Goal: Transaction & Acquisition: Download file/media

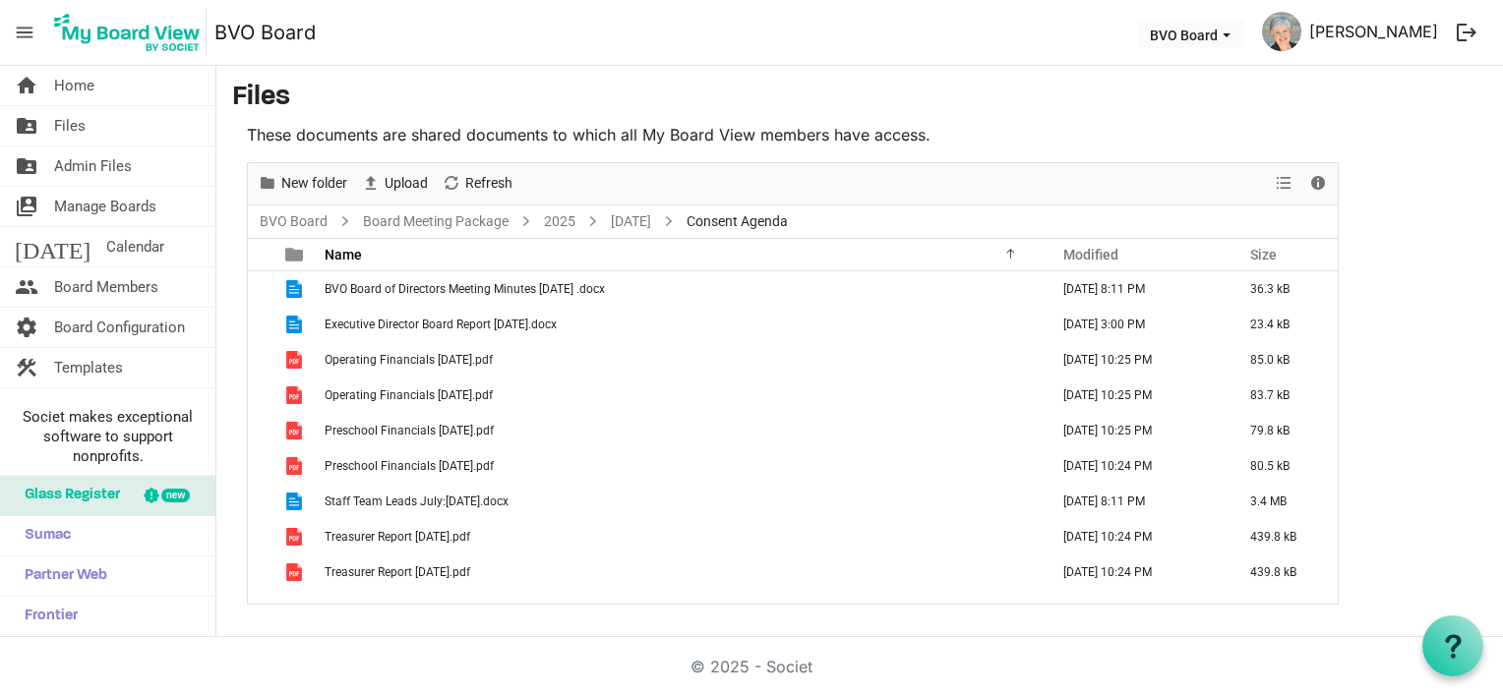
click at [1351, 30] on link "[PERSON_NAME]" at bounding box center [1373, 31] width 145 height 39
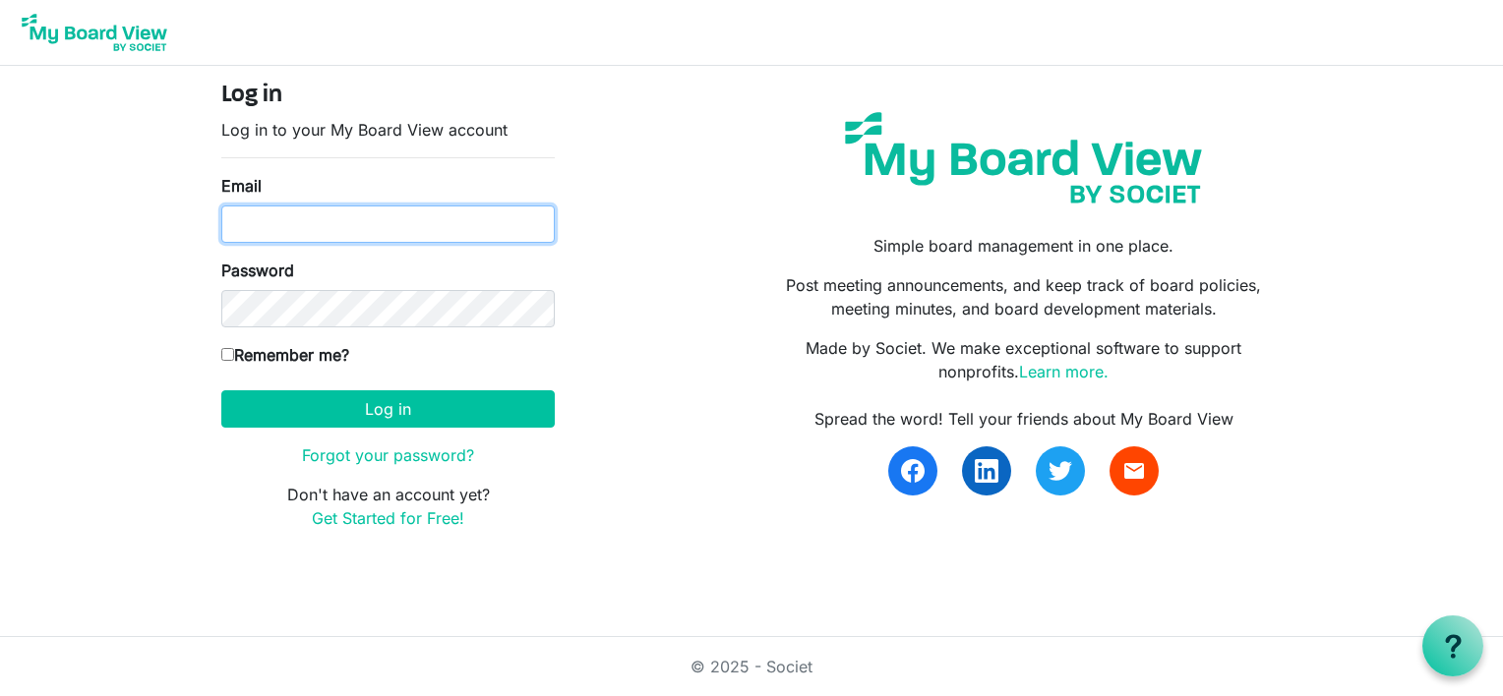
click at [258, 228] on input "Email" at bounding box center [387, 224] width 333 height 37
type input "[EMAIL_ADDRESS][DOMAIN_NAME]"
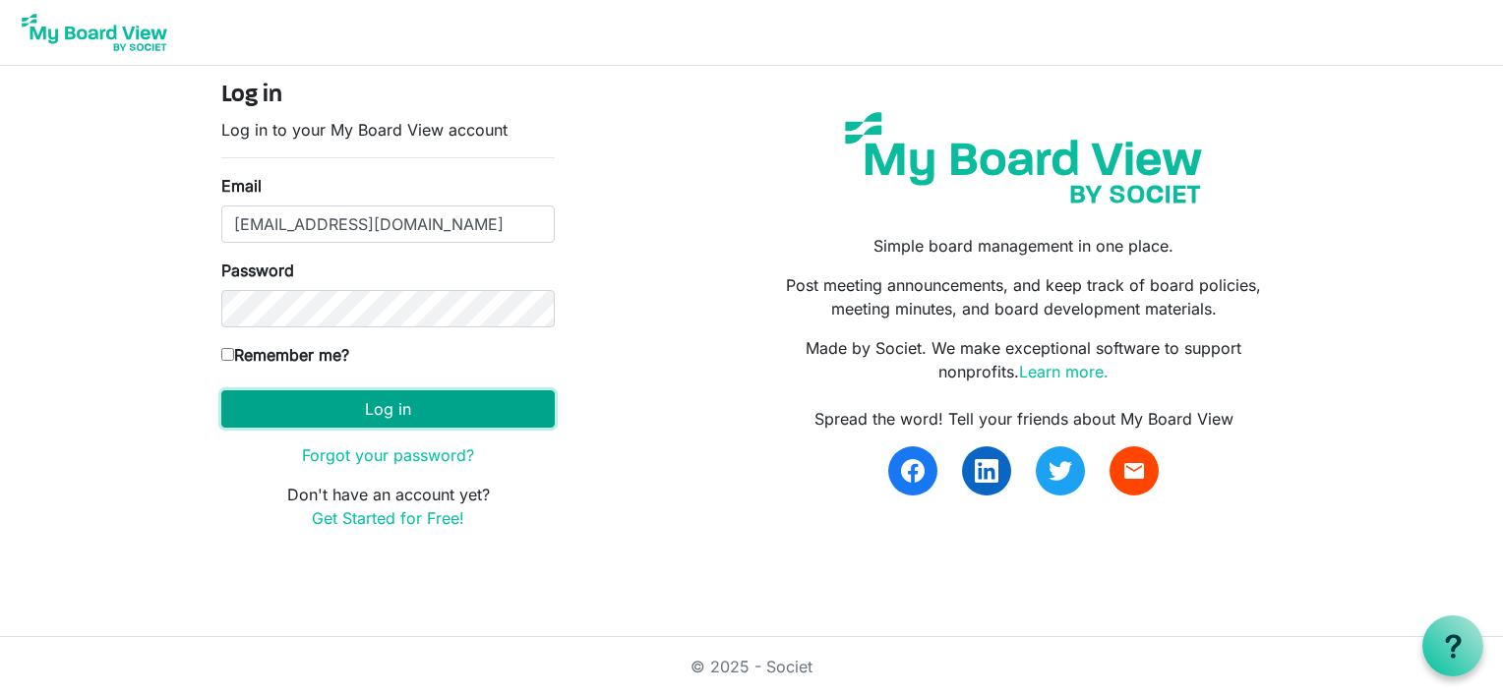
click at [358, 419] on button "Log in" at bounding box center [387, 409] width 333 height 37
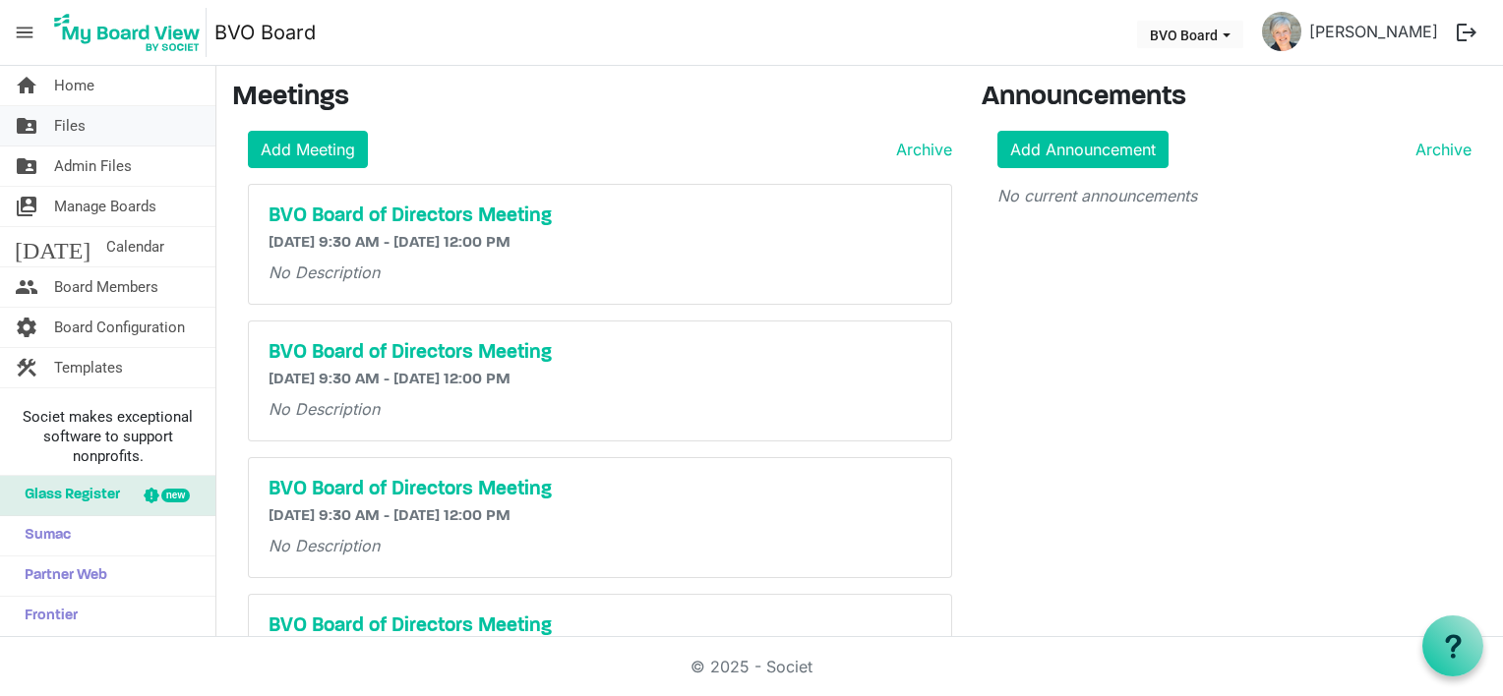
click at [99, 129] on link "folder_shared Files" at bounding box center [107, 125] width 215 height 39
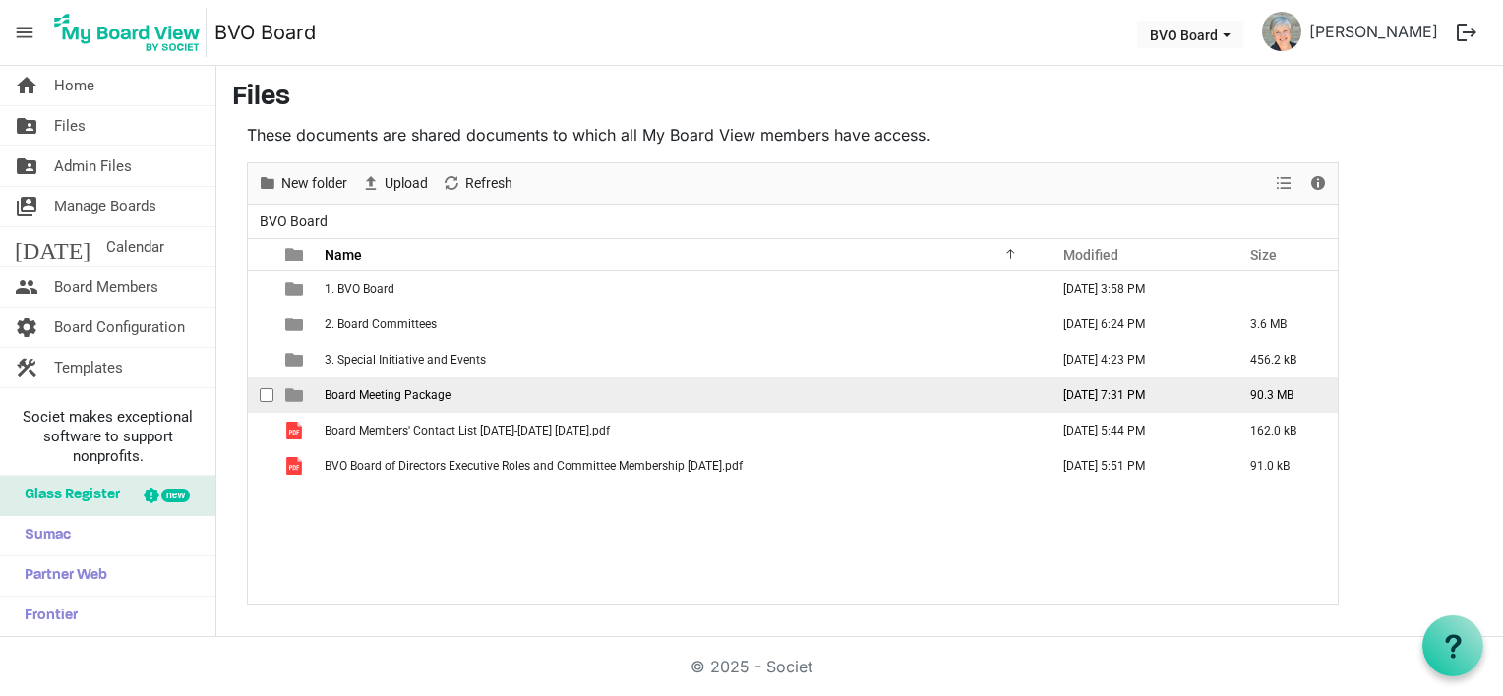
click at [366, 390] on span "Board Meeting Package" at bounding box center [388, 396] width 126 height 14
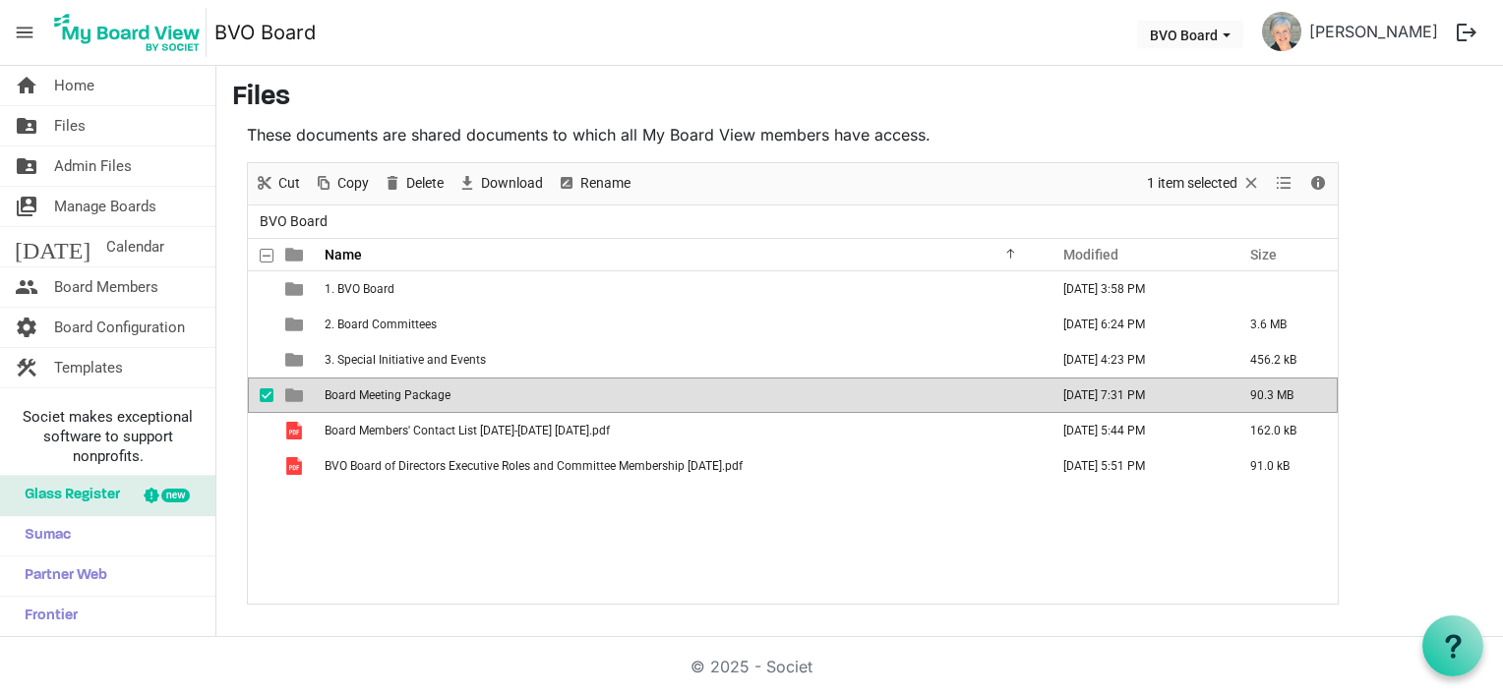
click at [366, 390] on span "Board Meeting Package" at bounding box center [388, 396] width 126 height 14
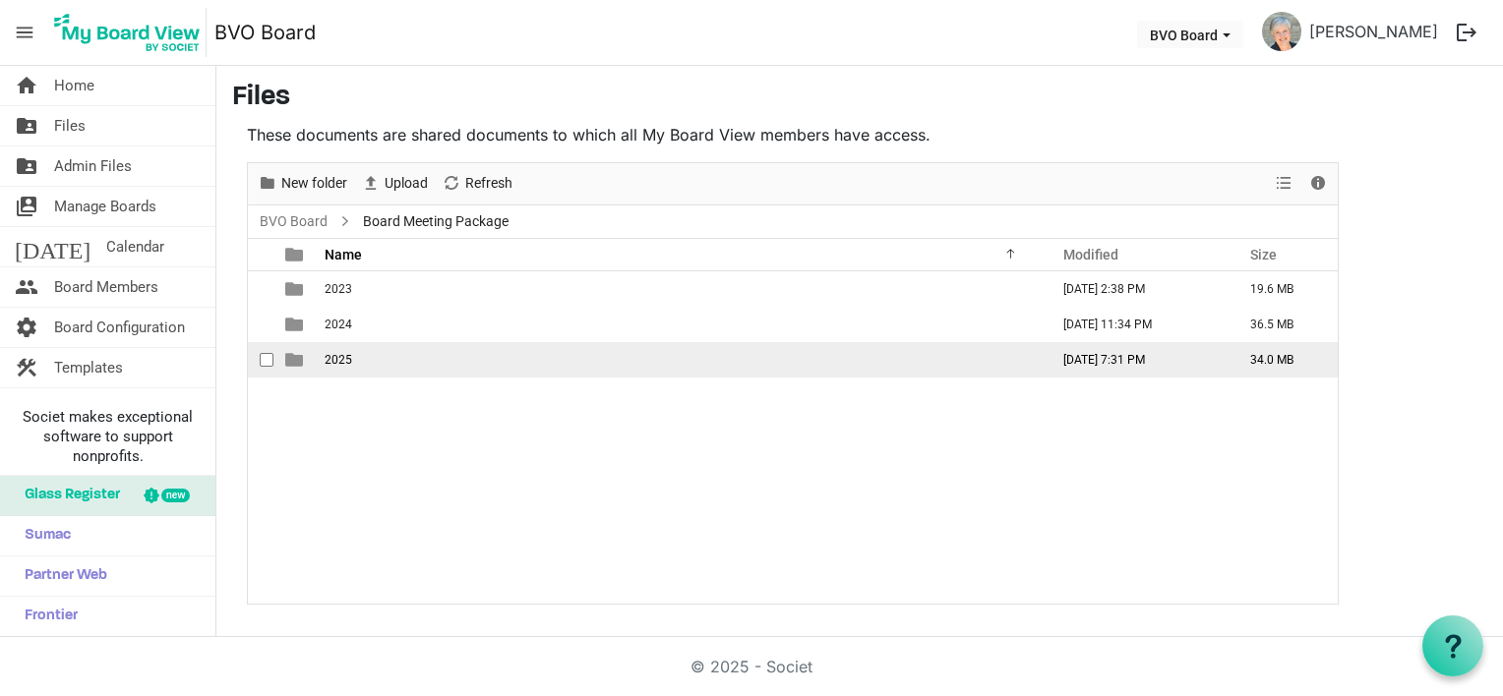
click at [362, 370] on td "2025" at bounding box center [681, 359] width 724 height 35
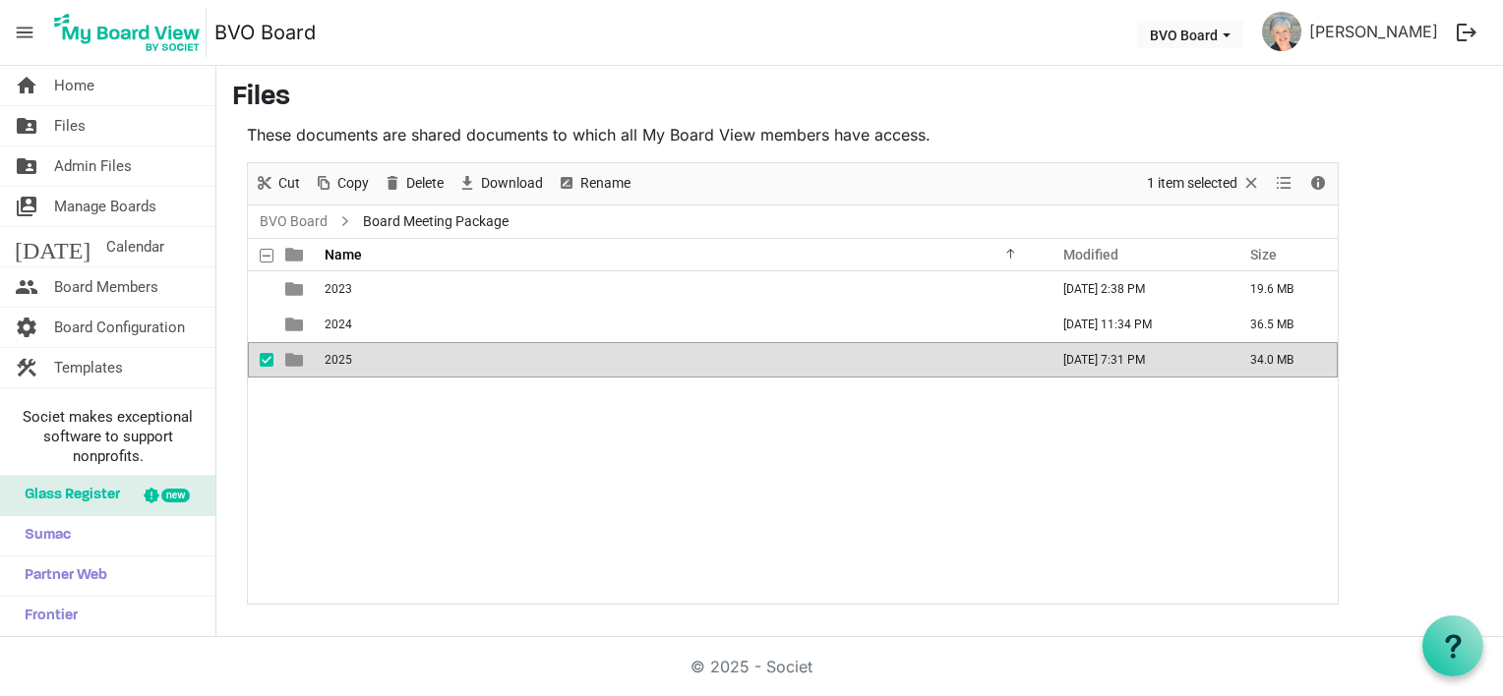
click at [362, 370] on td "2025" at bounding box center [681, 359] width 724 height 35
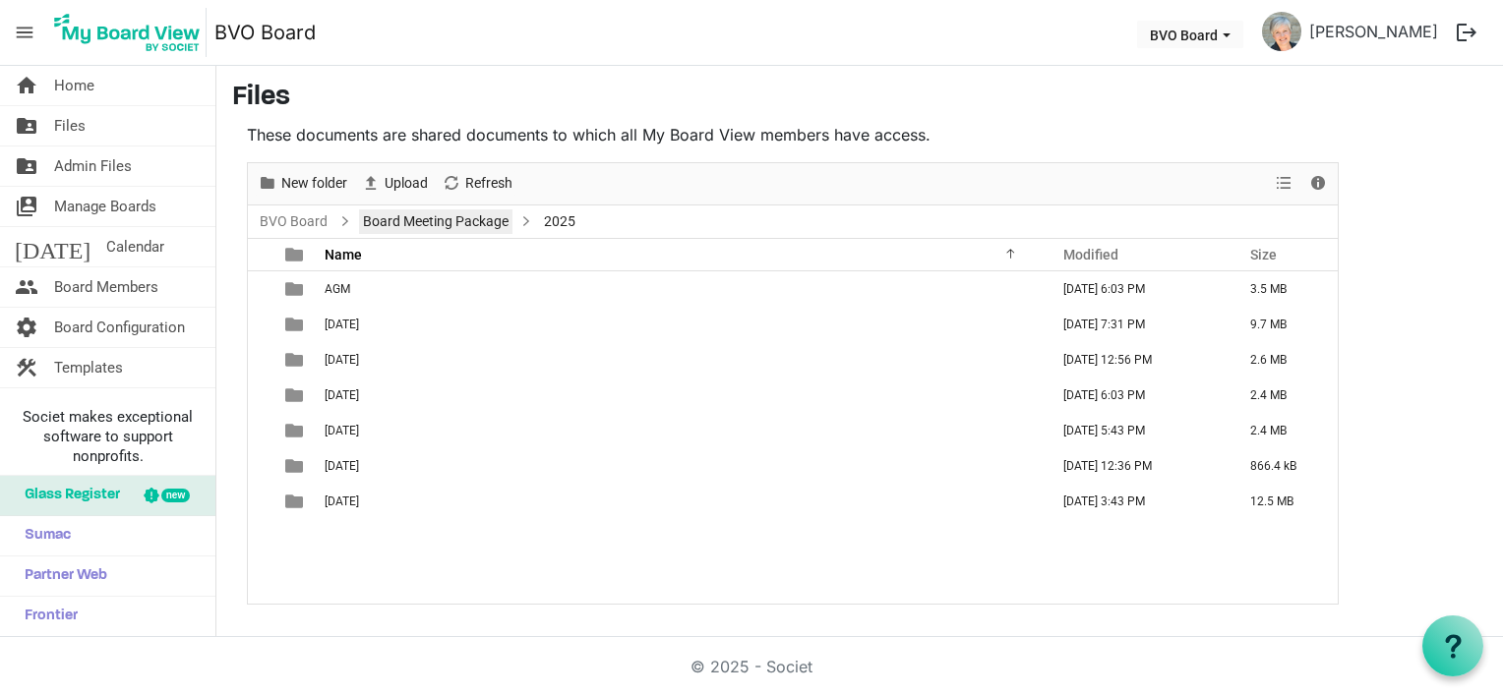
click at [455, 221] on link "Board Meeting Package" at bounding box center [435, 222] width 153 height 25
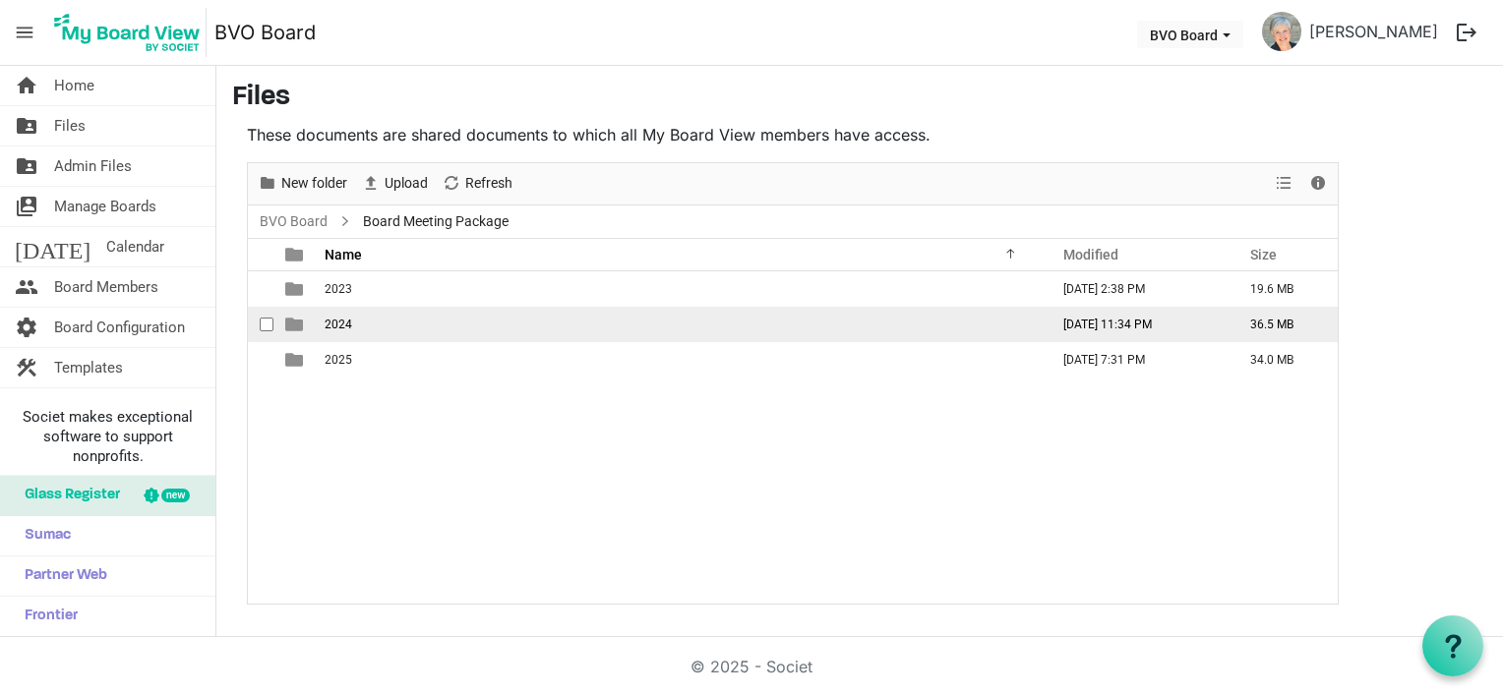
click at [332, 323] on span "2024" at bounding box center [339, 325] width 28 height 14
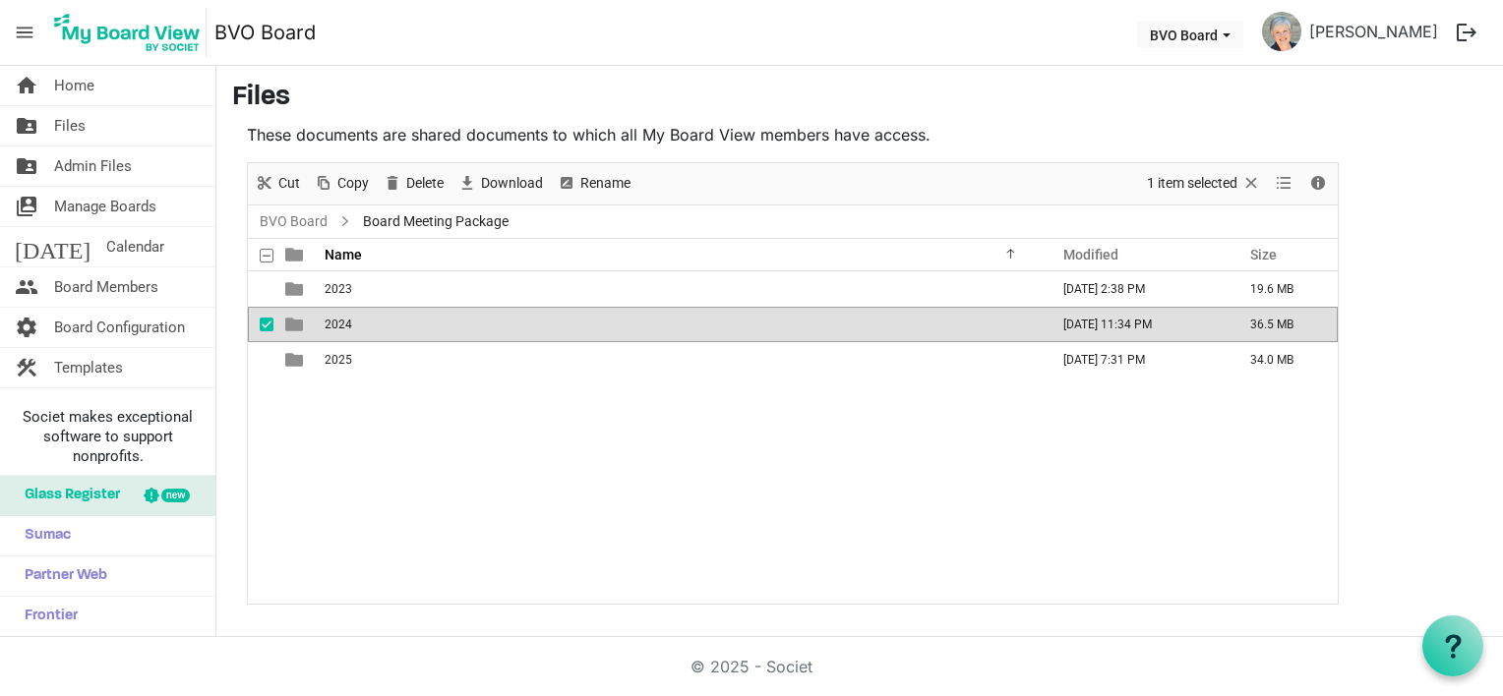
click at [332, 323] on span "2024" at bounding box center [339, 325] width 28 height 14
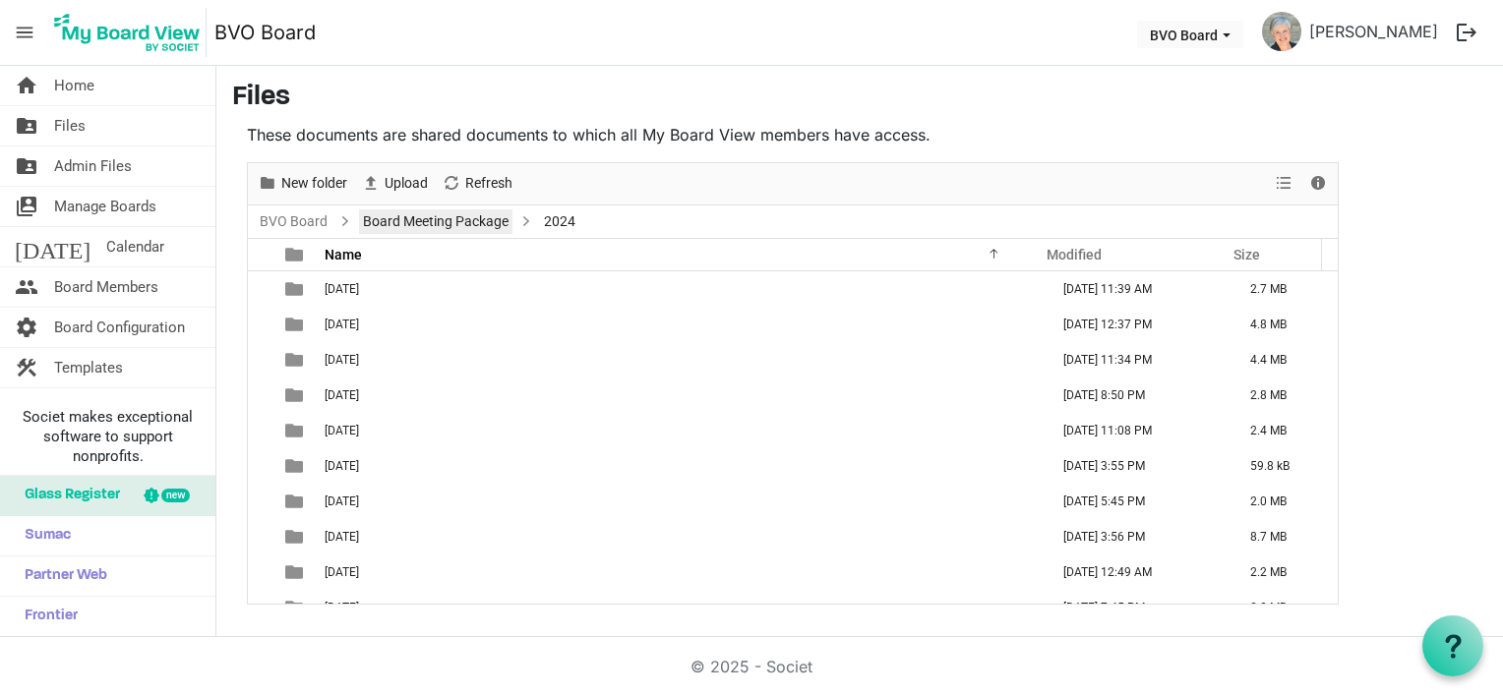
click at [432, 224] on link "Board Meeting Package" at bounding box center [435, 222] width 153 height 25
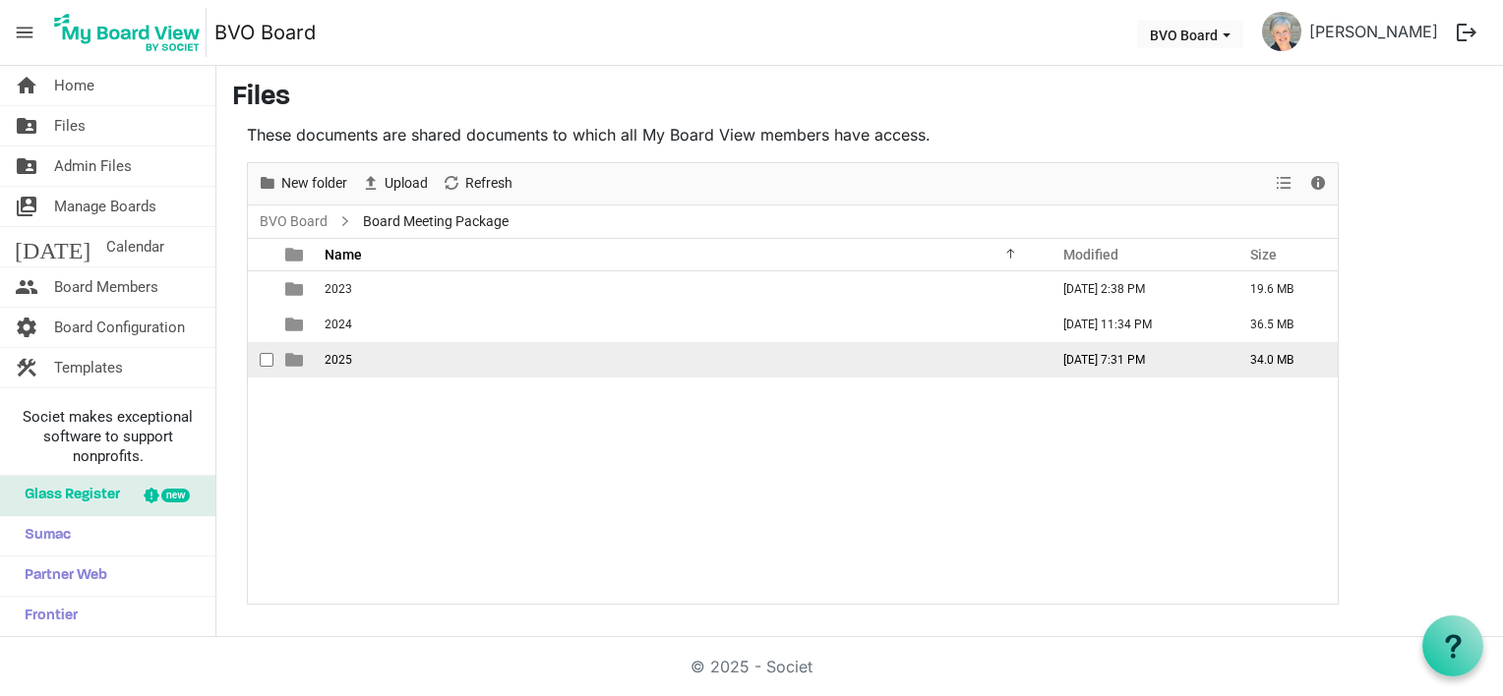
click at [331, 365] on span "2025" at bounding box center [339, 360] width 28 height 14
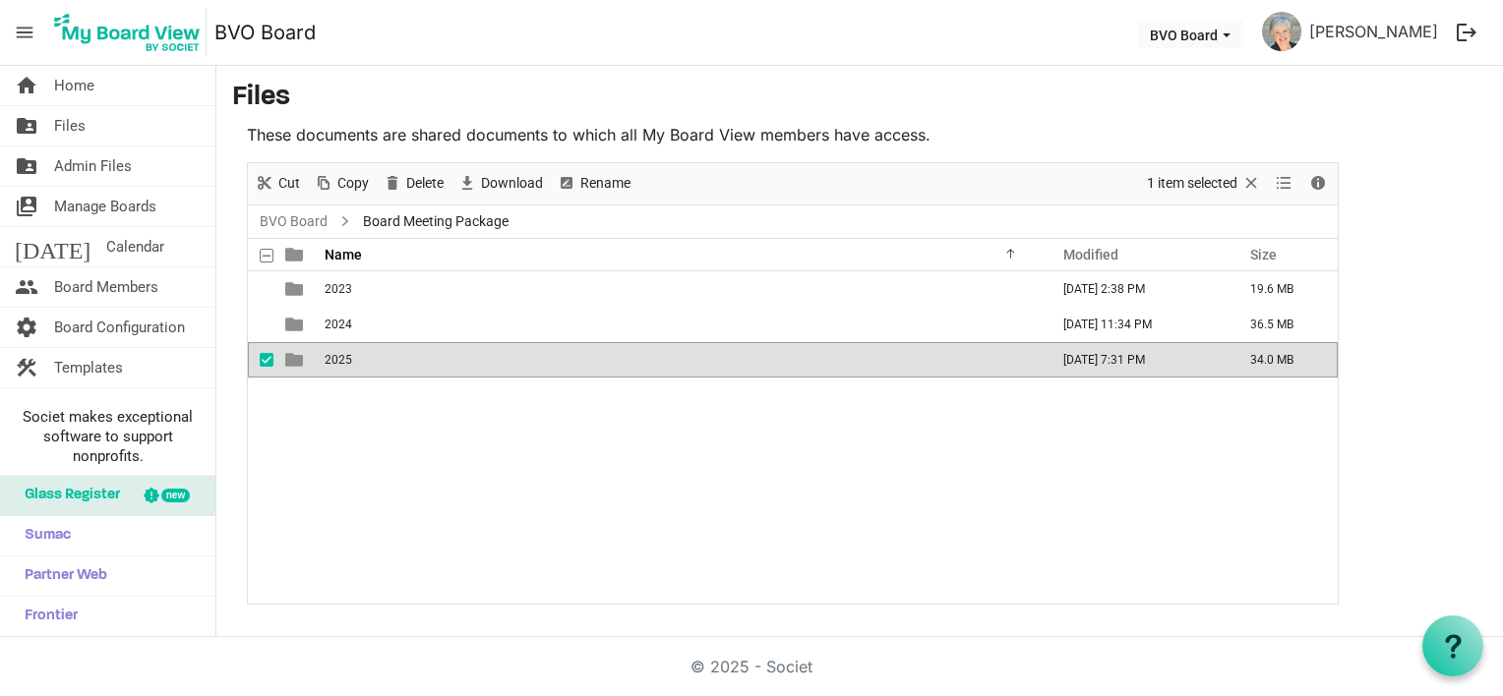
click at [332, 365] on span "2025" at bounding box center [339, 360] width 28 height 14
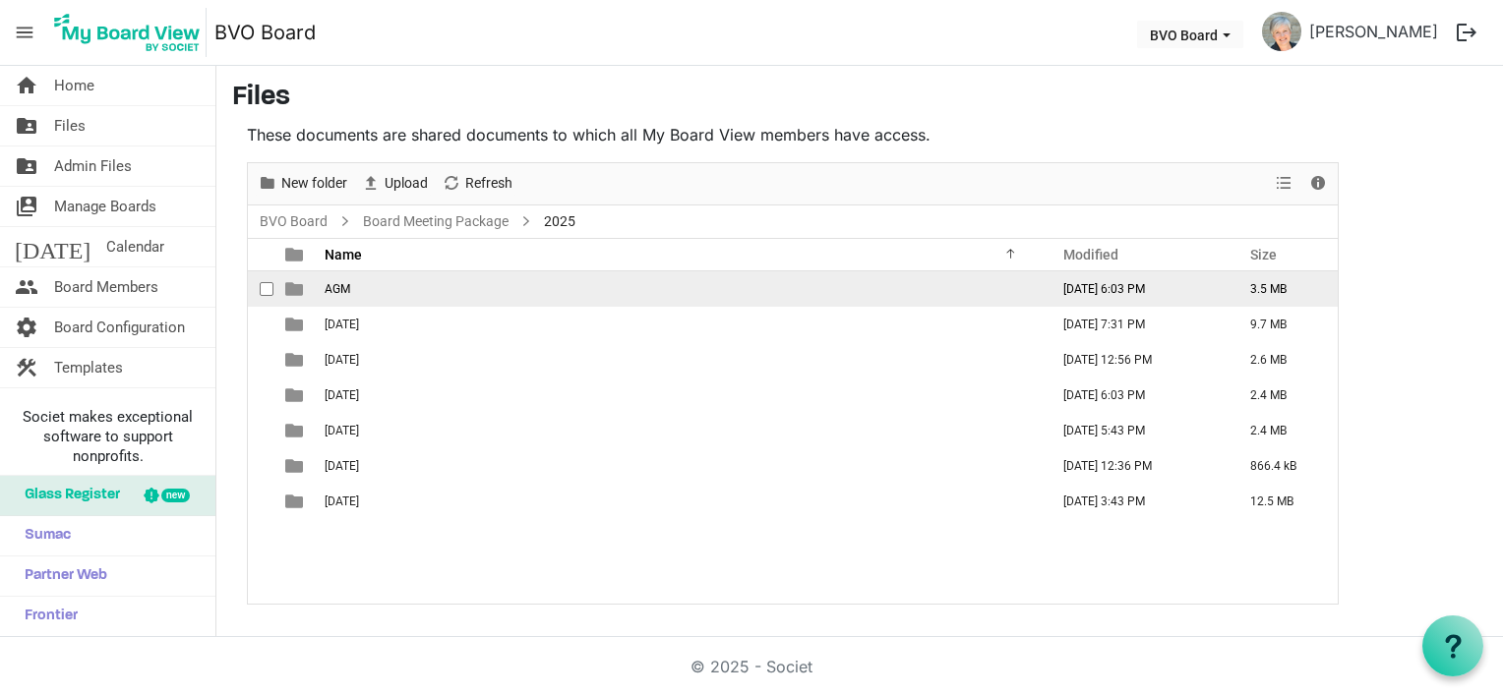
click at [495, 295] on td "AGM" at bounding box center [681, 288] width 724 height 35
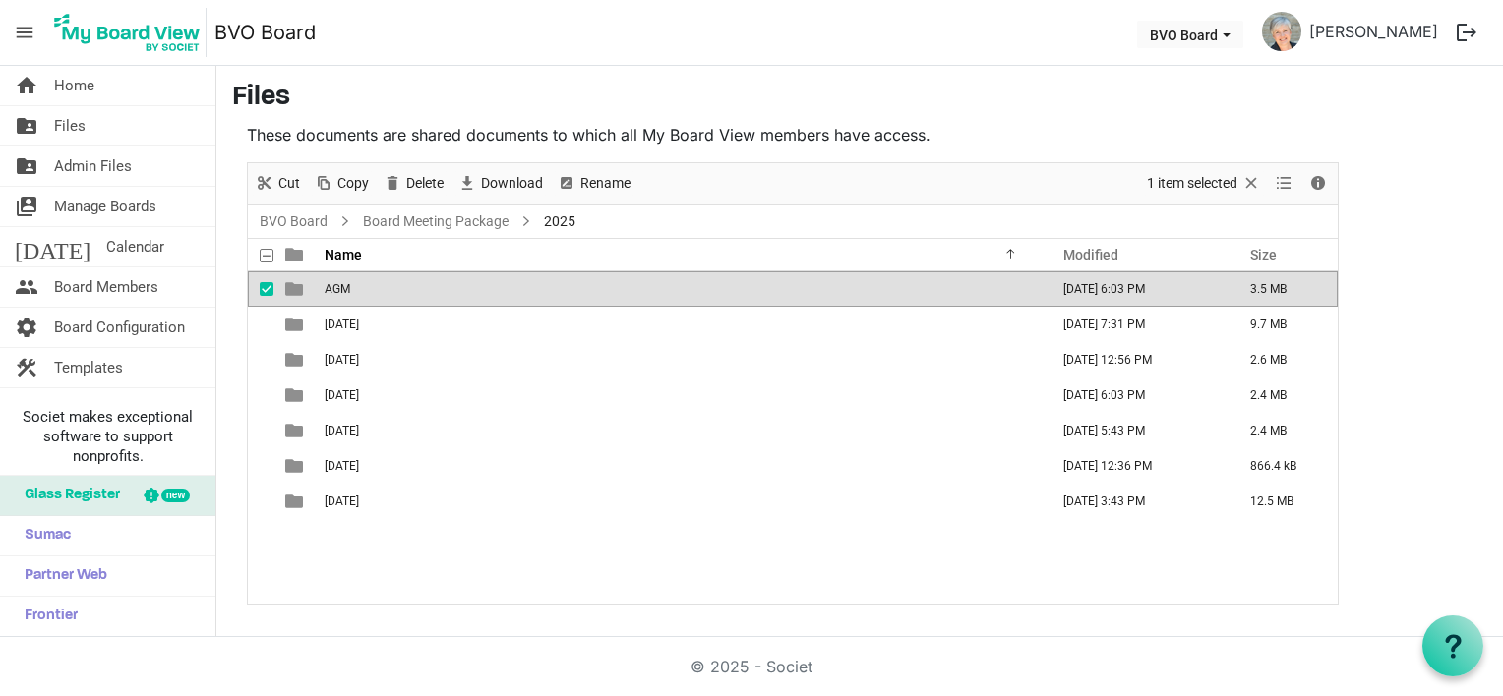
click at [495, 295] on td "AGM" at bounding box center [681, 288] width 724 height 35
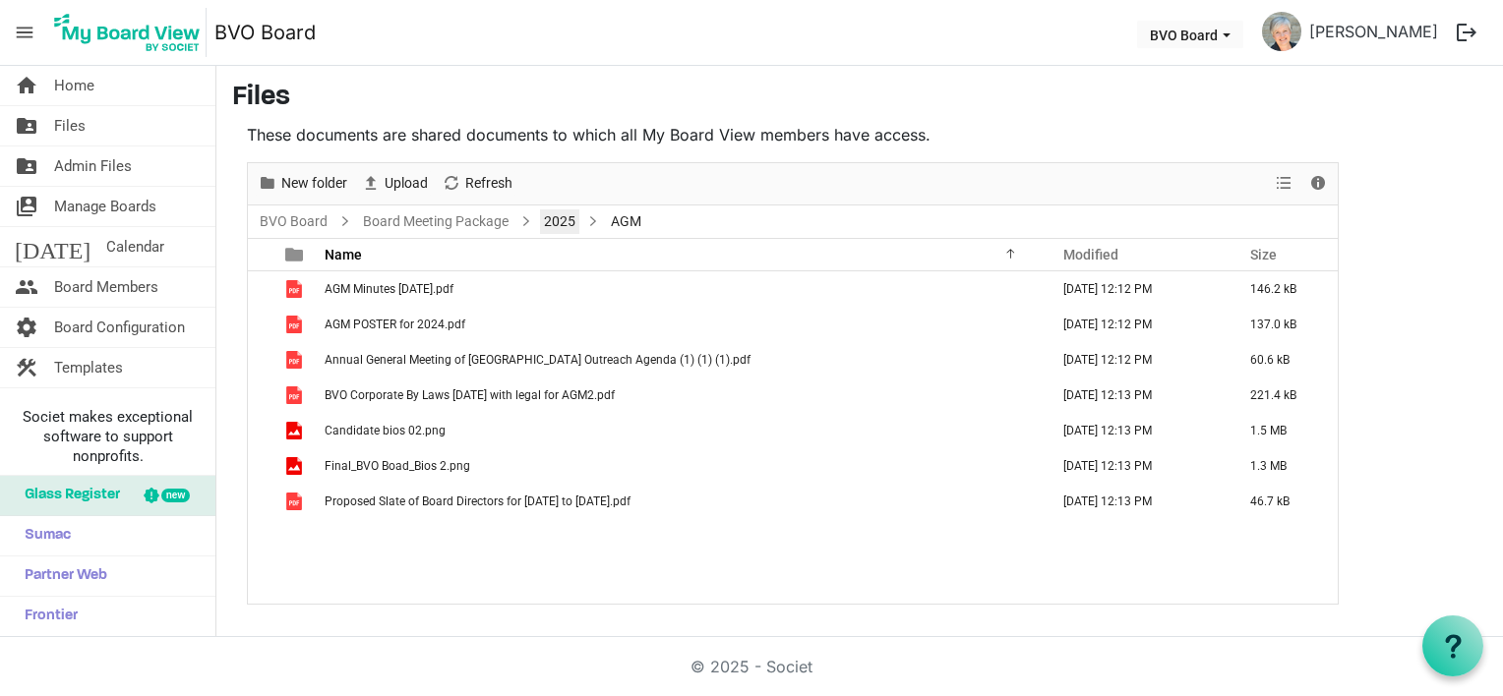
click at [572, 224] on link "2025" at bounding box center [559, 222] width 39 height 25
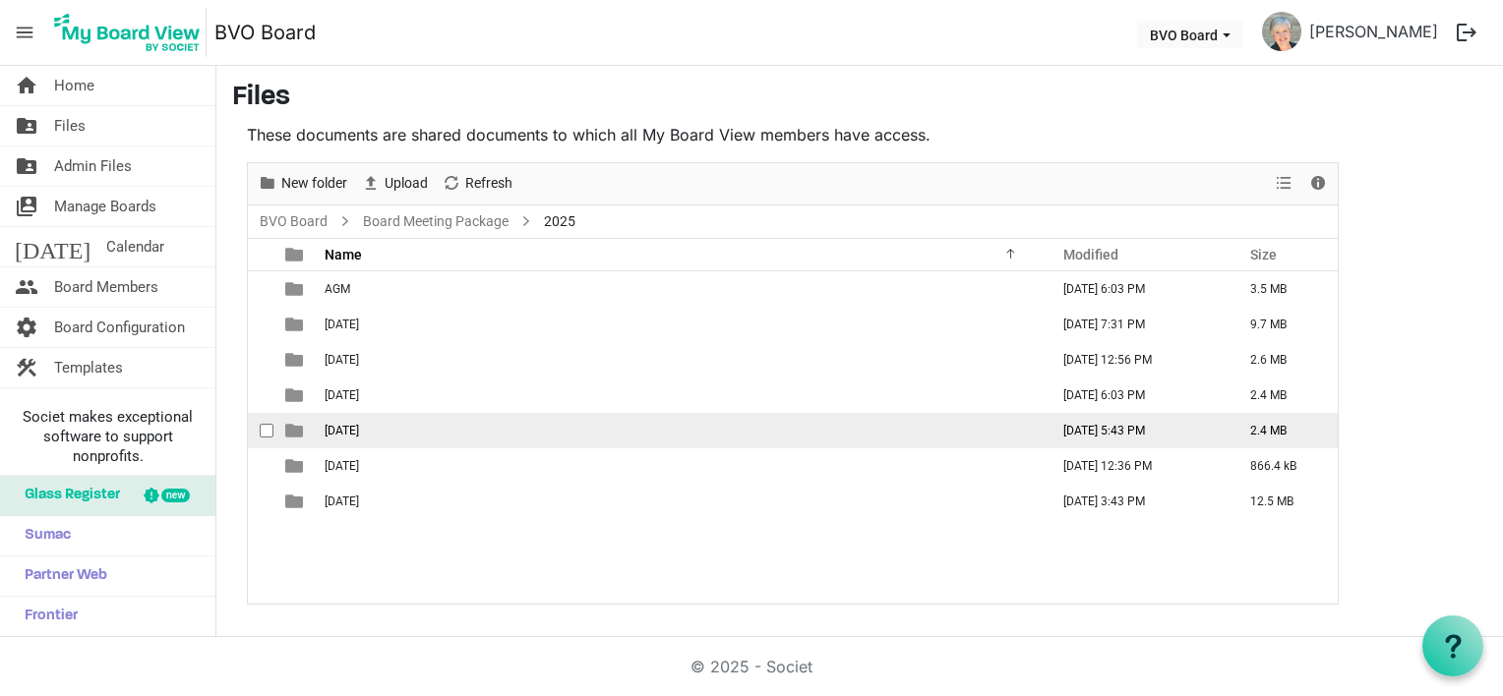
click at [359, 429] on span "June 26, 2025" at bounding box center [342, 431] width 34 height 14
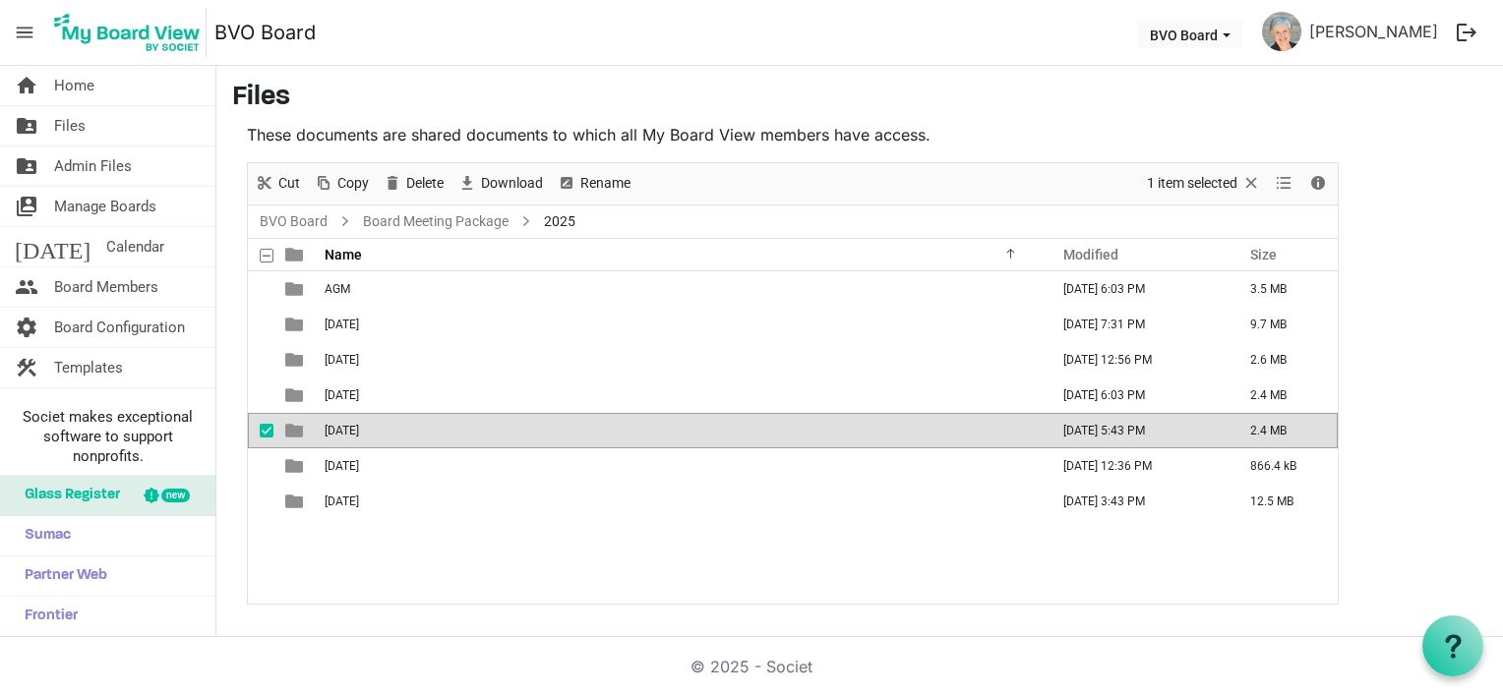
click at [359, 429] on span "June 26, 2025" at bounding box center [342, 431] width 34 height 14
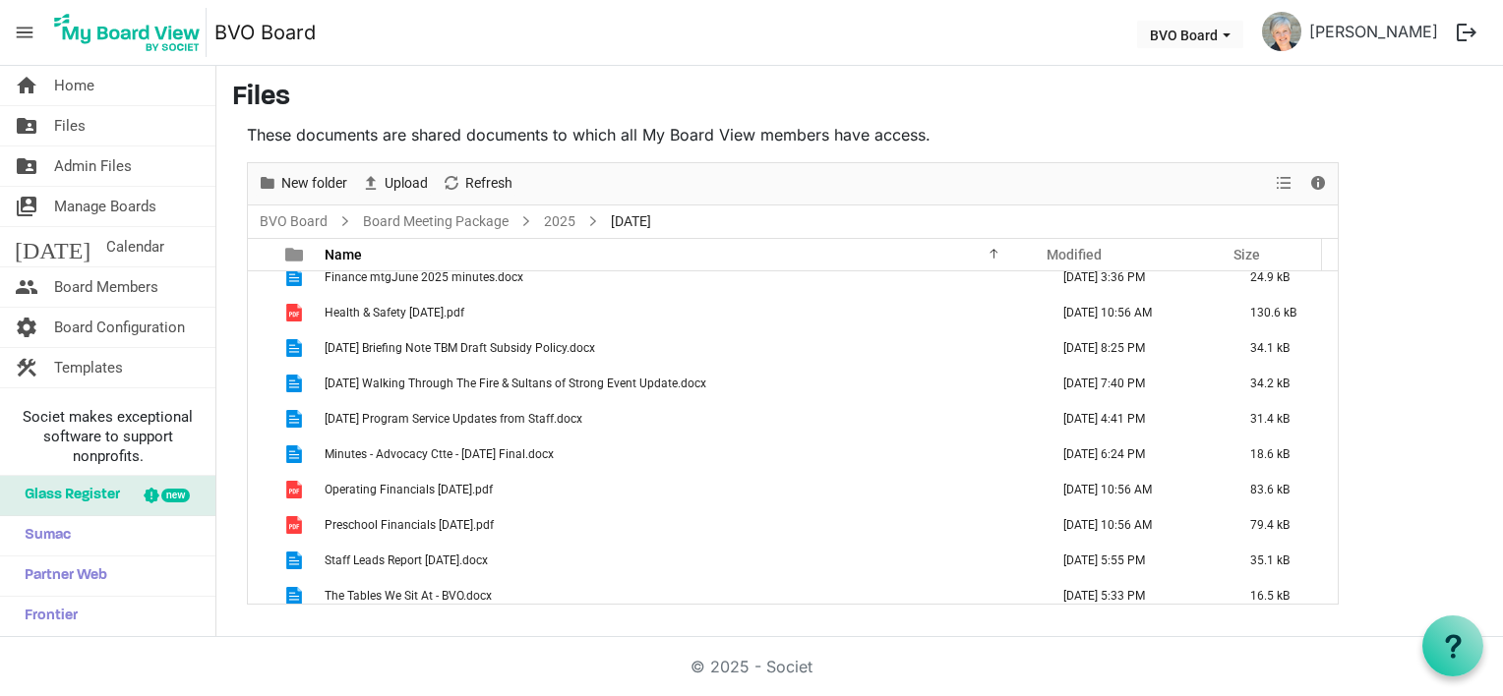
scroll to position [339, 0]
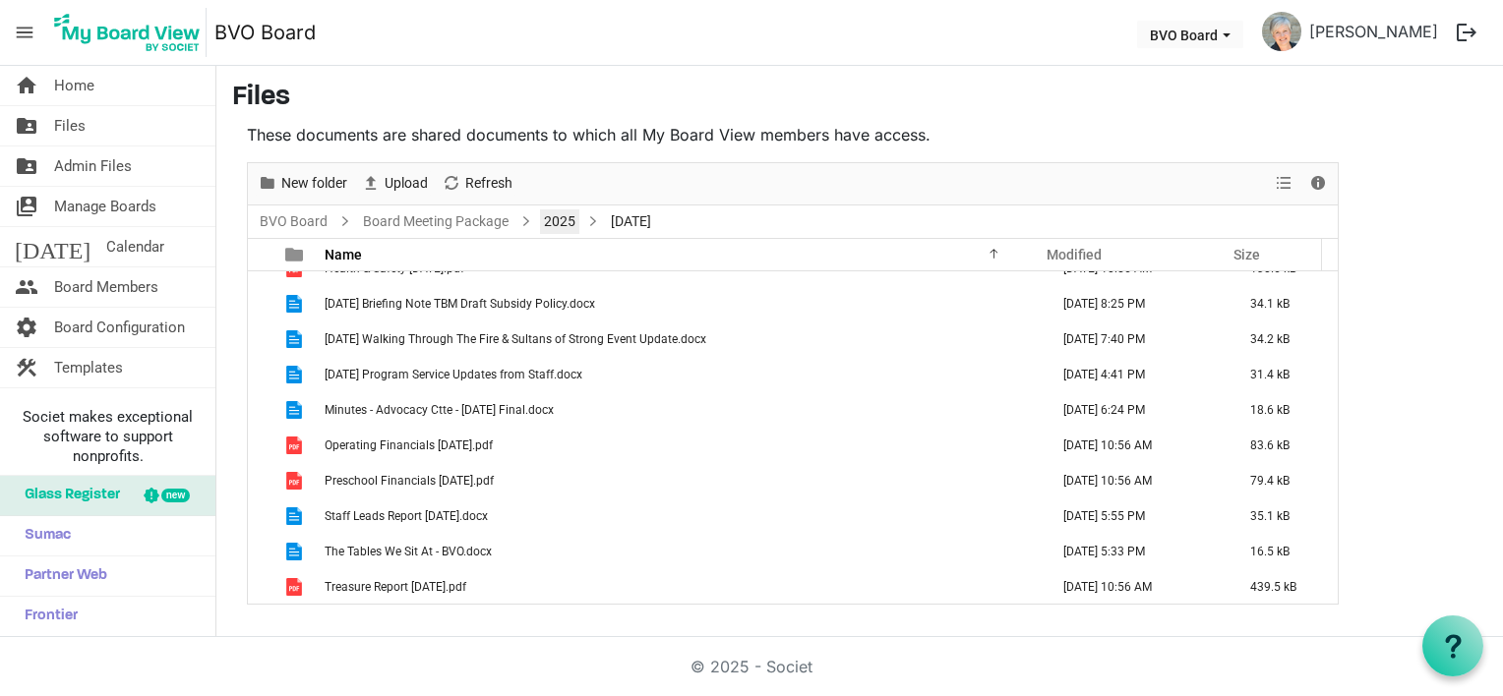
click at [556, 212] on link "2025" at bounding box center [559, 222] width 39 height 25
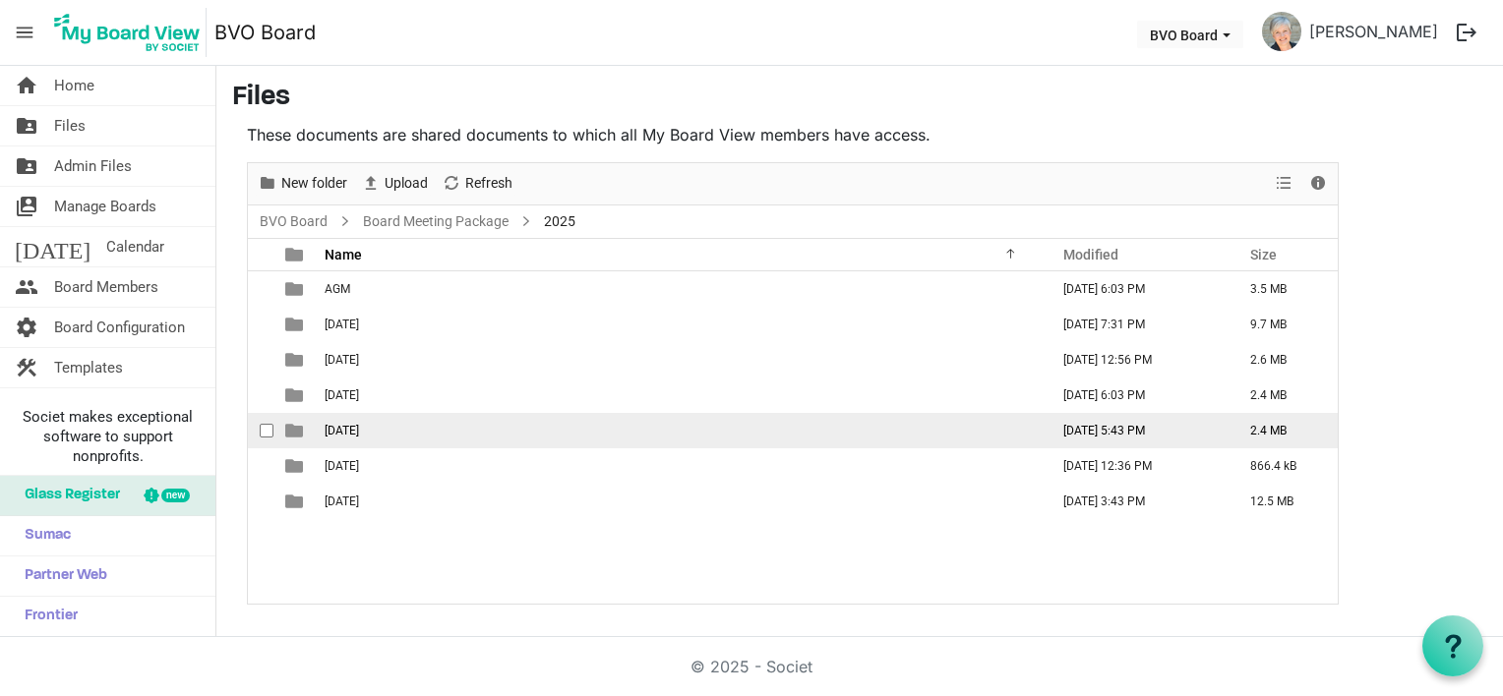
click at [350, 433] on span "June 26, 2025" at bounding box center [342, 431] width 34 height 14
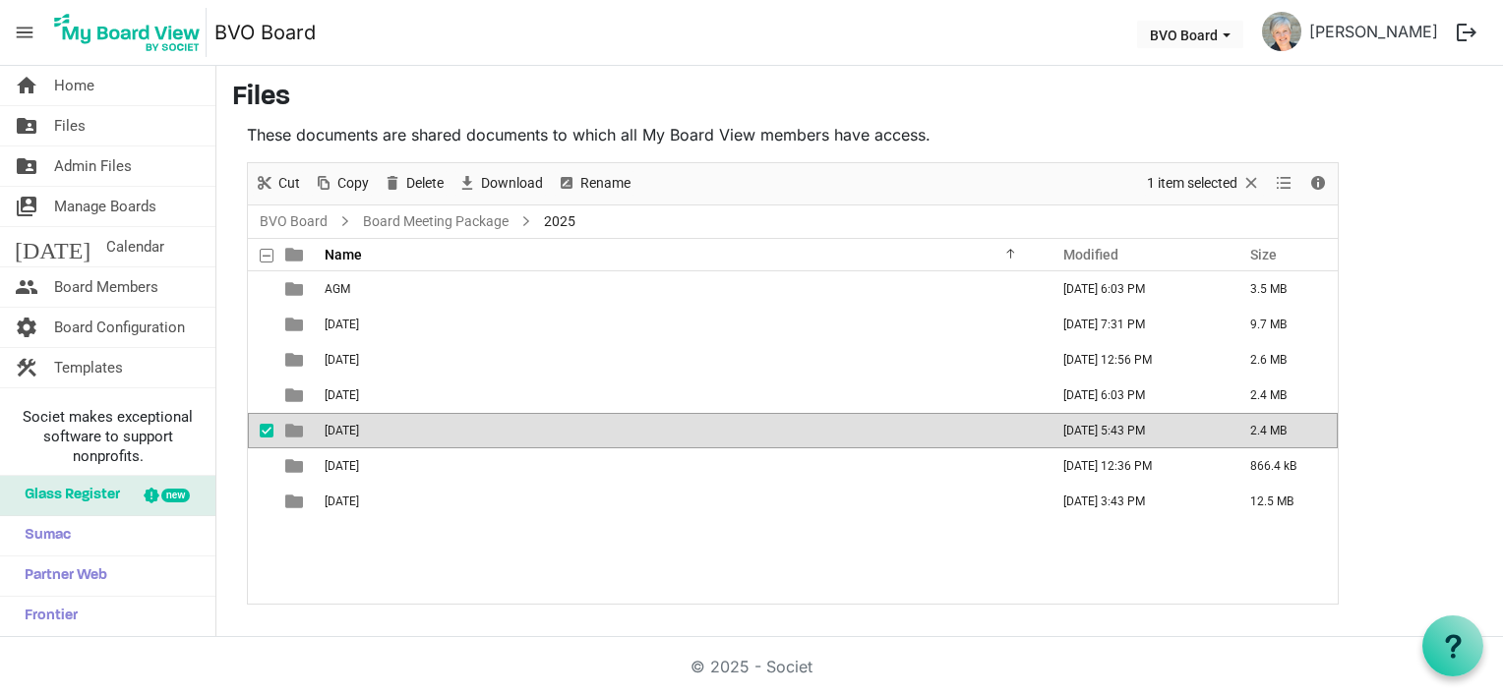
click at [350, 433] on span "June 26, 2025" at bounding box center [342, 431] width 34 height 14
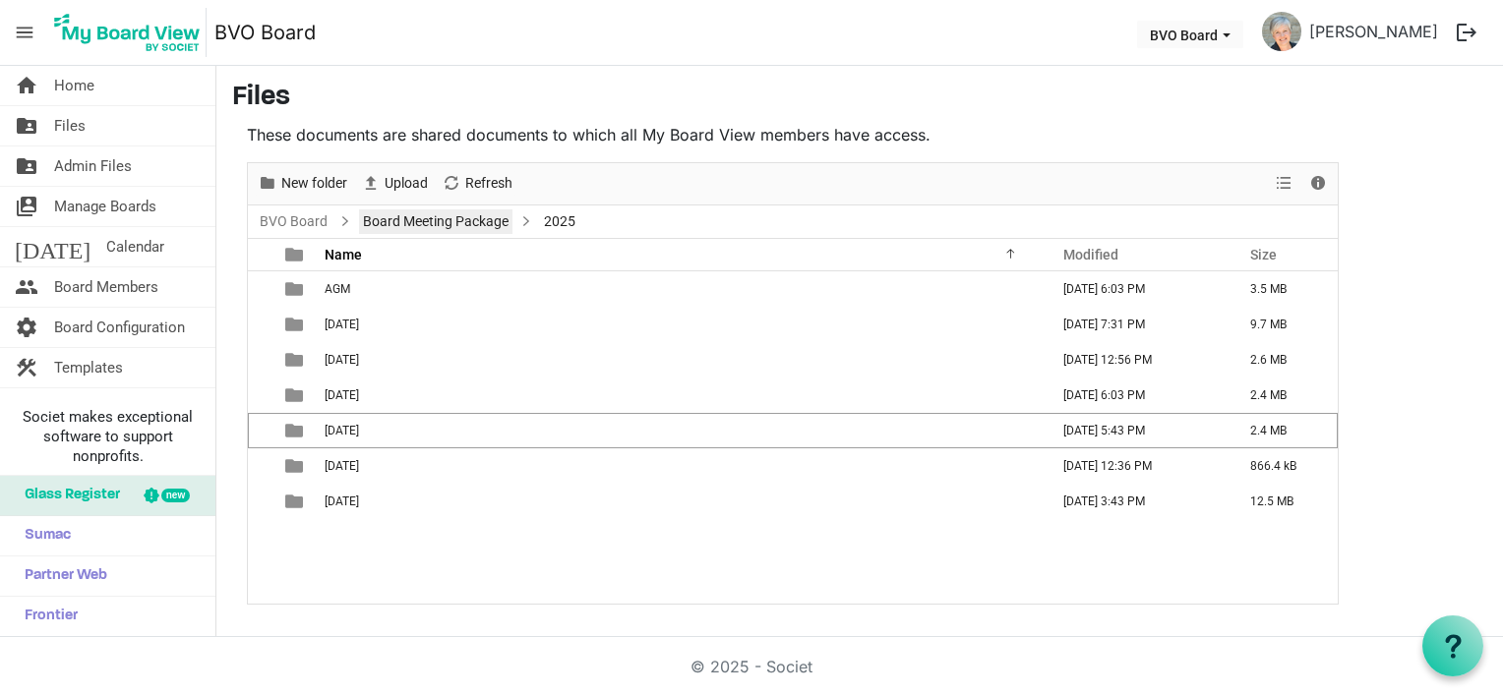
click at [496, 220] on link "Board Meeting Package" at bounding box center [435, 222] width 153 height 25
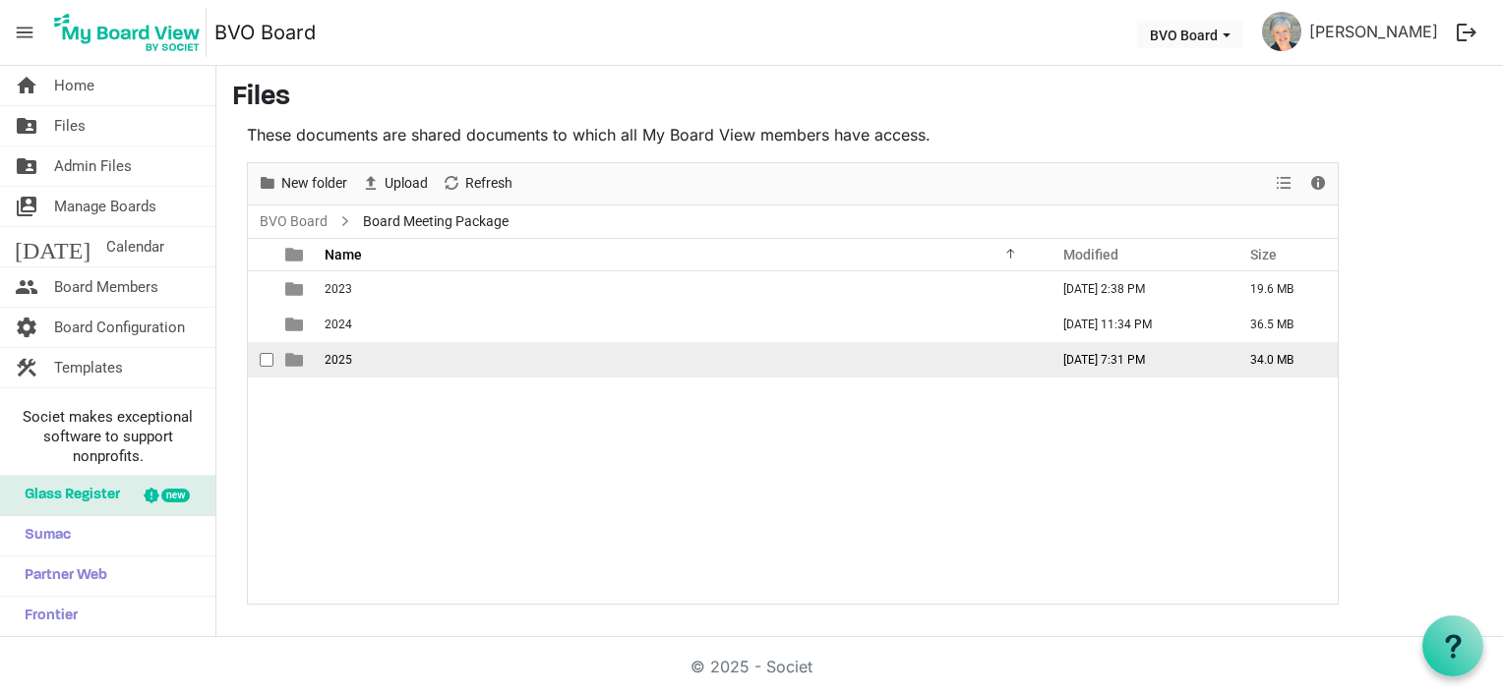
click at [368, 363] on td "2025" at bounding box center [681, 359] width 724 height 35
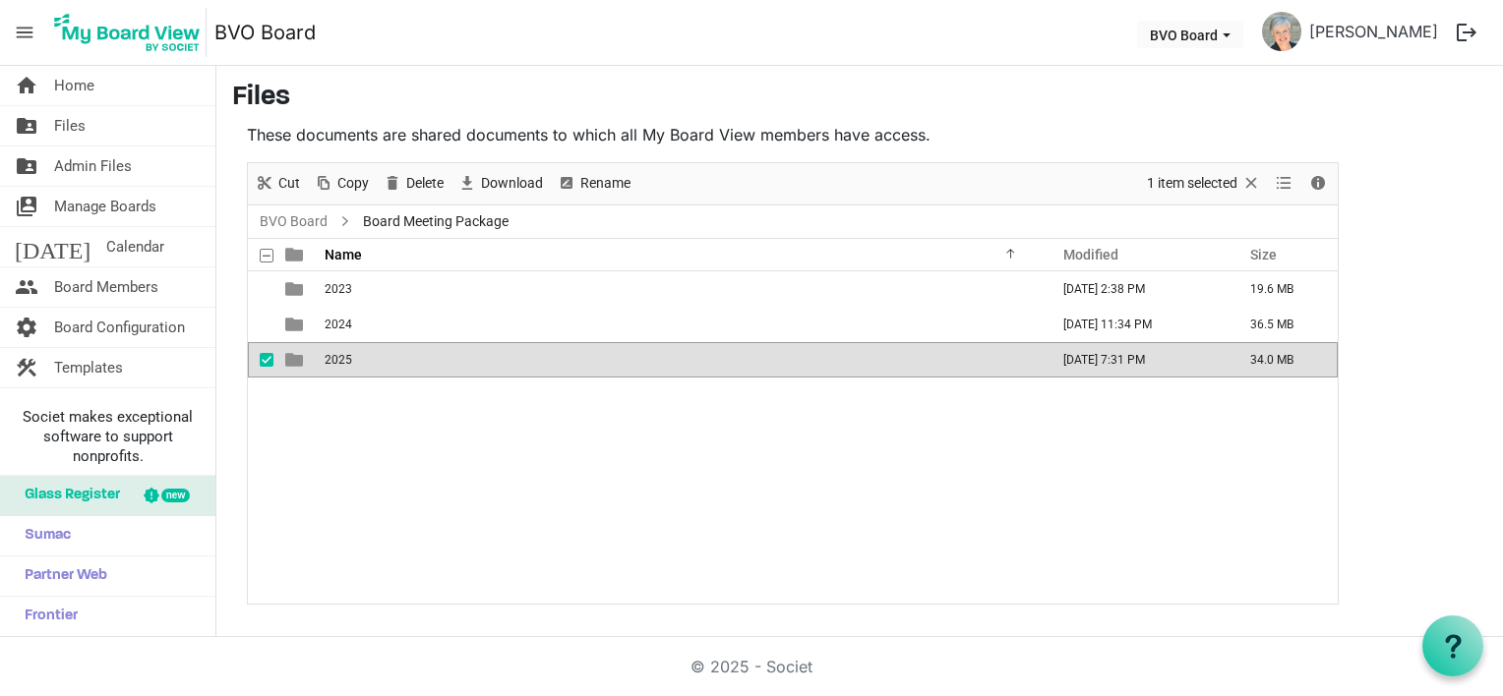
click at [368, 363] on td "2025" at bounding box center [681, 359] width 724 height 35
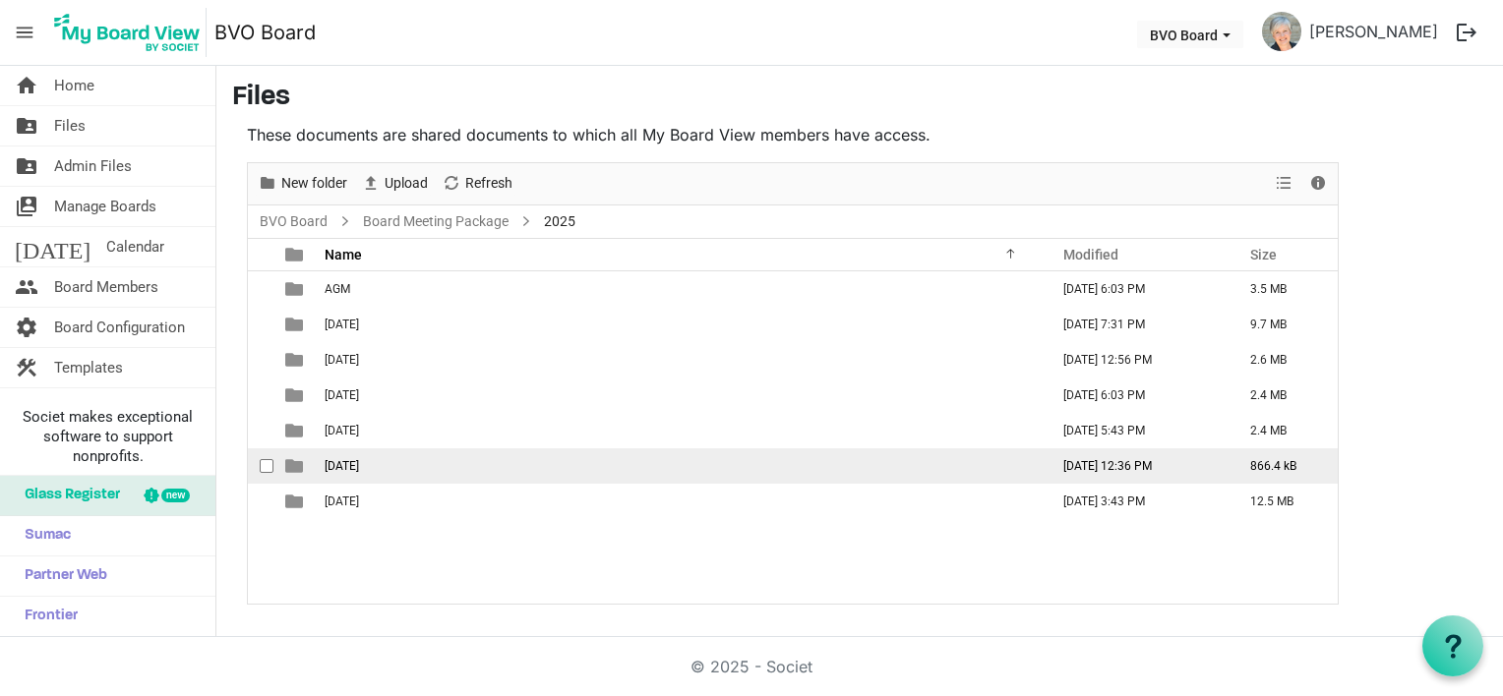
click at [359, 466] on span "Mar 27th, 2025" at bounding box center [342, 466] width 34 height 14
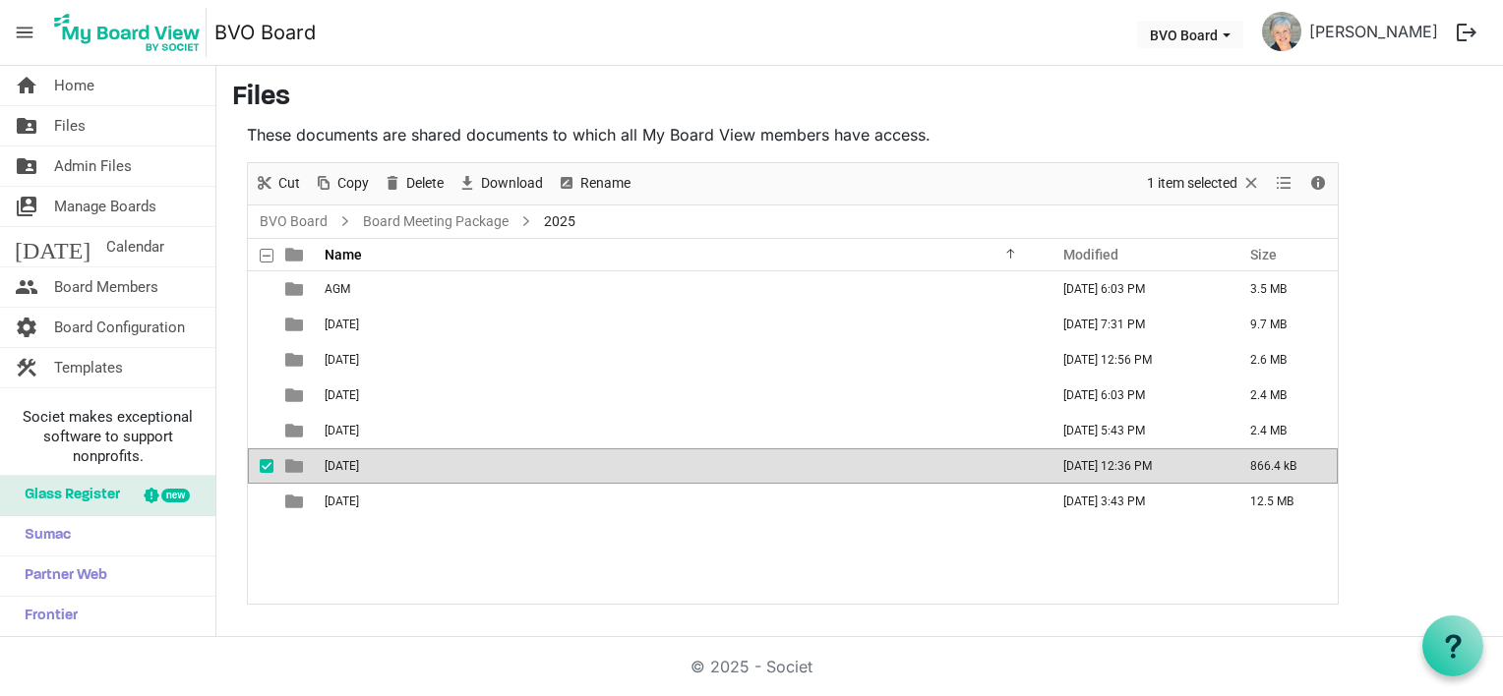
click at [359, 466] on span "Mar 27th, 2025" at bounding box center [342, 466] width 34 height 14
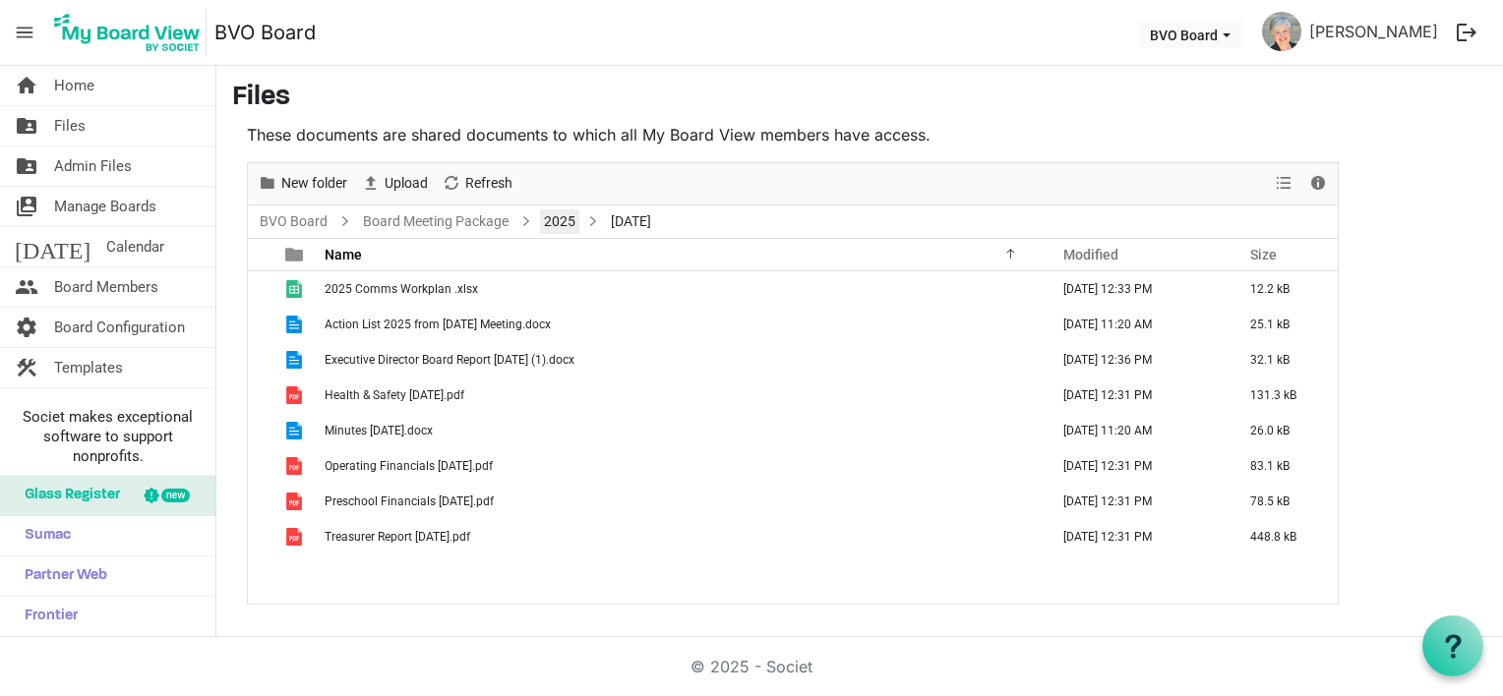
click at [555, 216] on link "2025" at bounding box center [559, 222] width 39 height 25
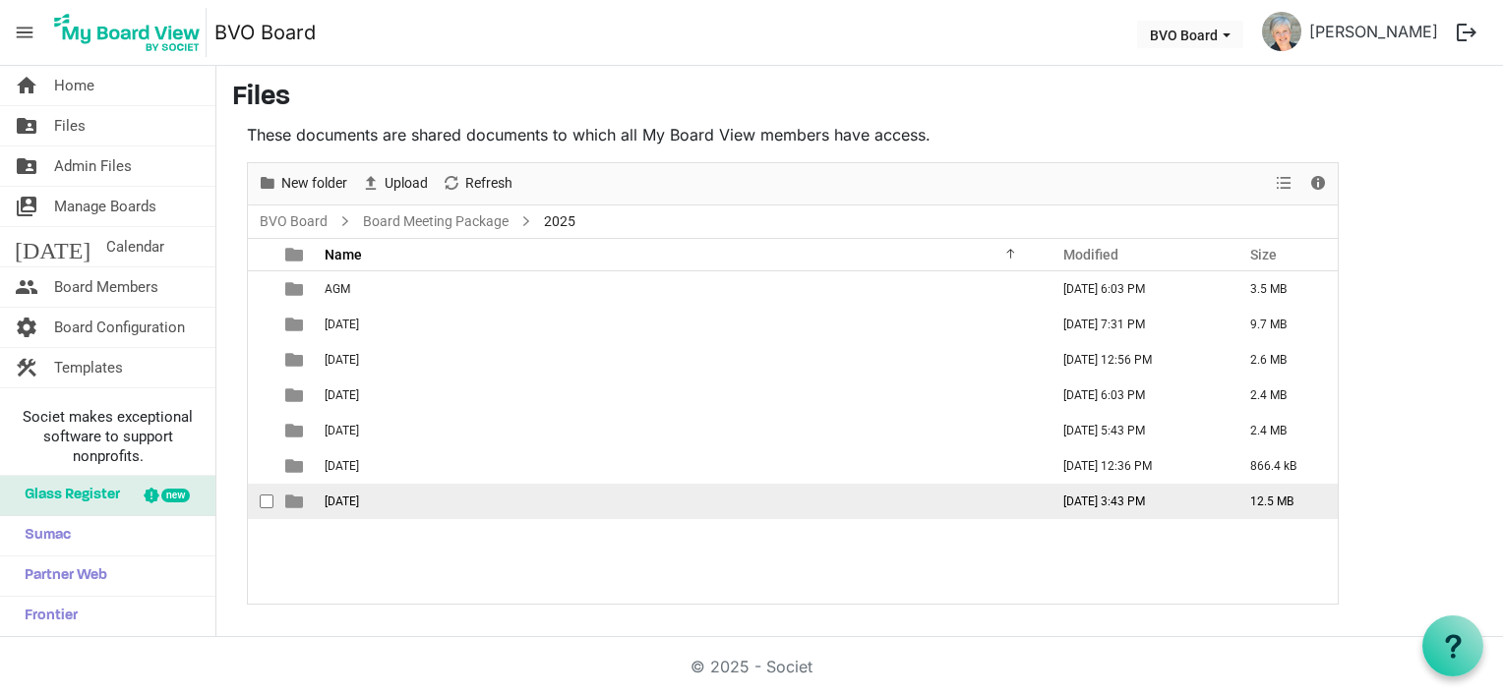
click at [359, 500] on span "May 29th, 2025" at bounding box center [342, 502] width 34 height 14
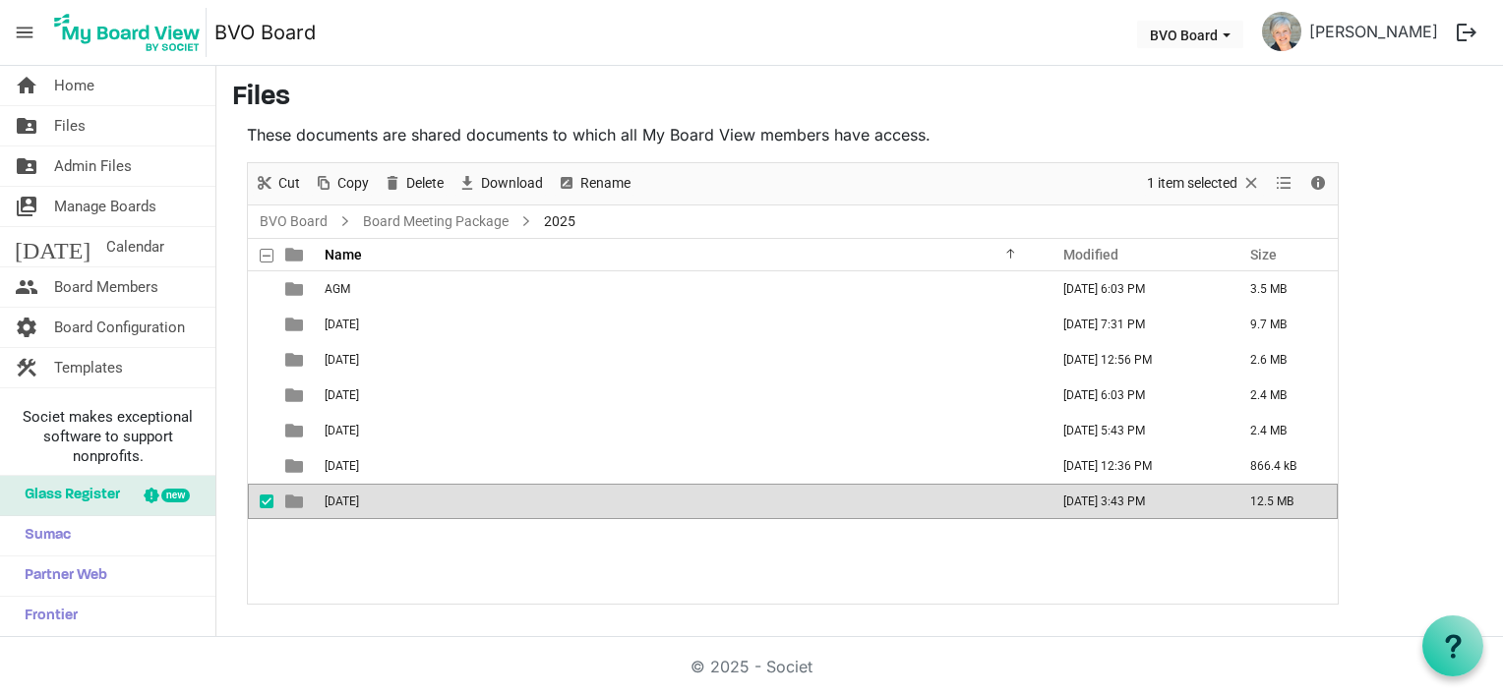
click at [359, 500] on span "May 29th, 2025" at bounding box center [342, 502] width 34 height 14
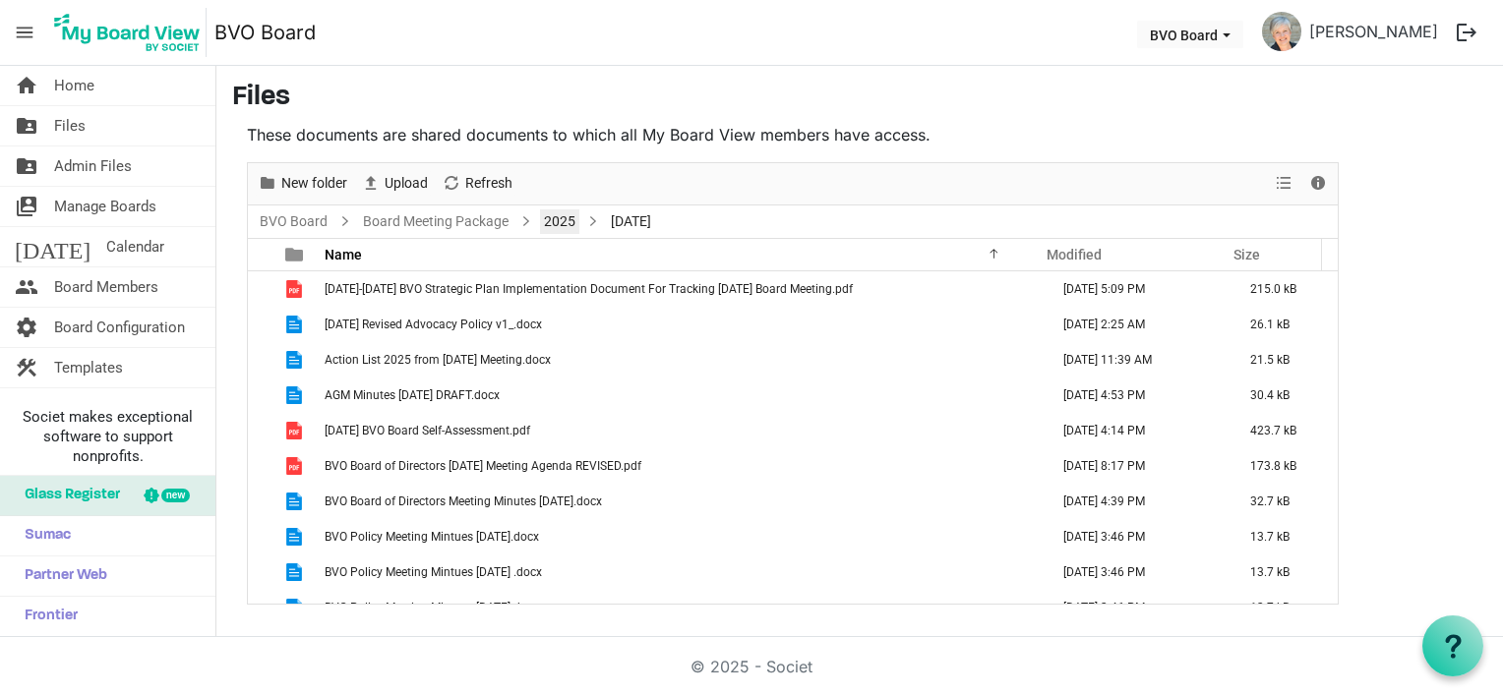
click at [558, 224] on link "2025" at bounding box center [559, 222] width 39 height 25
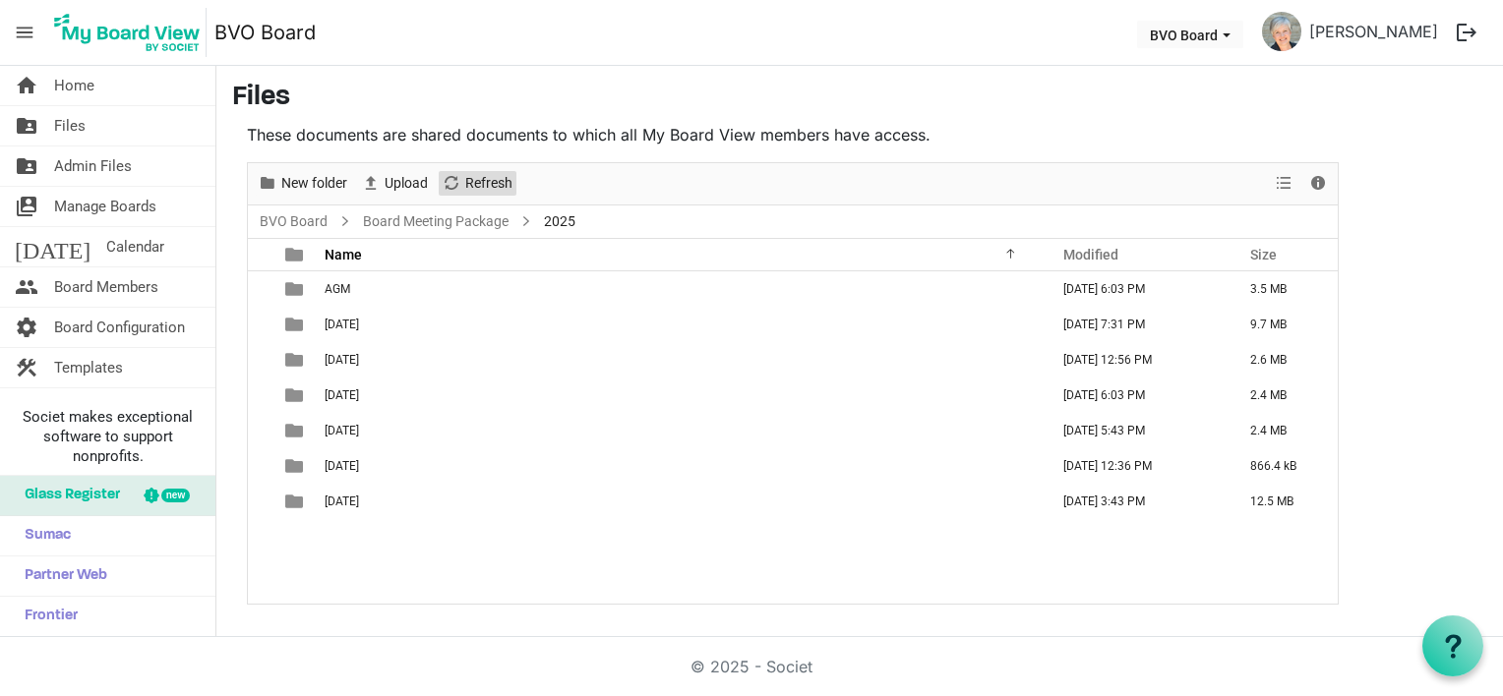
click at [468, 176] on span "Refresh" at bounding box center [488, 183] width 51 height 25
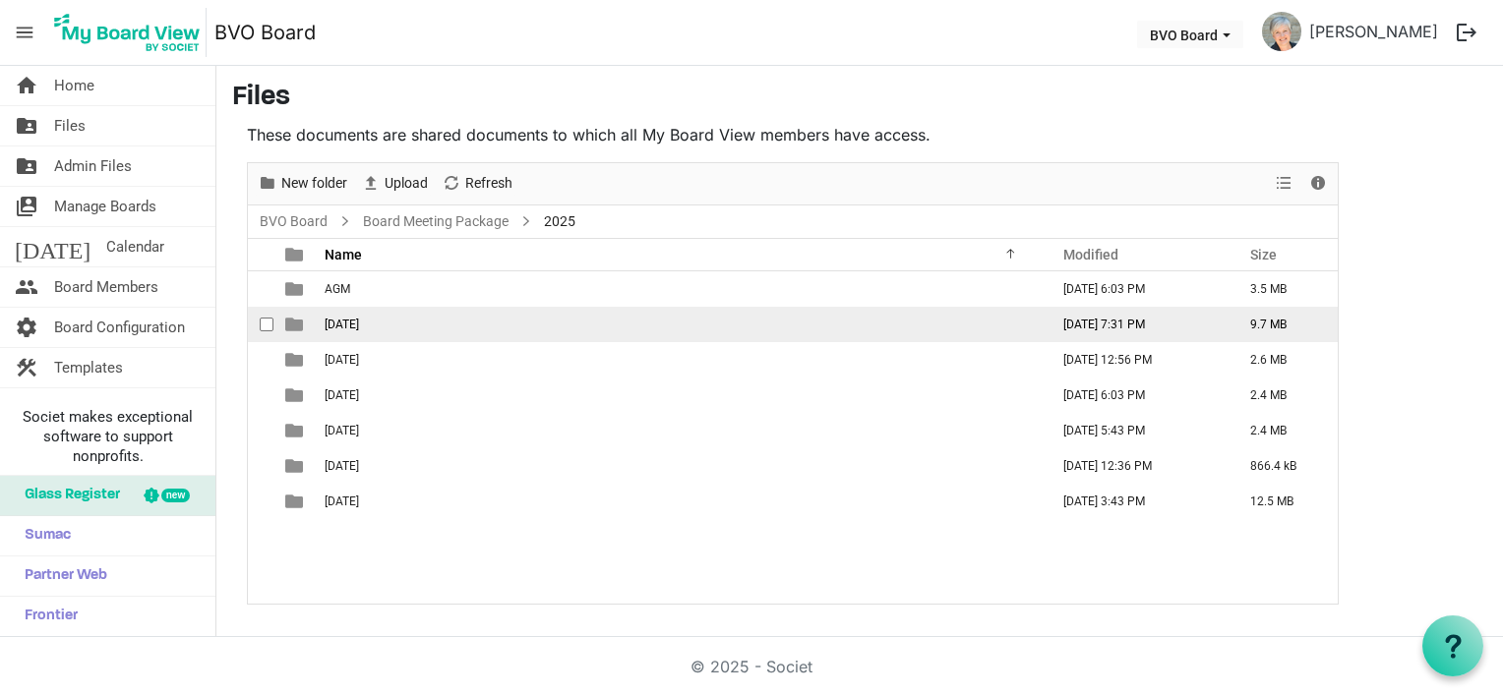
click at [346, 323] on span "Apr 24th, 2025" at bounding box center [342, 325] width 34 height 14
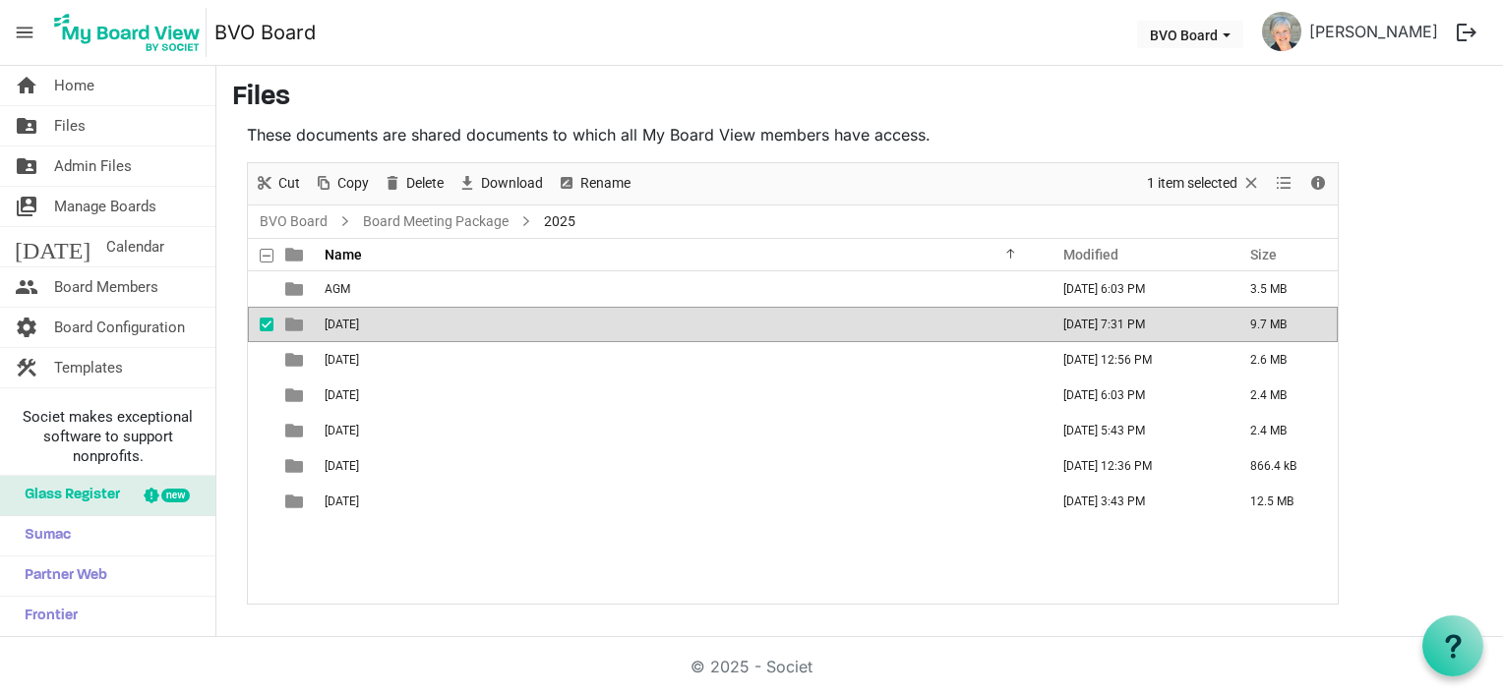
click at [346, 323] on span "Apr 24th, 2025" at bounding box center [342, 325] width 34 height 14
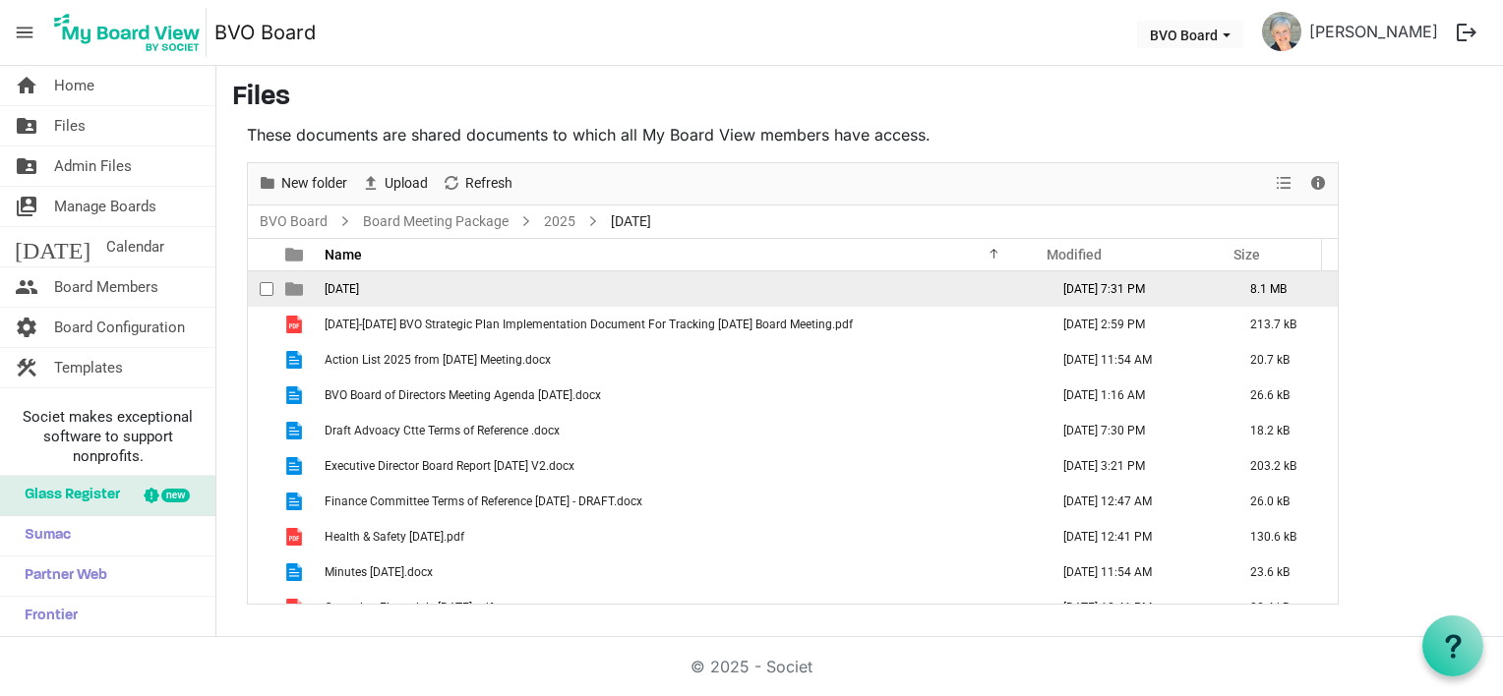
click at [359, 283] on span "August 28, 2025" at bounding box center [342, 289] width 34 height 14
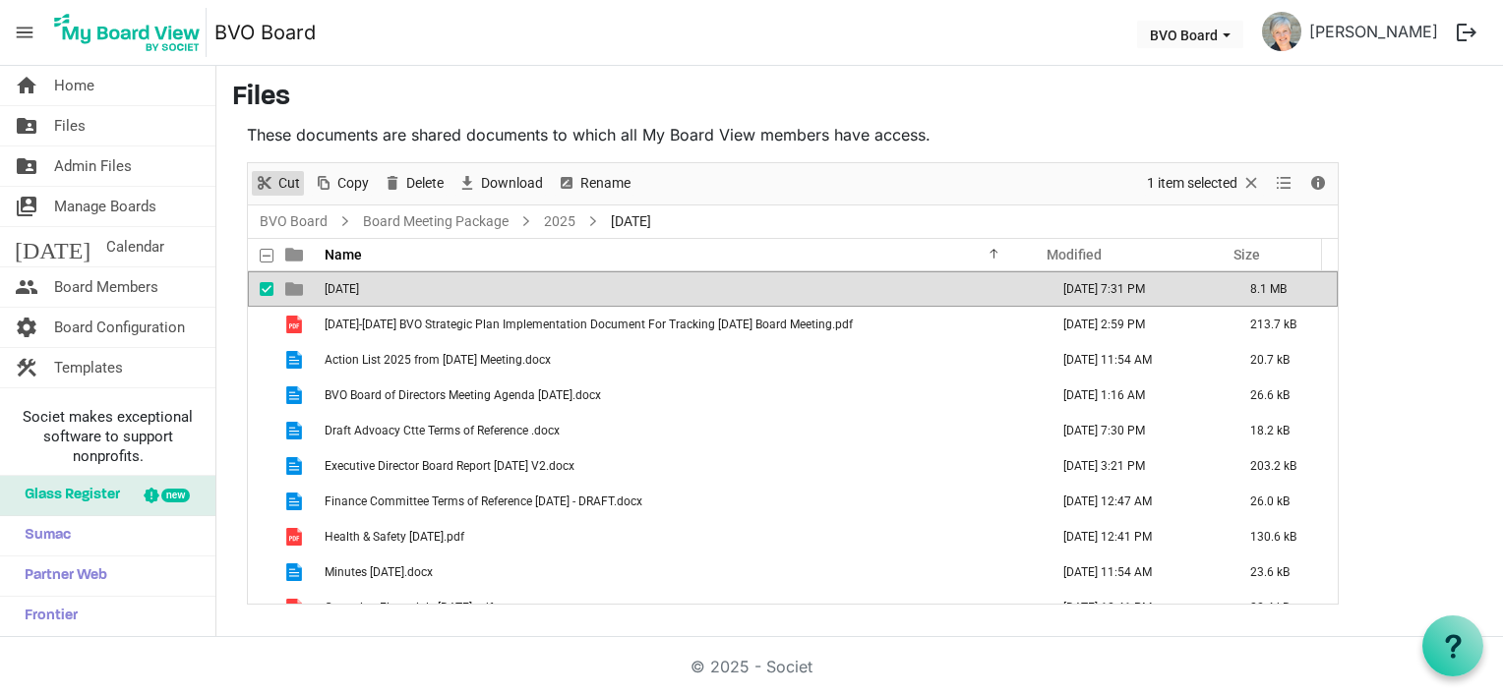
click at [291, 189] on span "Cut" at bounding box center [289, 183] width 26 height 25
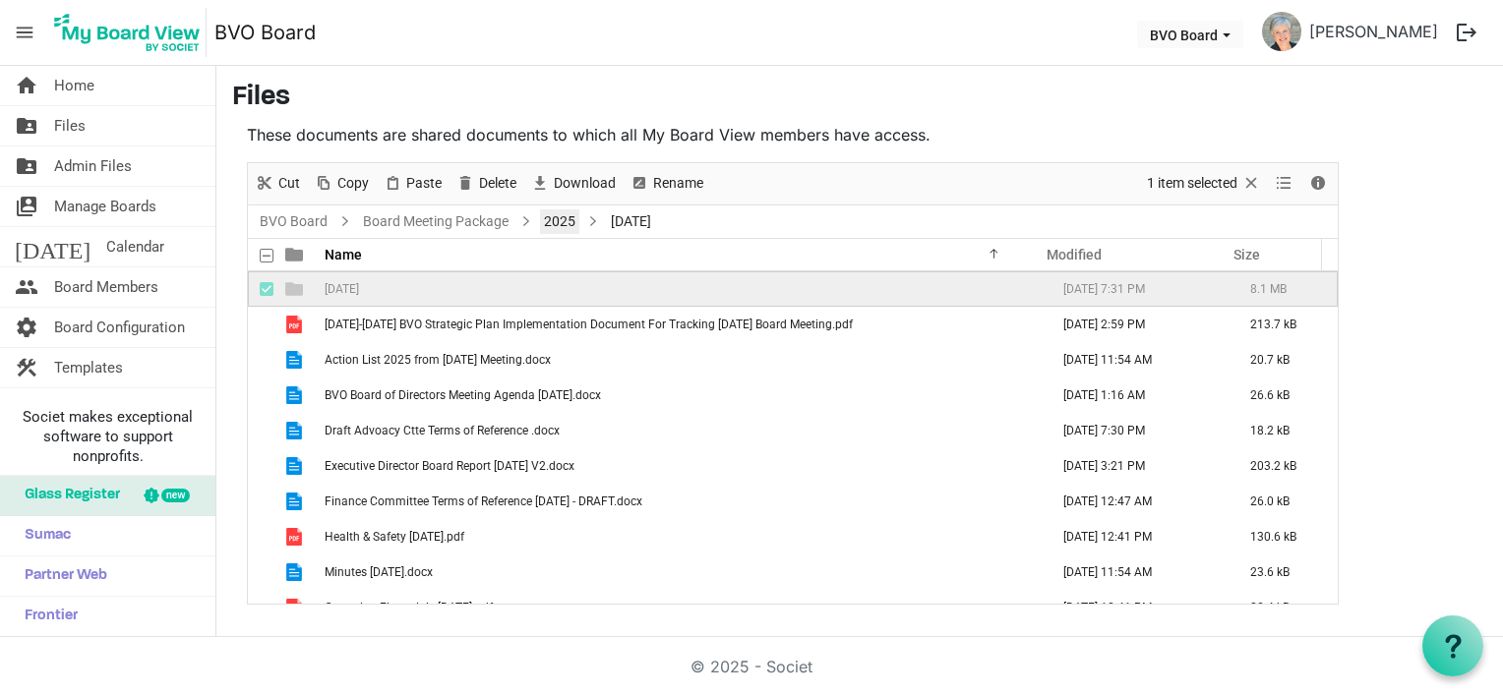
click at [563, 221] on link "2025" at bounding box center [559, 222] width 39 height 25
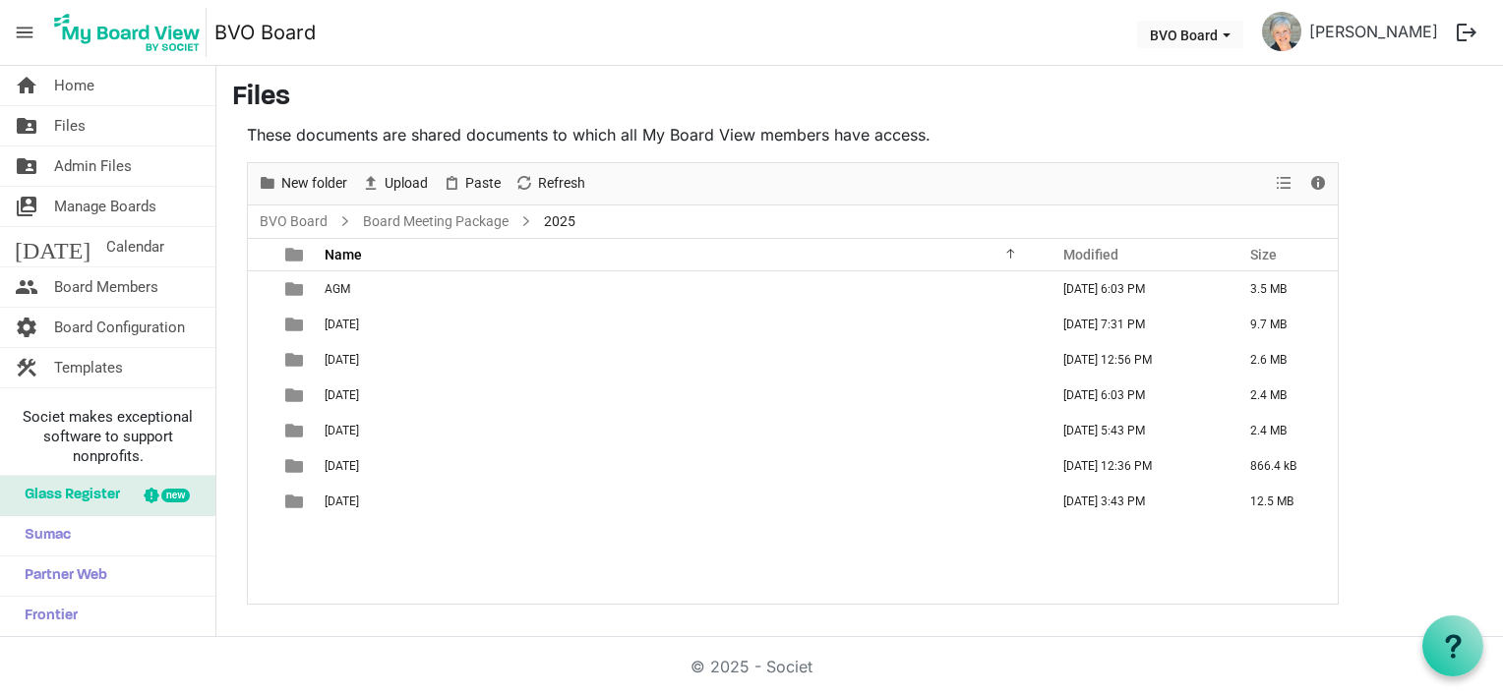
click at [393, 538] on div "AGM June 02, 2025 6:03 PM 3.5 MB Apr 24th, 2025 August 27, 2025 7:31 PM 9.7 MB …" at bounding box center [793, 437] width 1090 height 332
click at [480, 181] on span "Paste" at bounding box center [482, 183] width 39 height 25
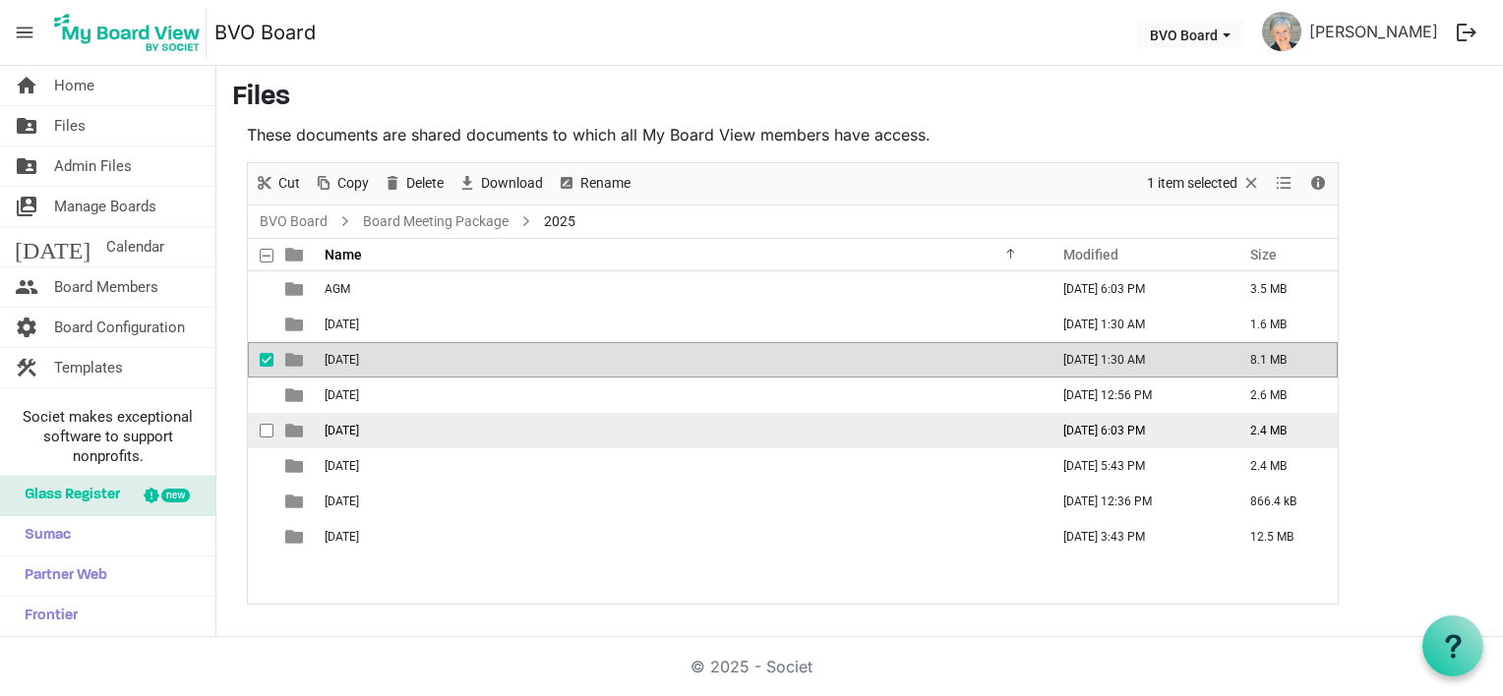
click at [504, 426] on td "Jan 30th, 2025" at bounding box center [681, 430] width 724 height 35
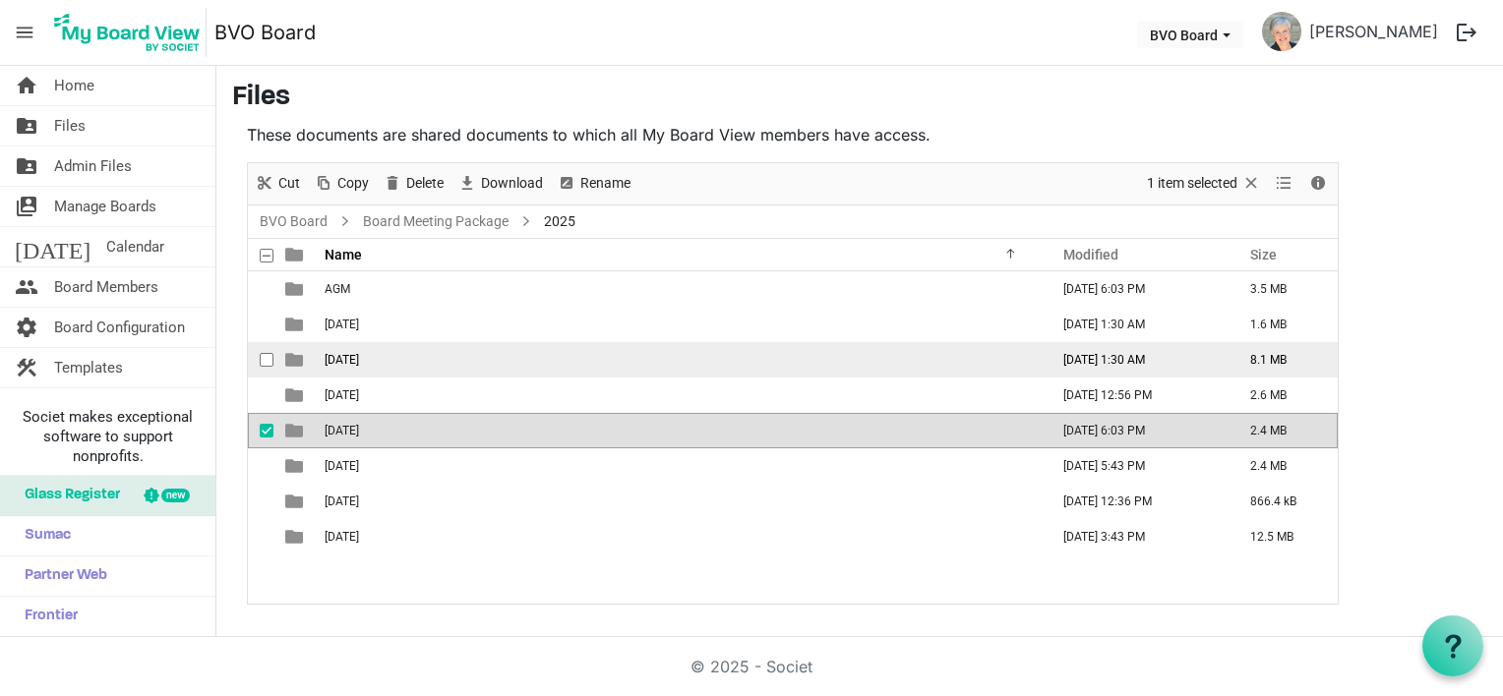
click at [359, 362] on span "August 28, 2025" at bounding box center [342, 360] width 34 height 14
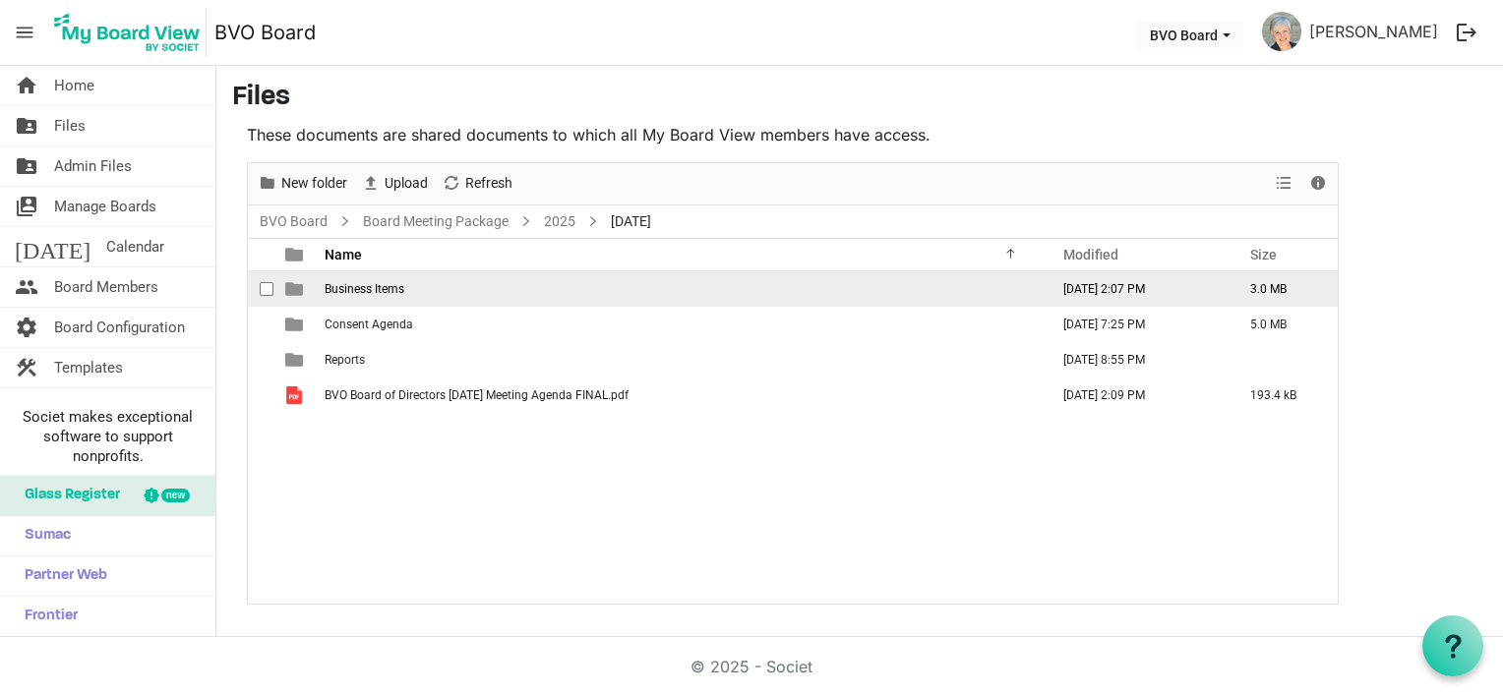
click at [394, 291] on span "Business Items" at bounding box center [365, 289] width 80 height 14
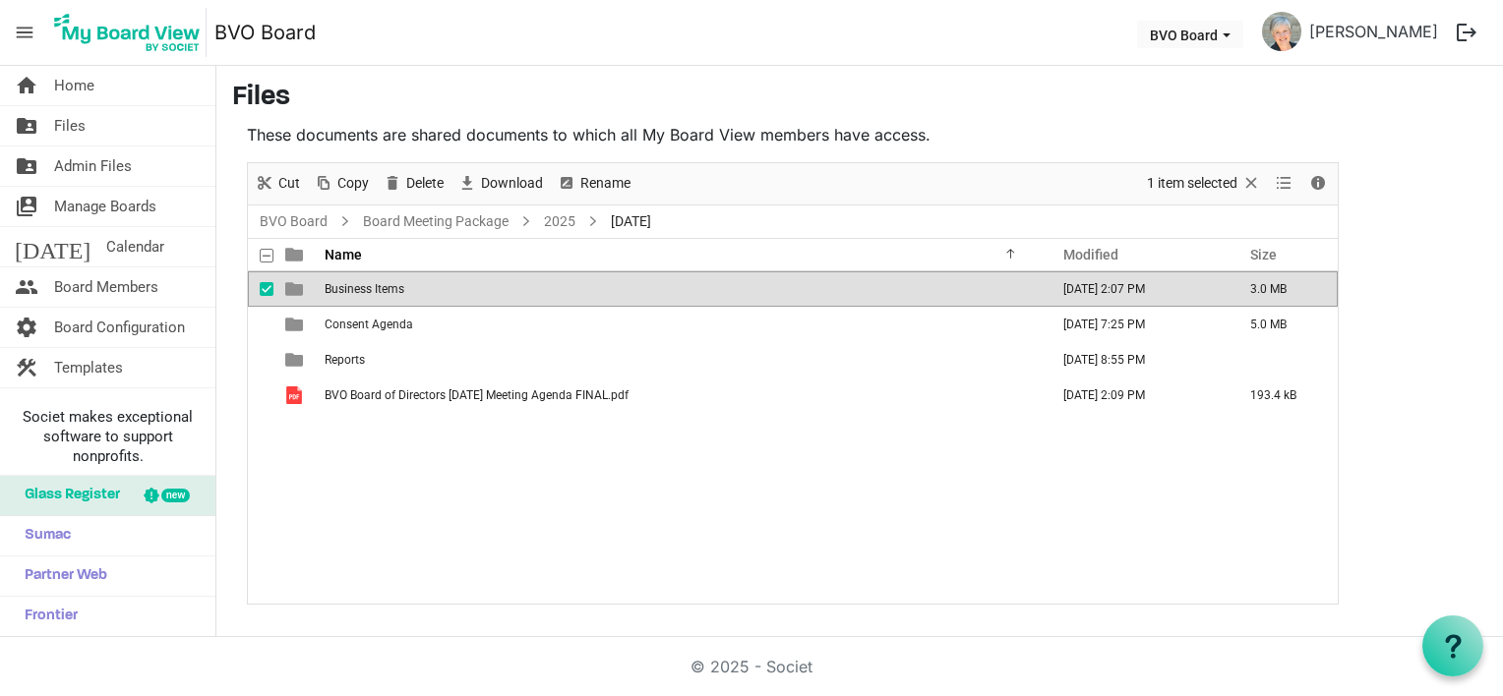
click at [394, 291] on span "Business Items" at bounding box center [365, 289] width 80 height 14
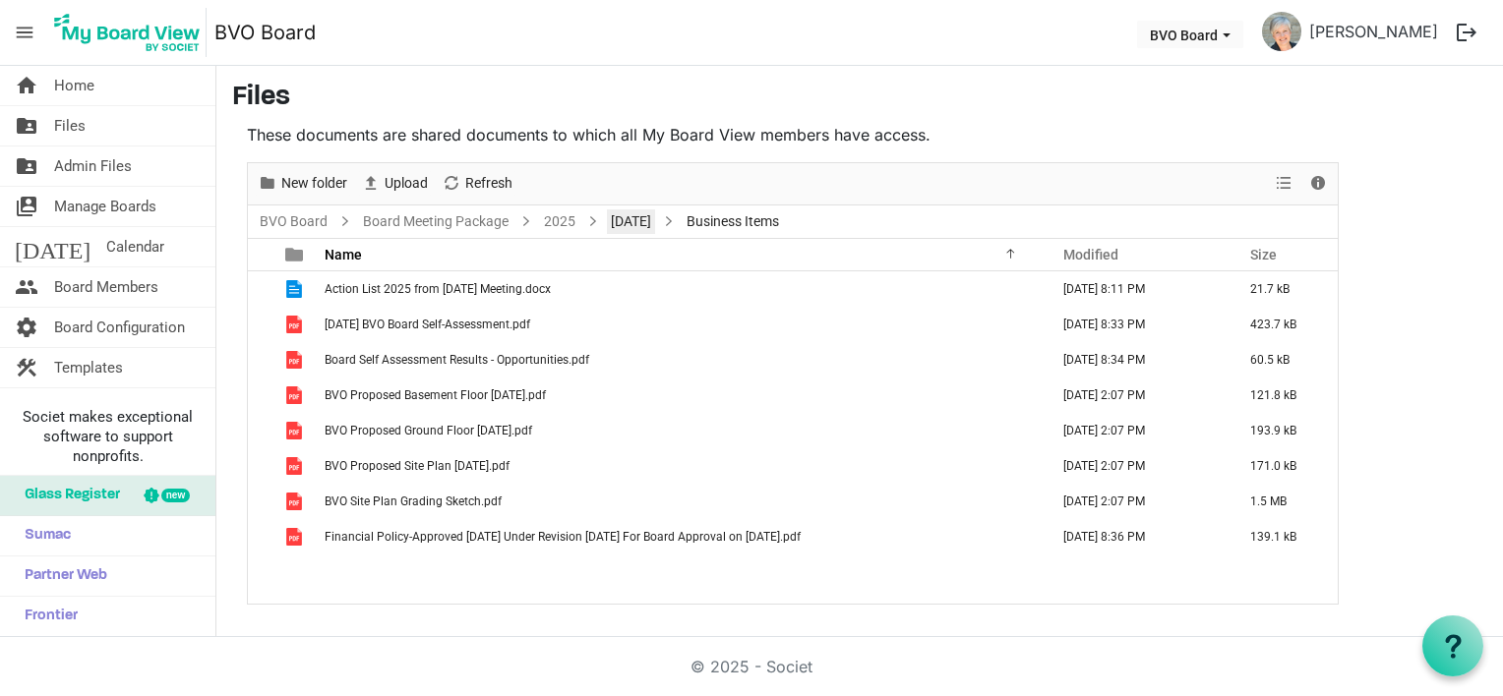
click at [654, 228] on link "August 28, 2025" at bounding box center [631, 222] width 48 height 25
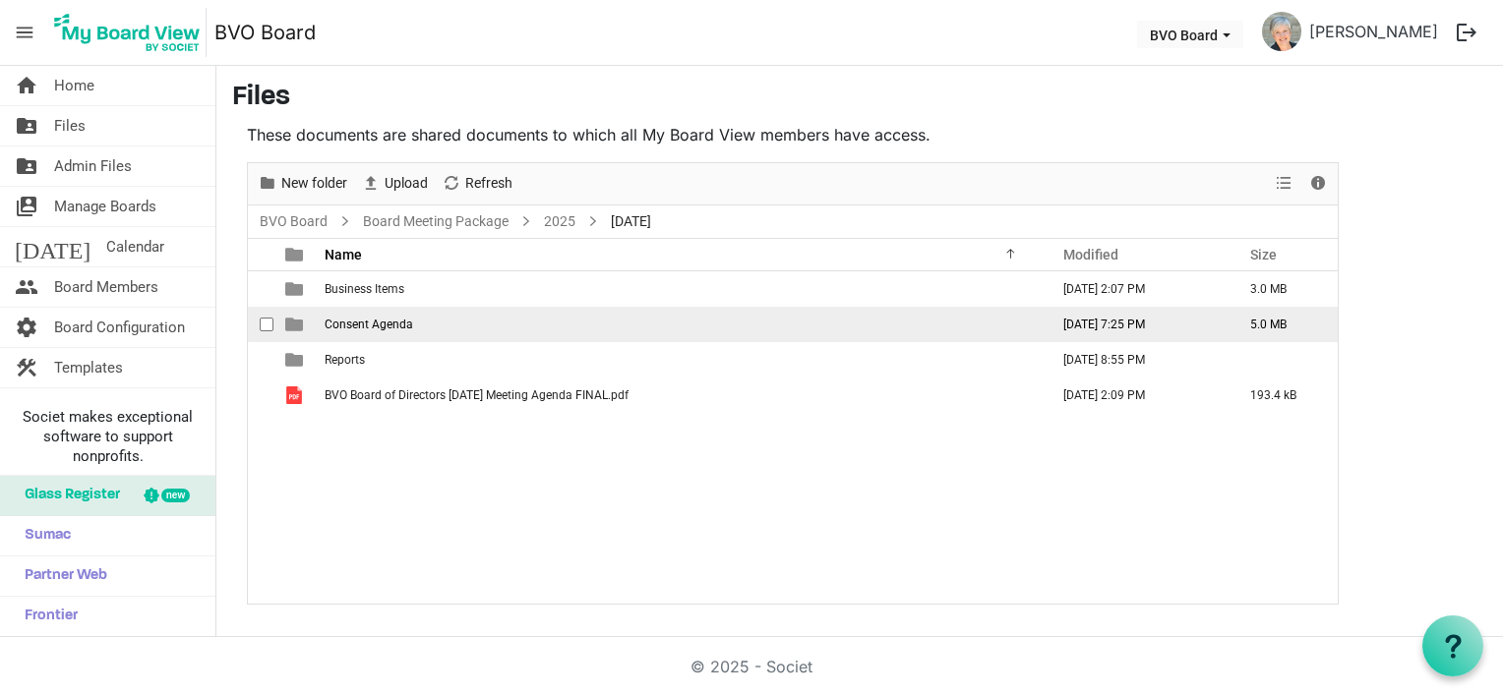
click at [397, 328] on span "Consent Agenda" at bounding box center [369, 325] width 89 height 14
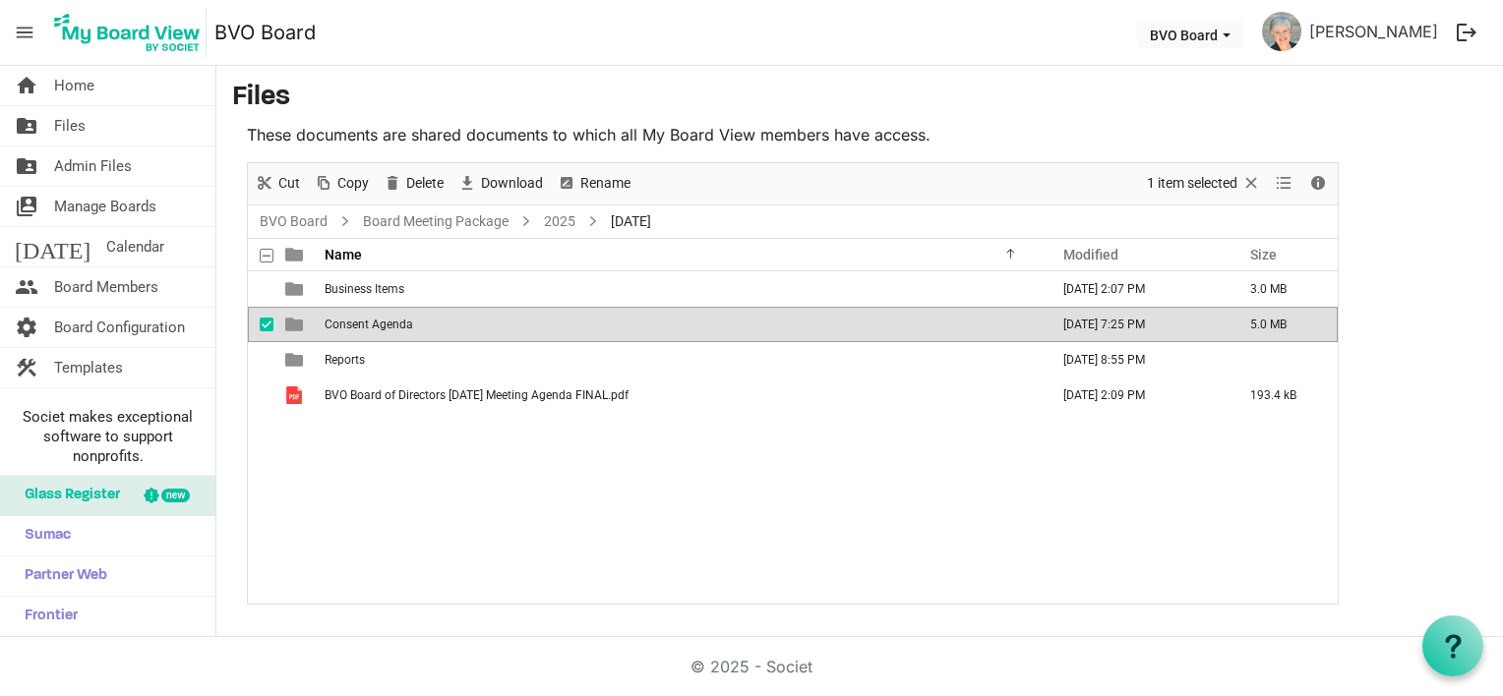
click at [397, 328] on span "Consent Agenda" at bounding box center [369, 325] width 89 height 14
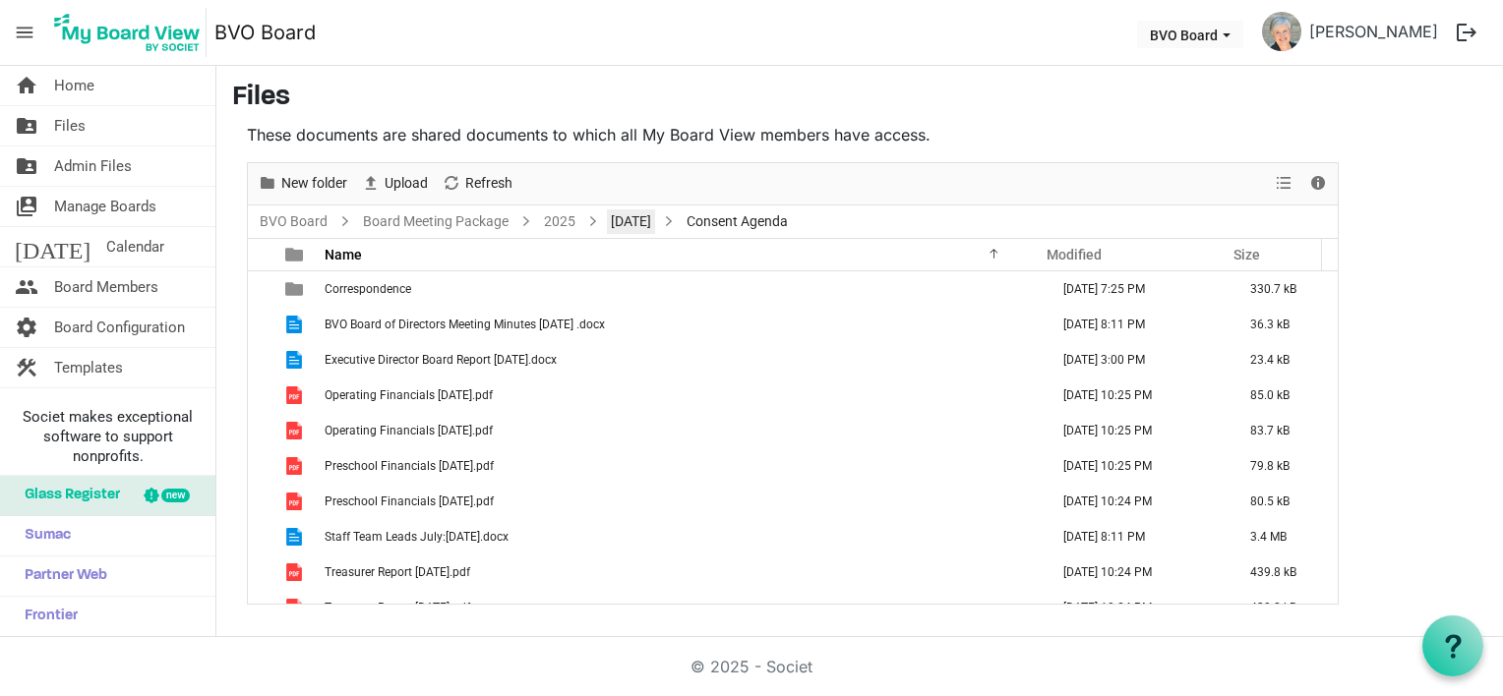
click at [655, 211] on link "August 28, 2025" at bounding box center [631, 222] width 48 height 25
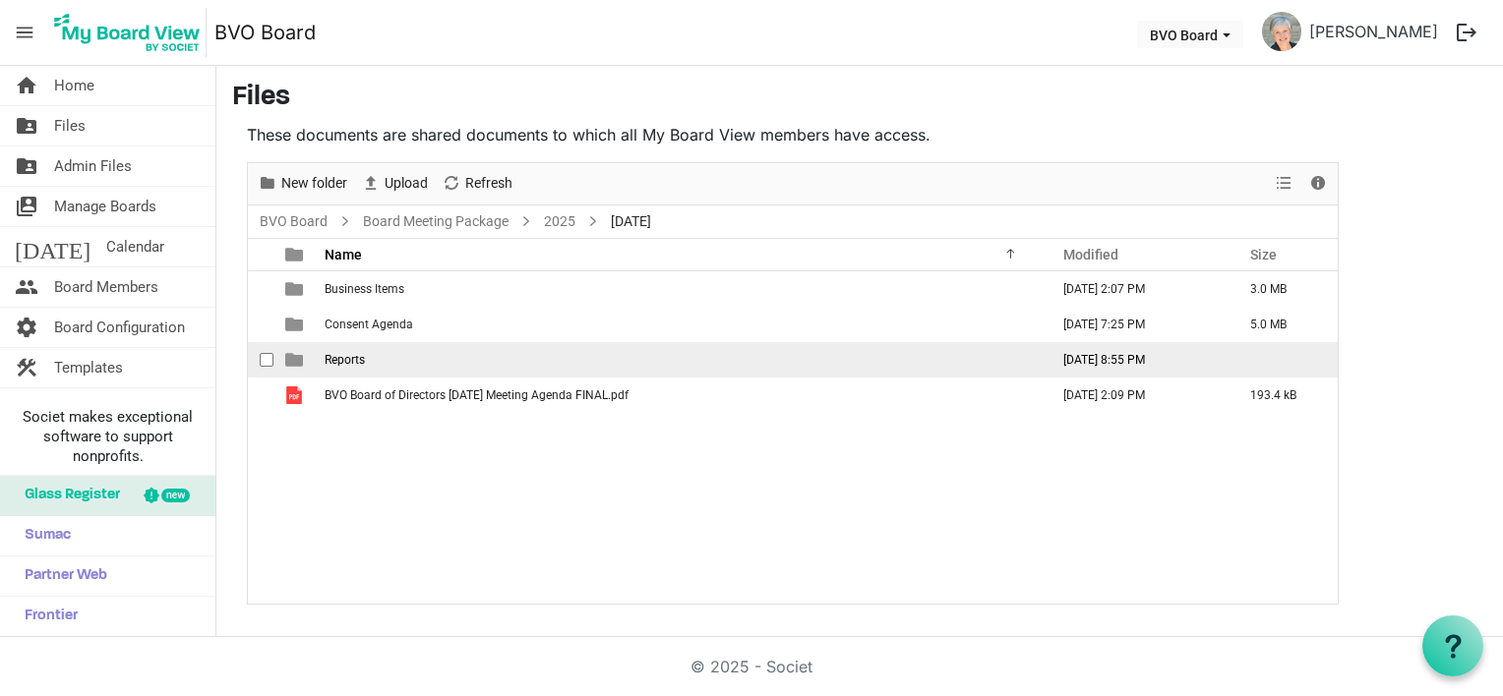
click at [383, 358] on td "Reports" at bounding box center [681, 359] width 724 height 35
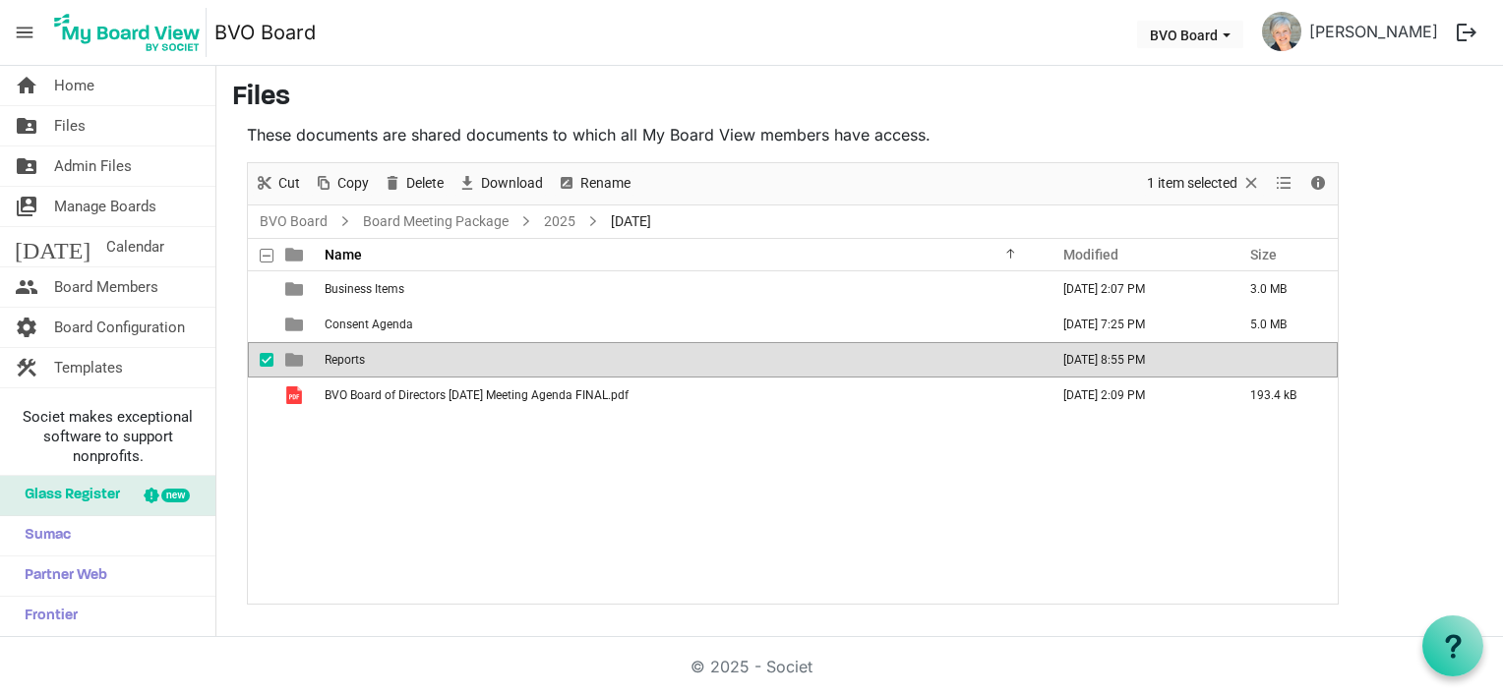
click at [383, 358] on td "Reports" at bounding box center [681, 359] width 724 height 35
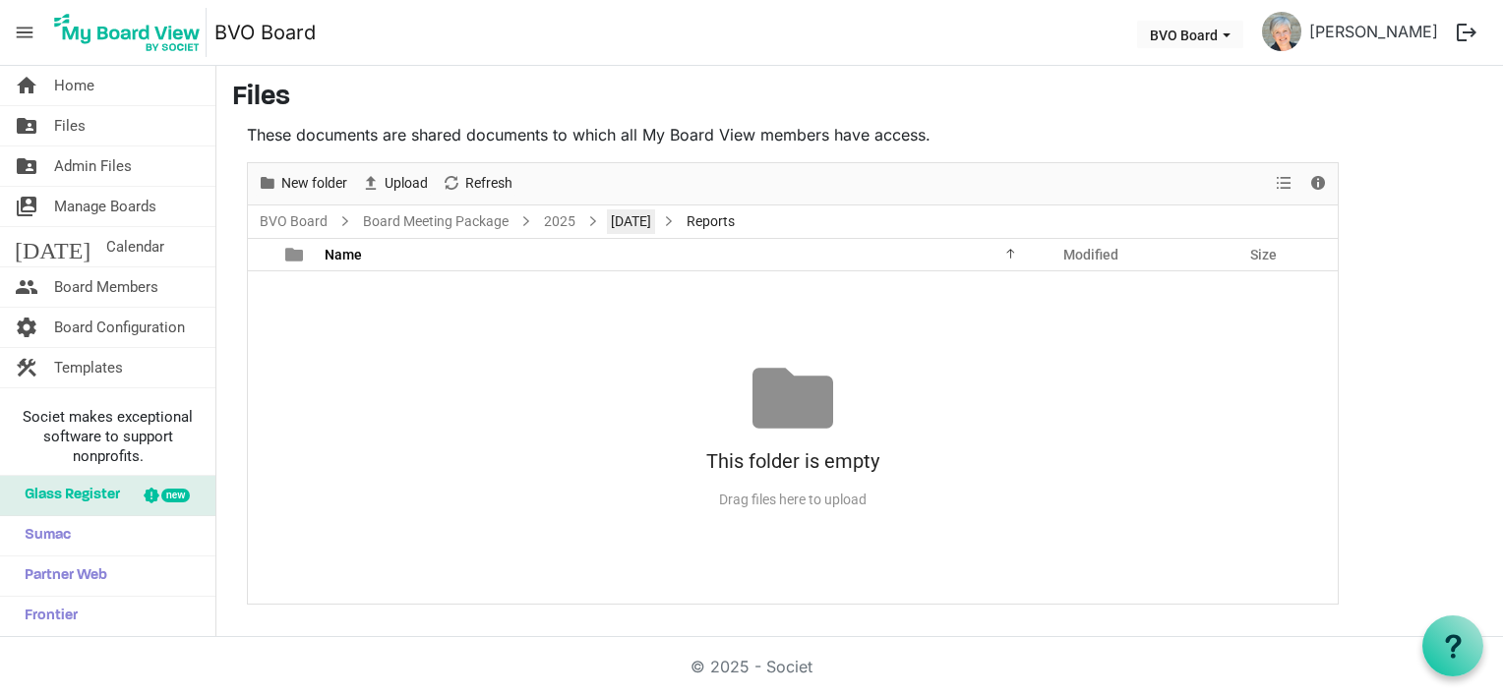
click at [649, 212] on link "August 28, 2025" at bounding box center [631, 222] width 48 height 25
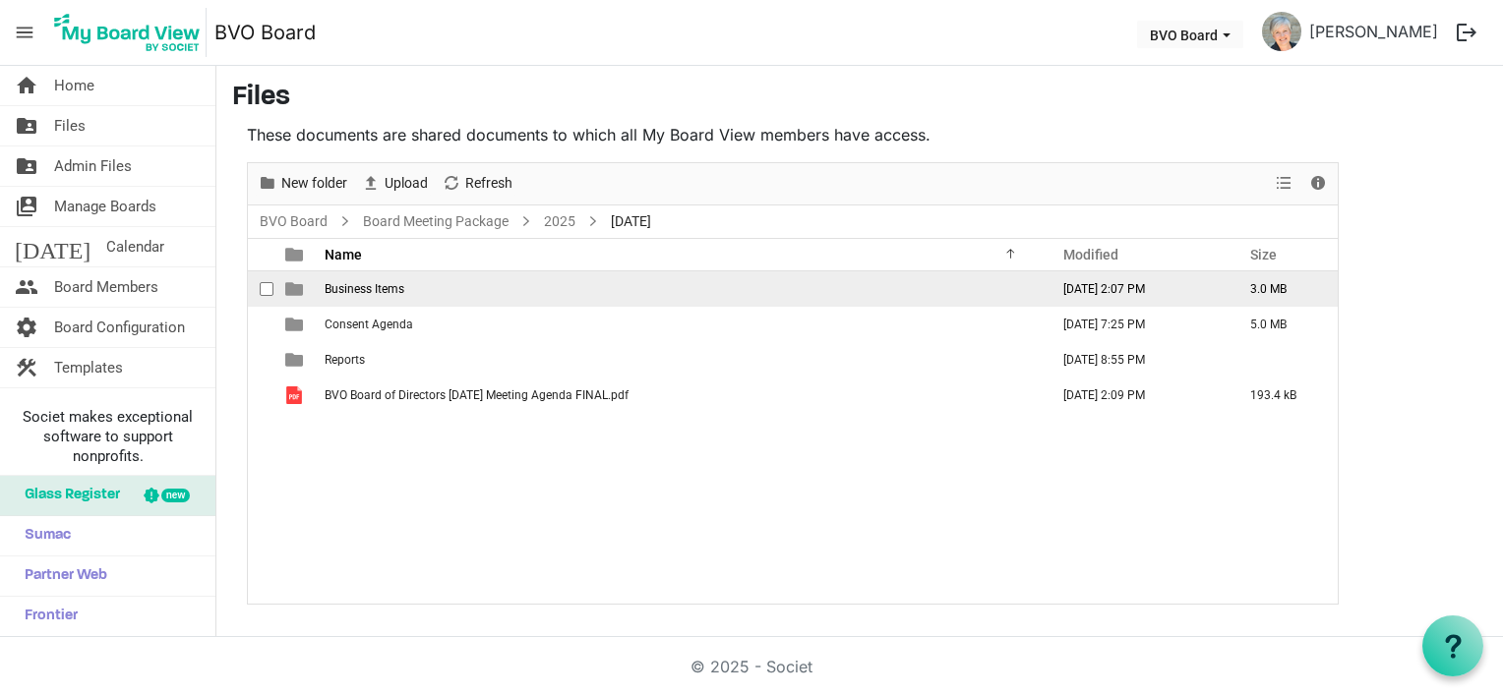
click at [370, 287] on span "Business Items" at bounding box center [365, 289] width 80 height 14
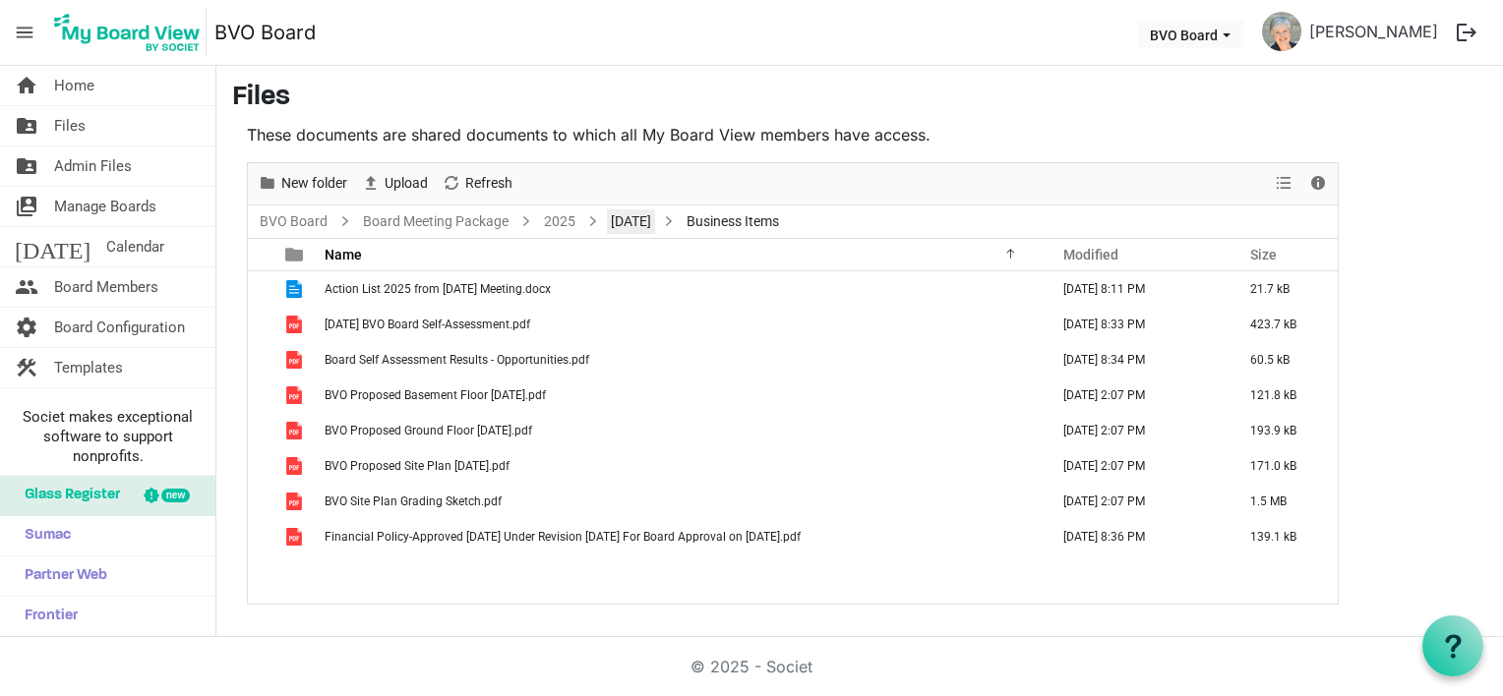
click at [637, 224] on link "August 28, 2025" at bounding box center [631, 222] width 48 height 25
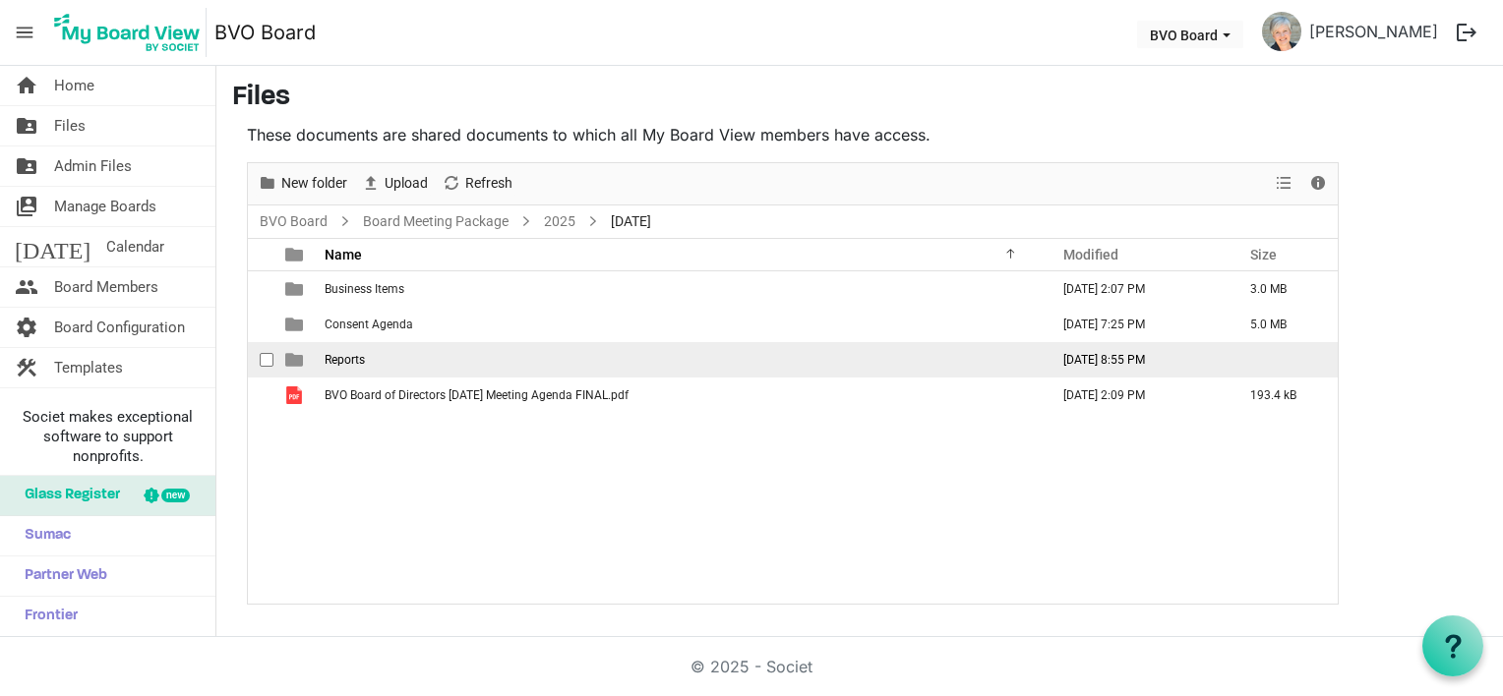
click at [361, 361] on span "Reports" at bounding box center [345, 360] width 40 height 14
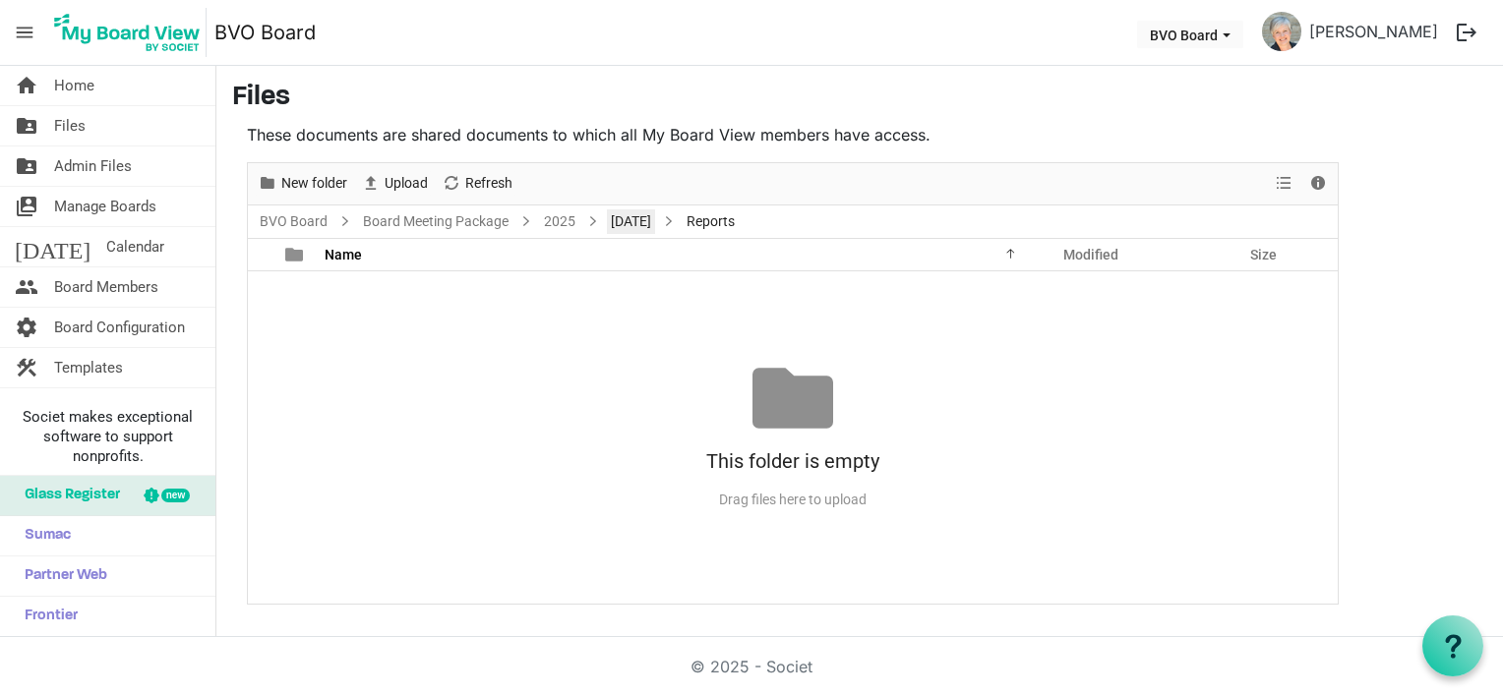
click at [655, 221] on link "August 28, 2025" at bounding box center [631, 222] width 48 height 25
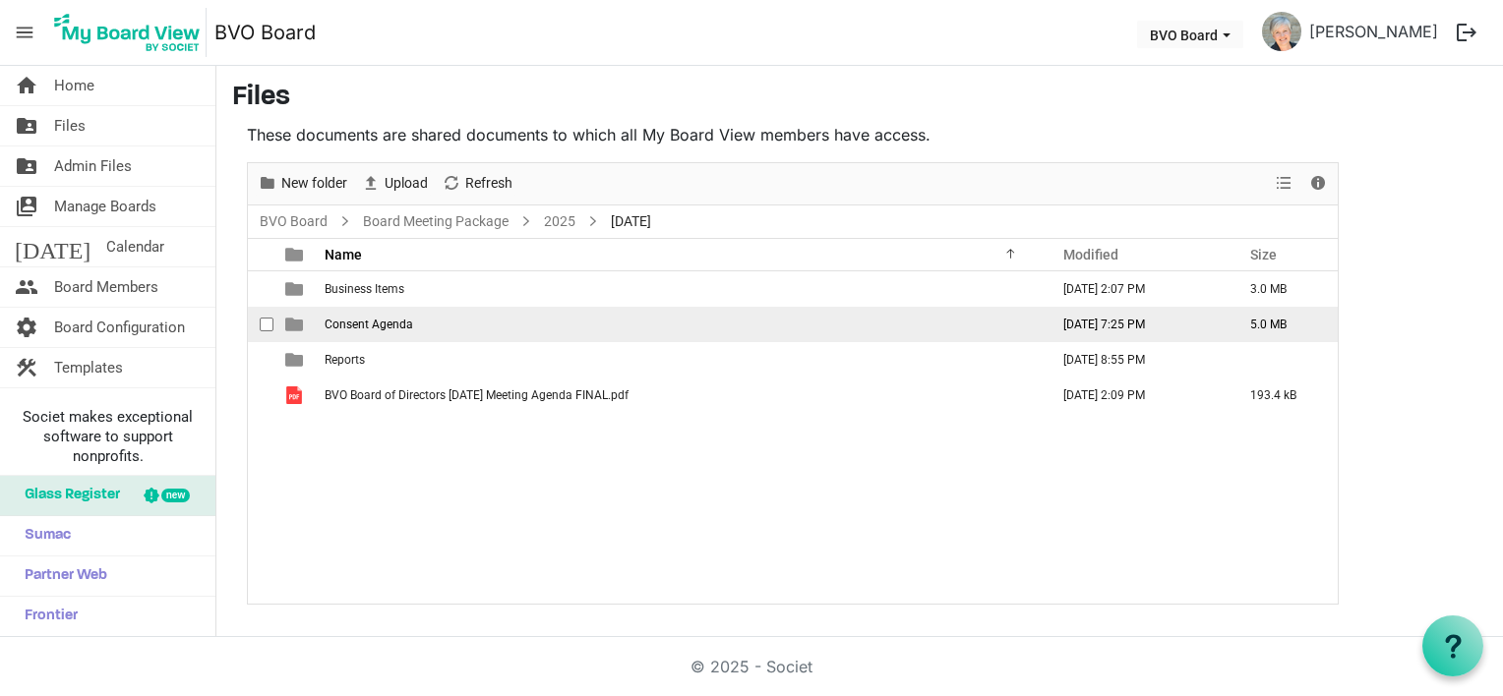
click at [375, 325] on span "Consent Agenda" at bounding box center [369, 325] width 89 height 14
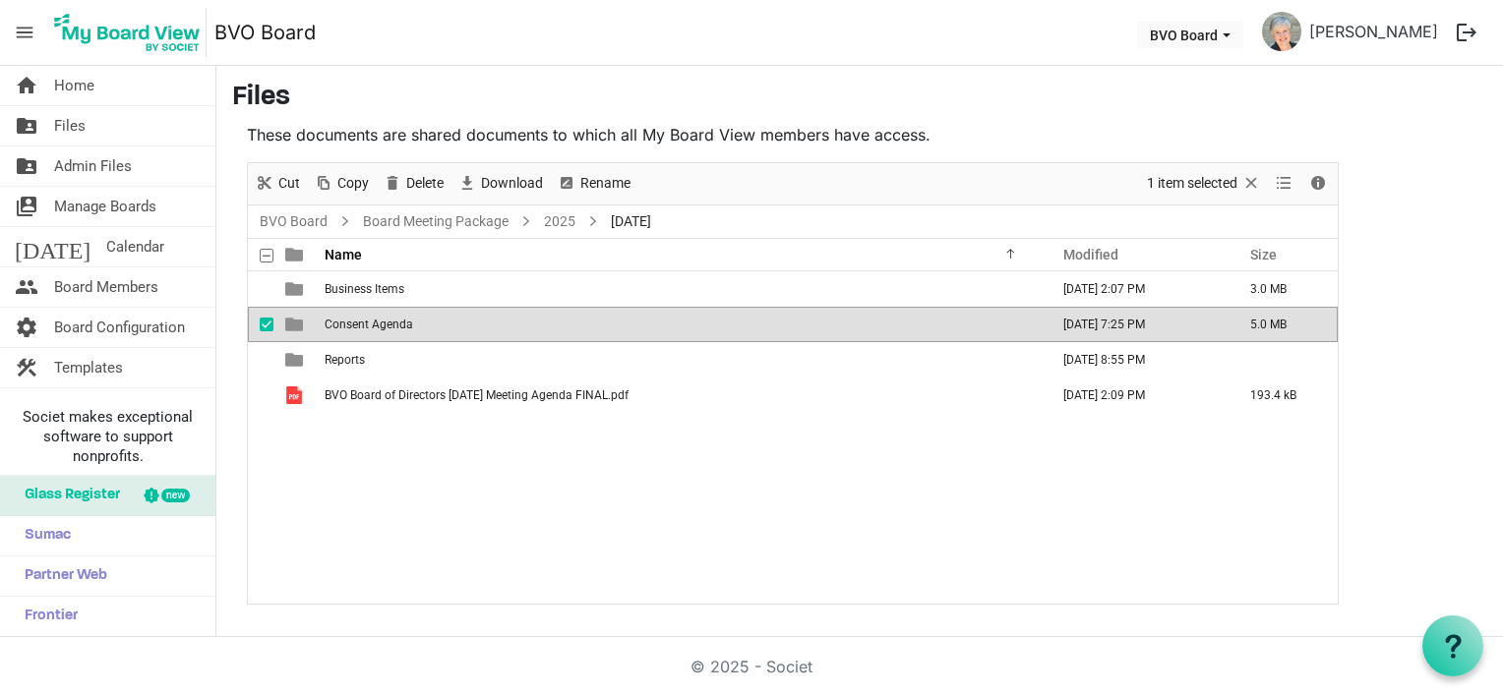
click at [375, 325] on span "Consent Agenda" at bounding box center [369, 325] width 89 height 14
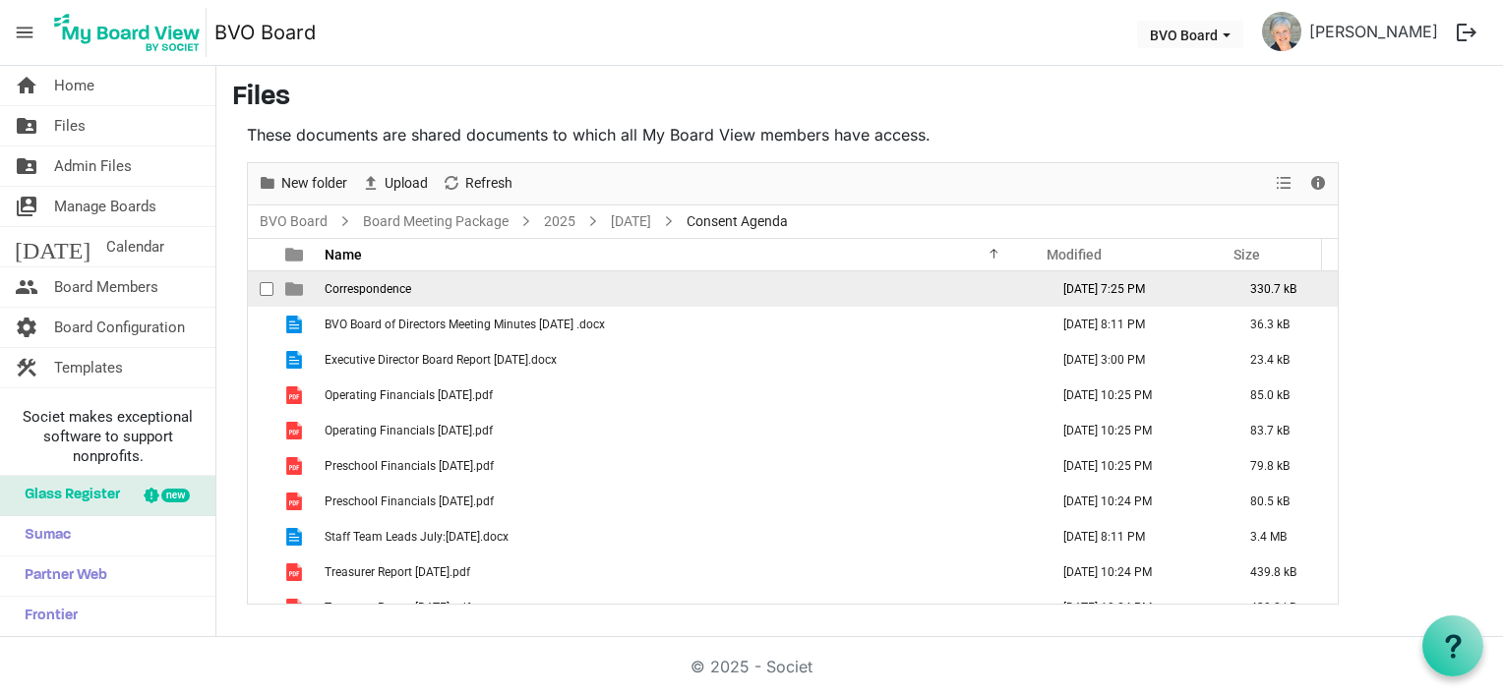
click at [338, 289] on span "Correspondence" at bounding box center [368, 289] width 87 height 14
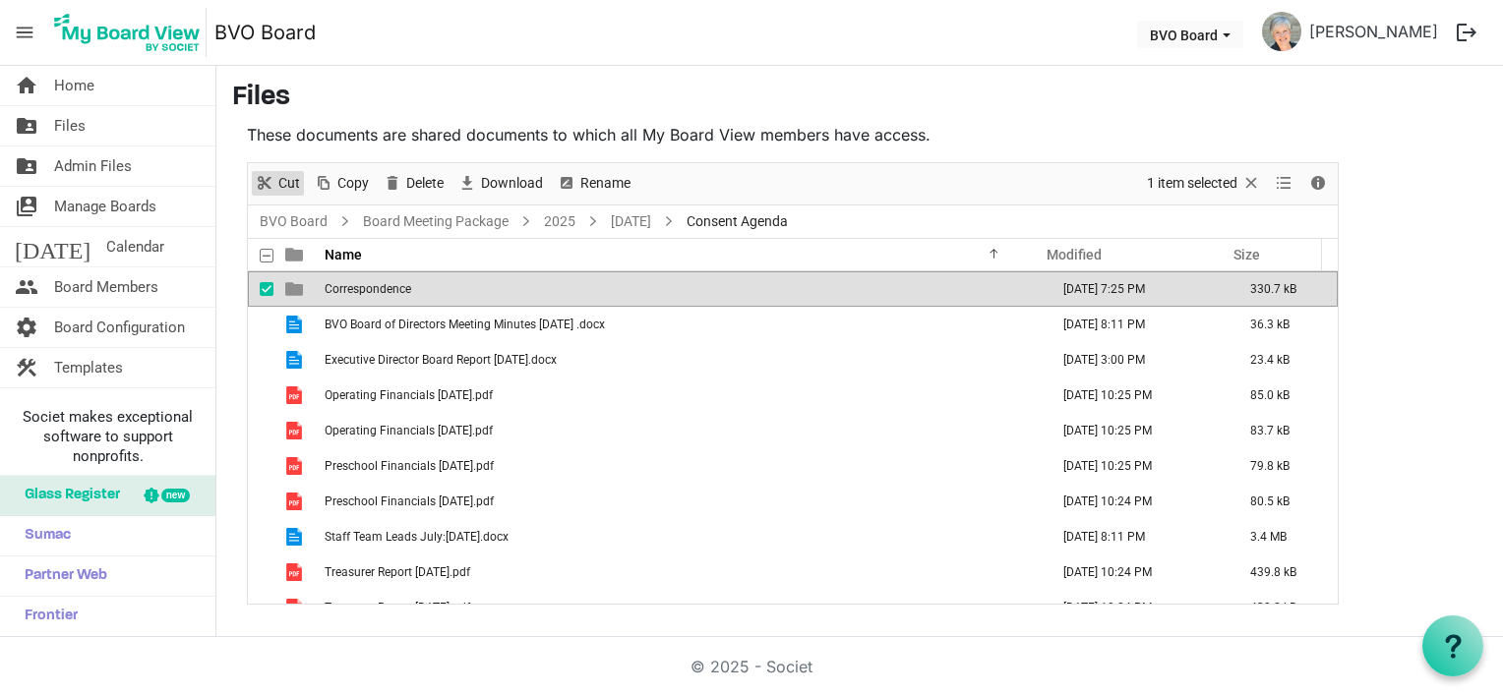
click at [295, 183] on span "Cut" at bounding box center [289, 183] width 26 height 25
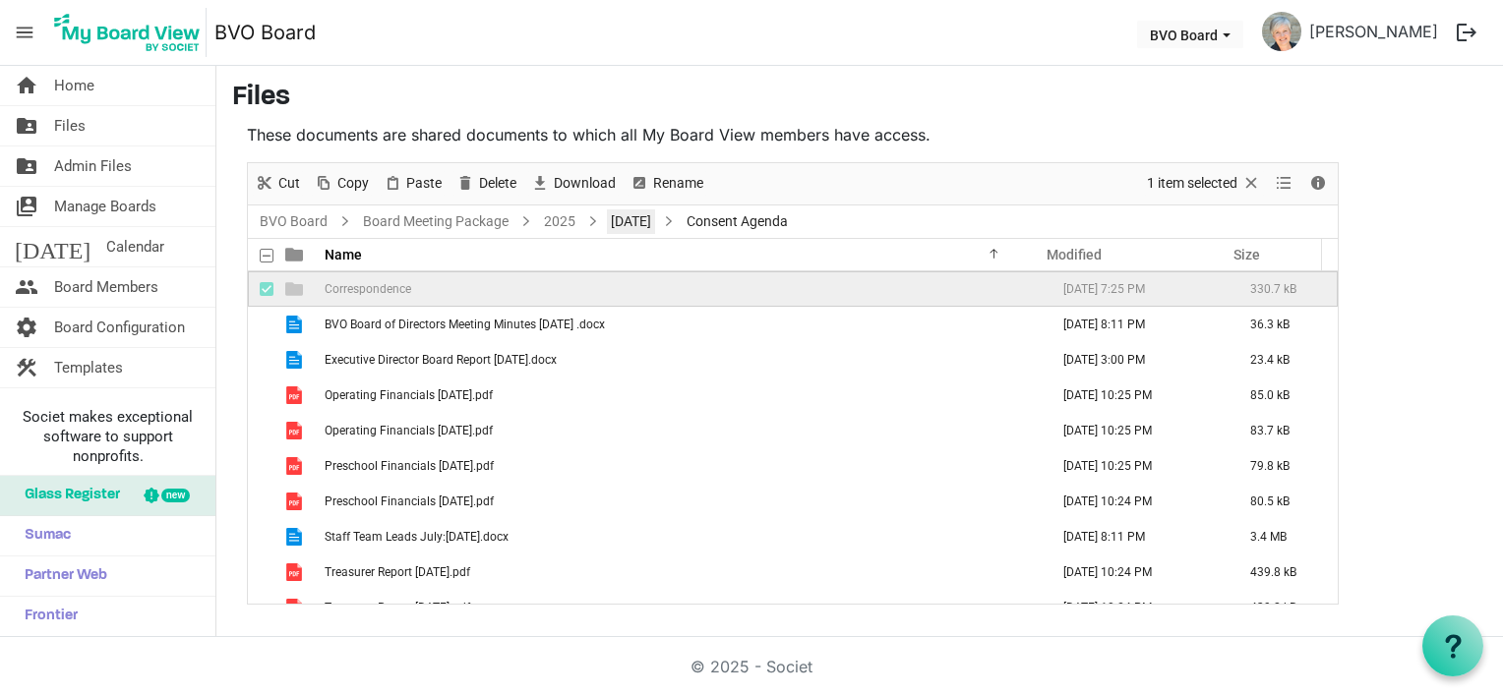
click at [655, 222] on link "August 28, 2025" at bounding box center [631, 222] width 48 height 25
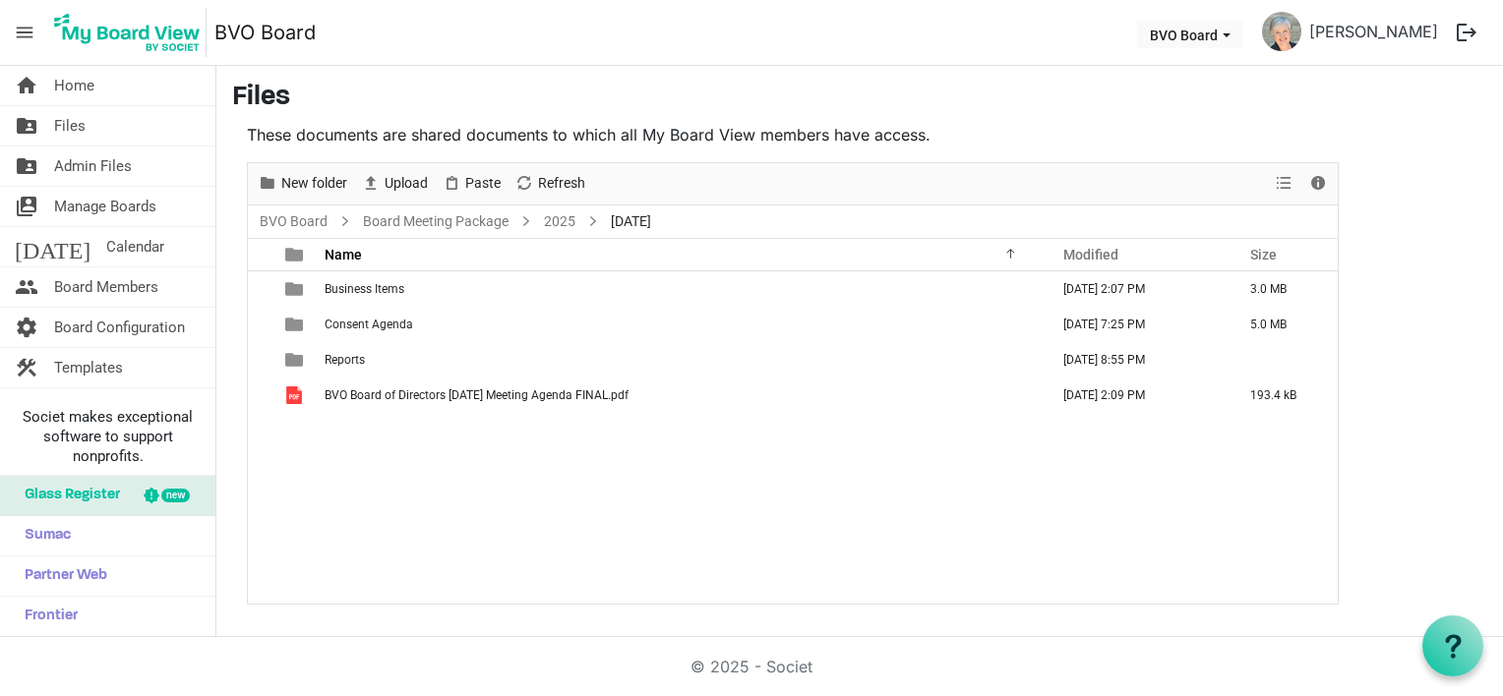
click at [405, 447] on div "Business Items August 26, 2025 2:07 PM 3.0 MB Consent Agenda August 27, 2025 7:…" at bounding box center [793, 437] width 1090 height 332
click at [472, 180] on span "Paste" at bounding box center [482, 183] width 39 height 25
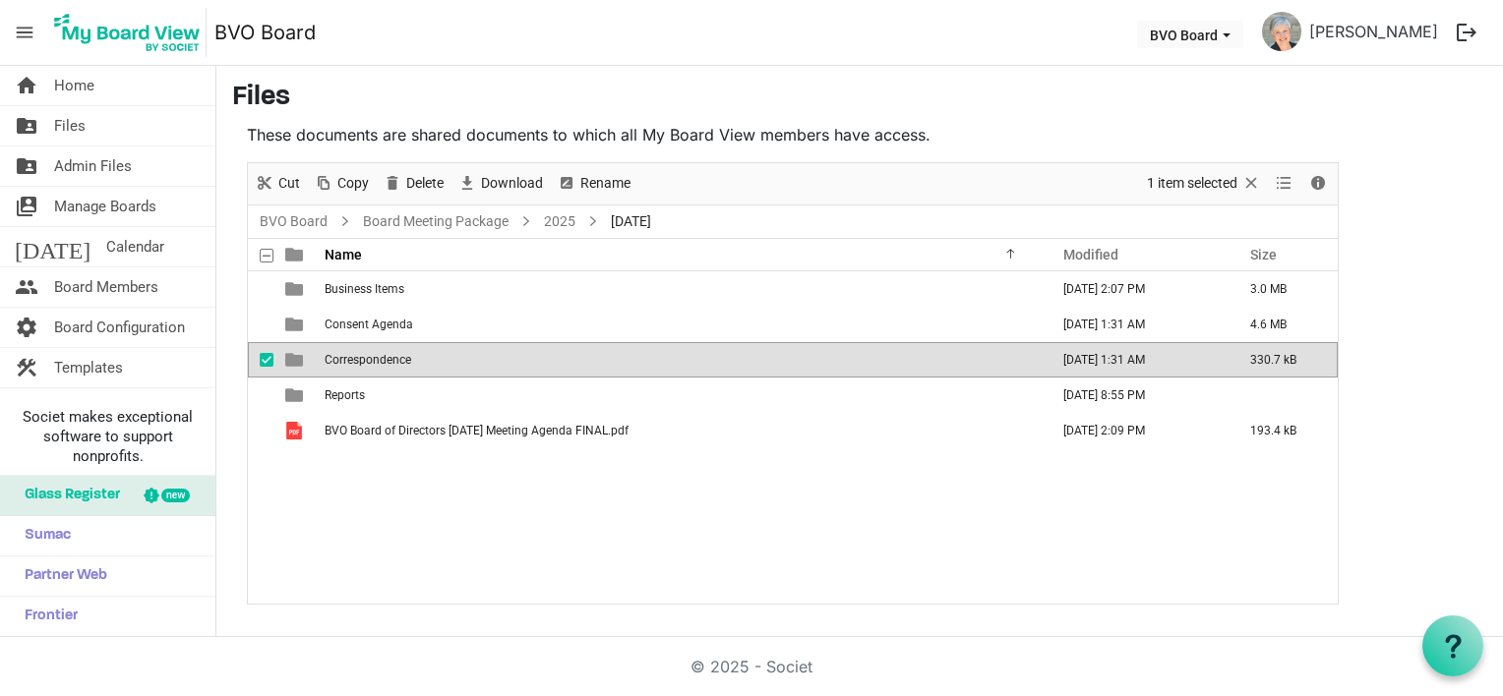
click at [424, 539] on div "Business Items August 26, 2025 2:07 PM 3.0 MB Consent Agenda August 28, 2025 1:…" at bounding box center [793, 437] width 1090 height 332
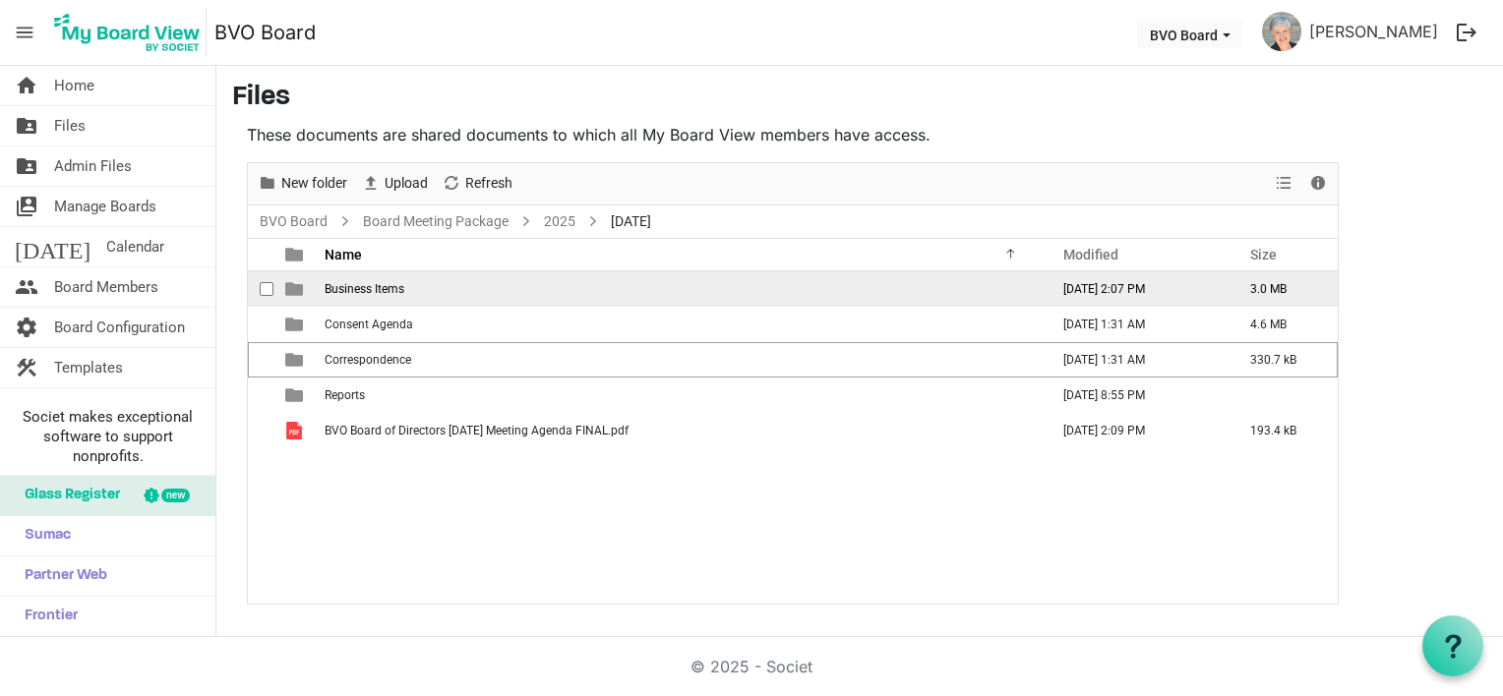
click at [398, 290] on span "Business Items" at bounding box center [365, 289] width 80 height 14
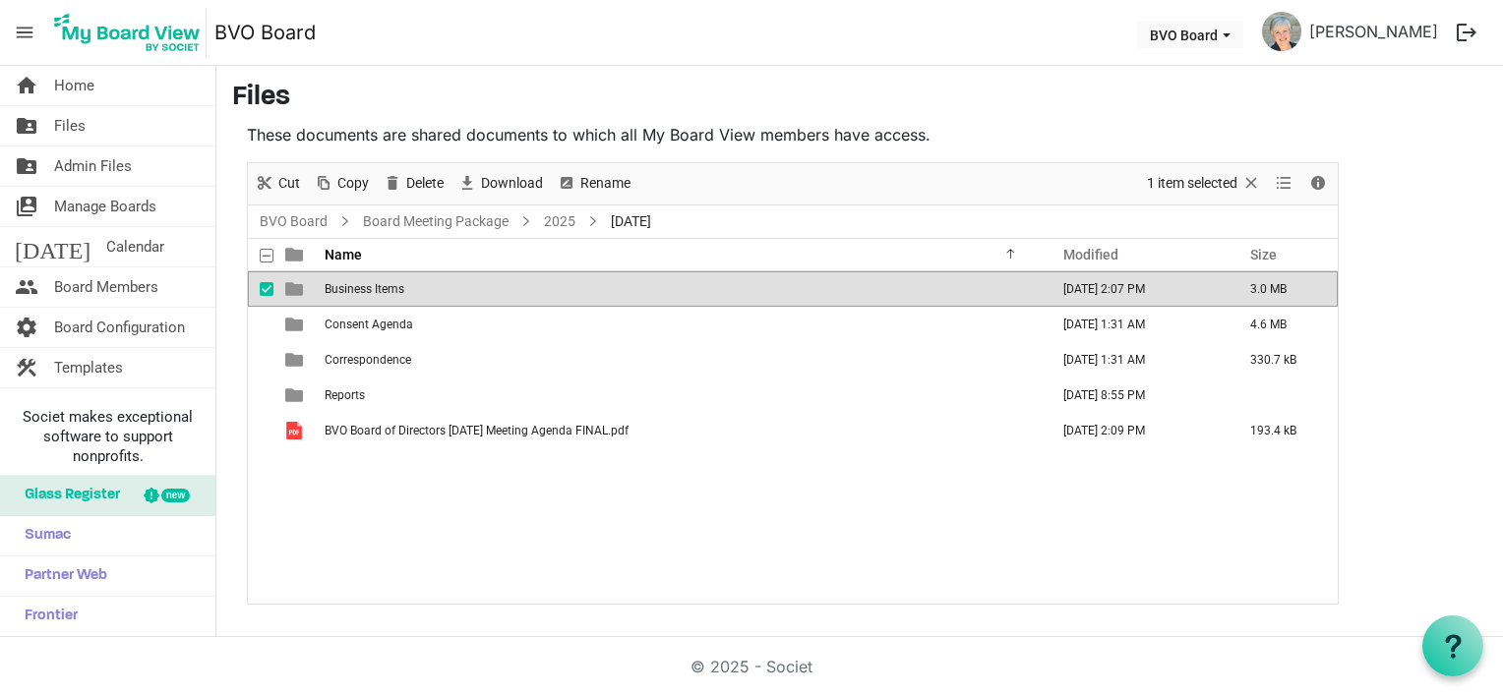
click at [398, 290] on span "Business Items" at bounding box center [365, 289] width 80 height 14
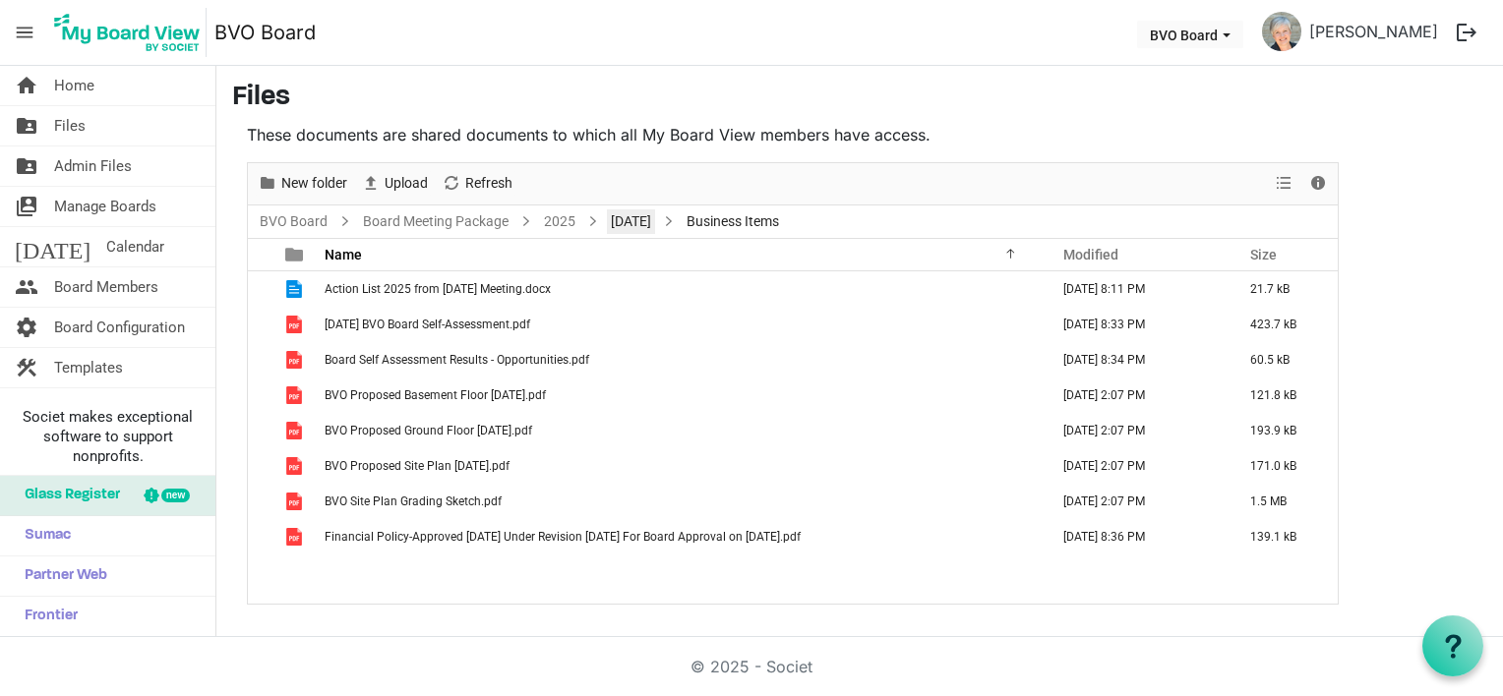
click at [625, 225] on link "August 28, 2025" at bounding box center [631, 222] width 48 height 25
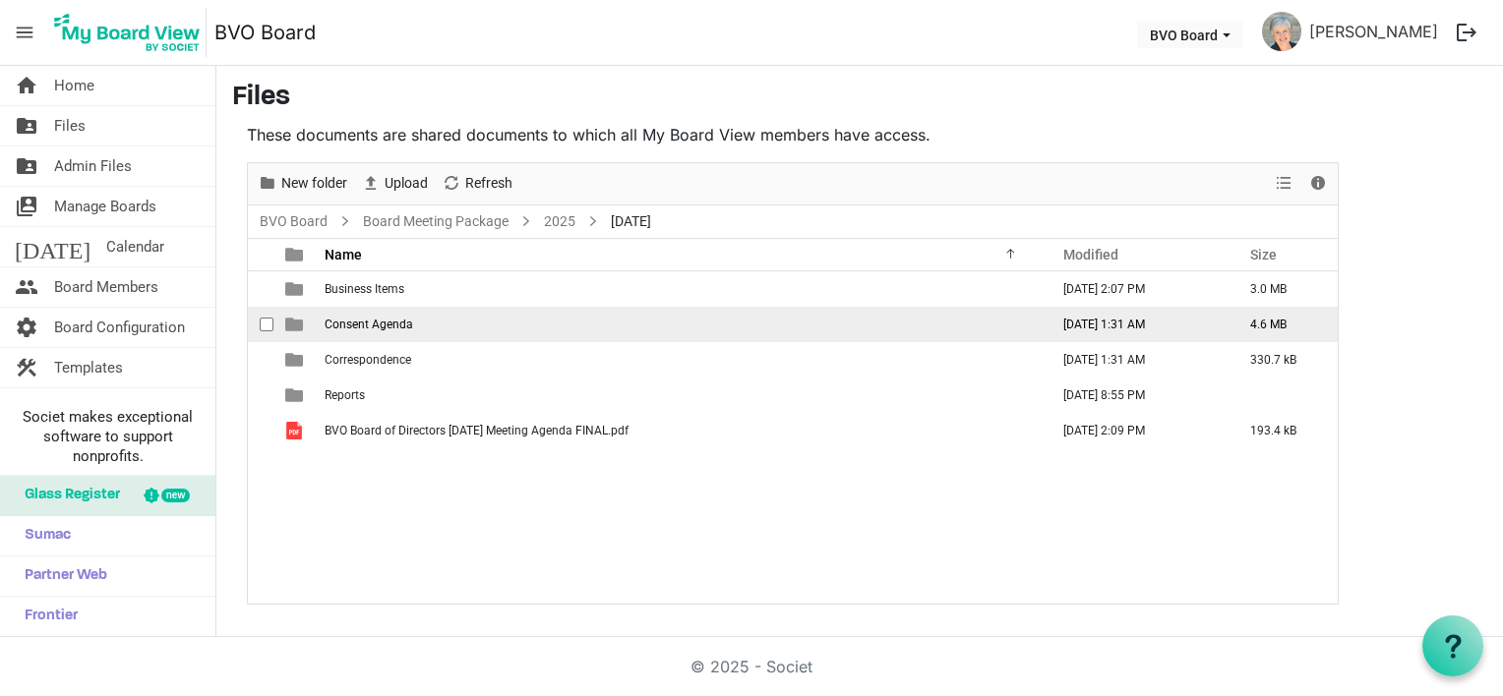
click at [357, 324] on span "Consent Agenda" at bounding box center [369, 325] width 89 height 14
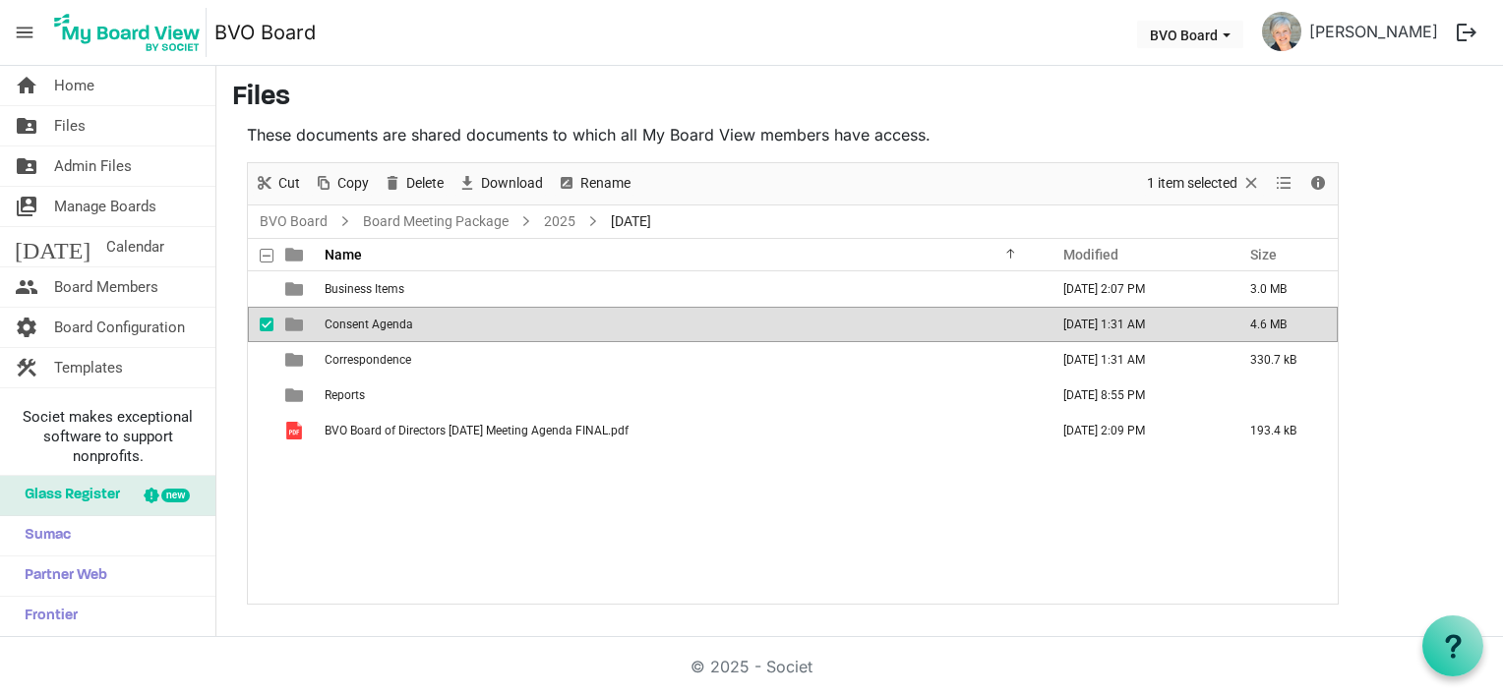
click at [357, 324] on span "Consent Agenda" at bounding box center [369, 325] width 89 height 14
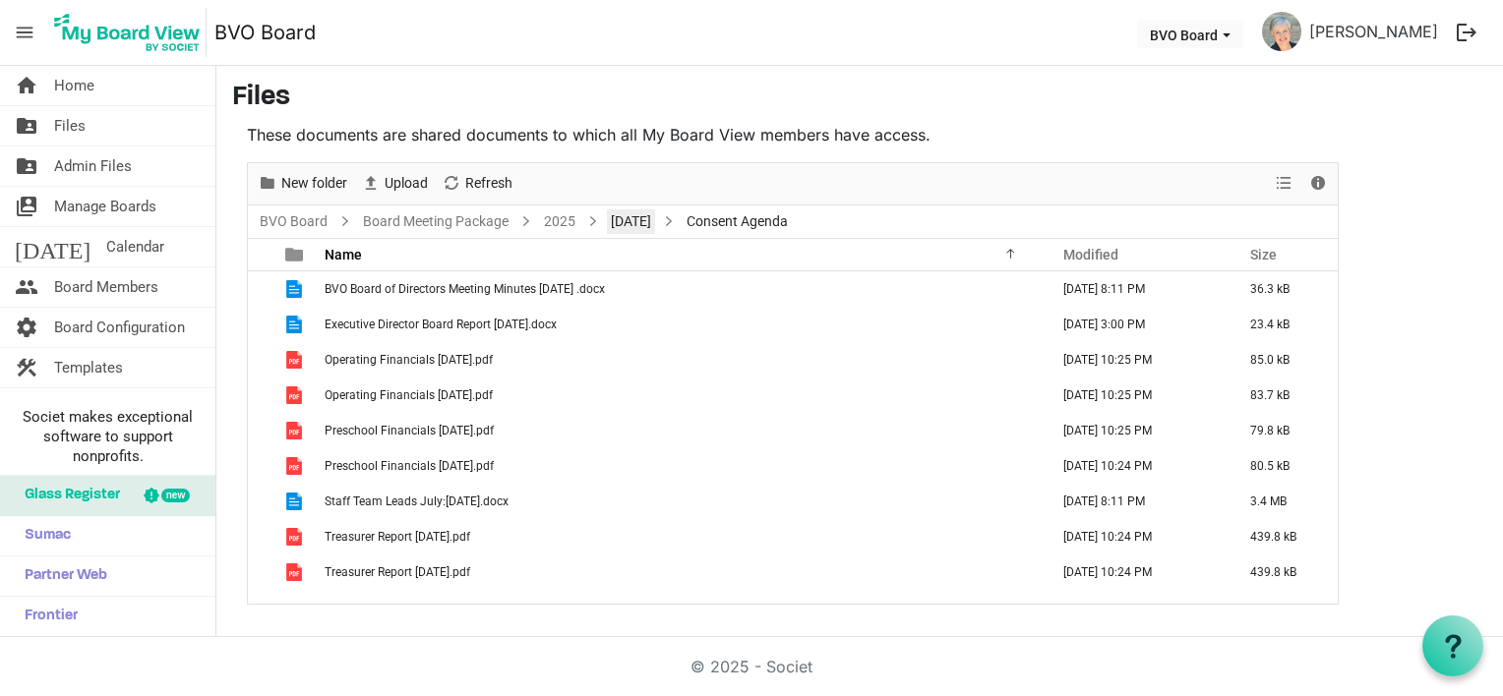
click at [645, 222] on link "August 28, 2025" at bounding box center [631, 222] width 48 height 25
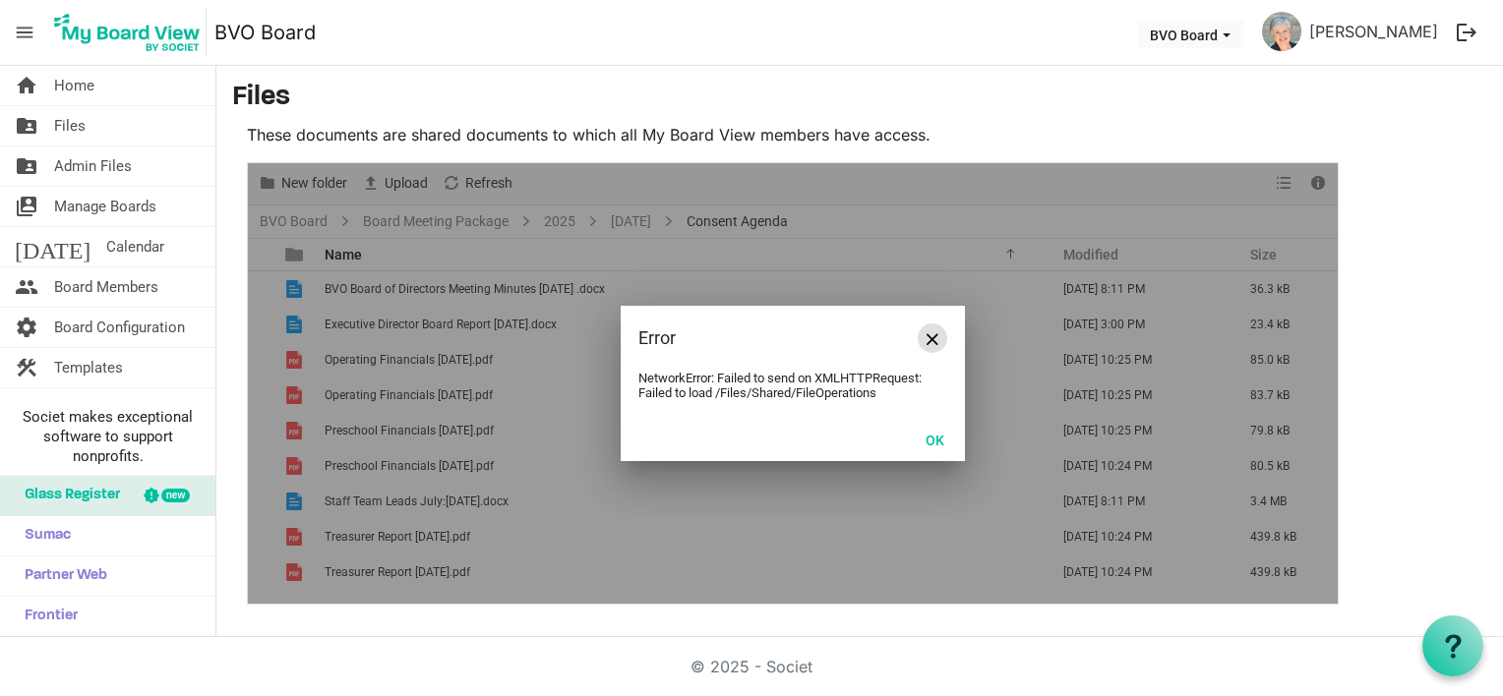
click at [941, 338] on button "Close" at bounding box center [933, 339] width 30 height 30
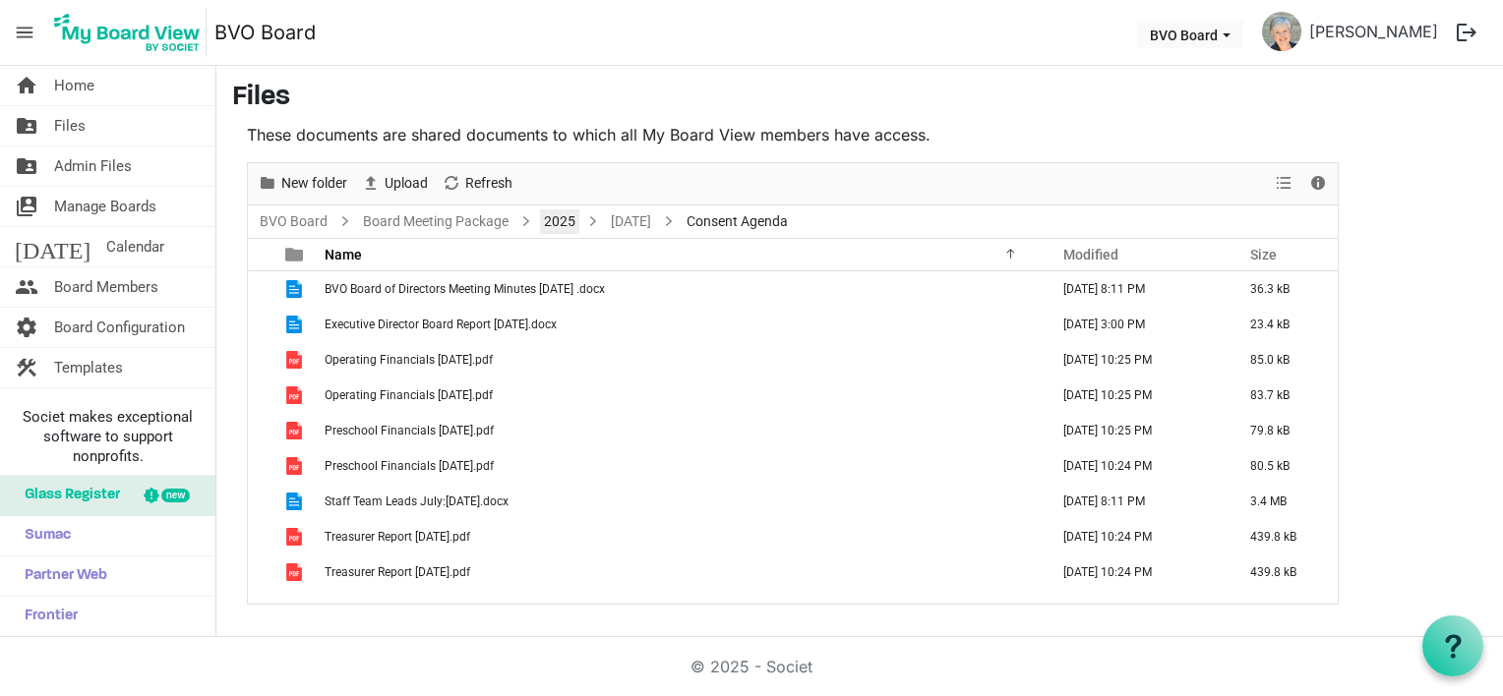
click at [556, 227] on link "2025" at bounding box center [559, 222] width 39 height 25
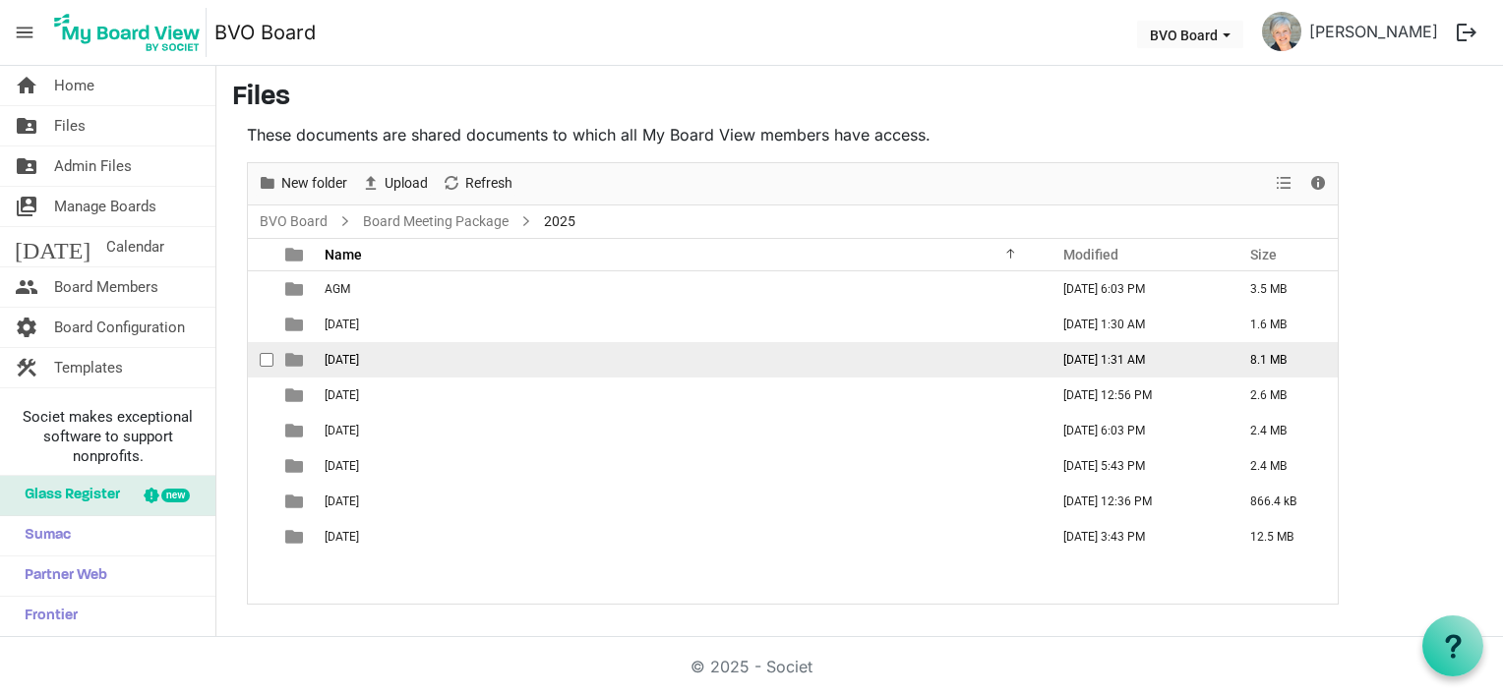
click at [344, 356] on span "August 28, 2025" at bounding box center [342, 360] width 34 height 14
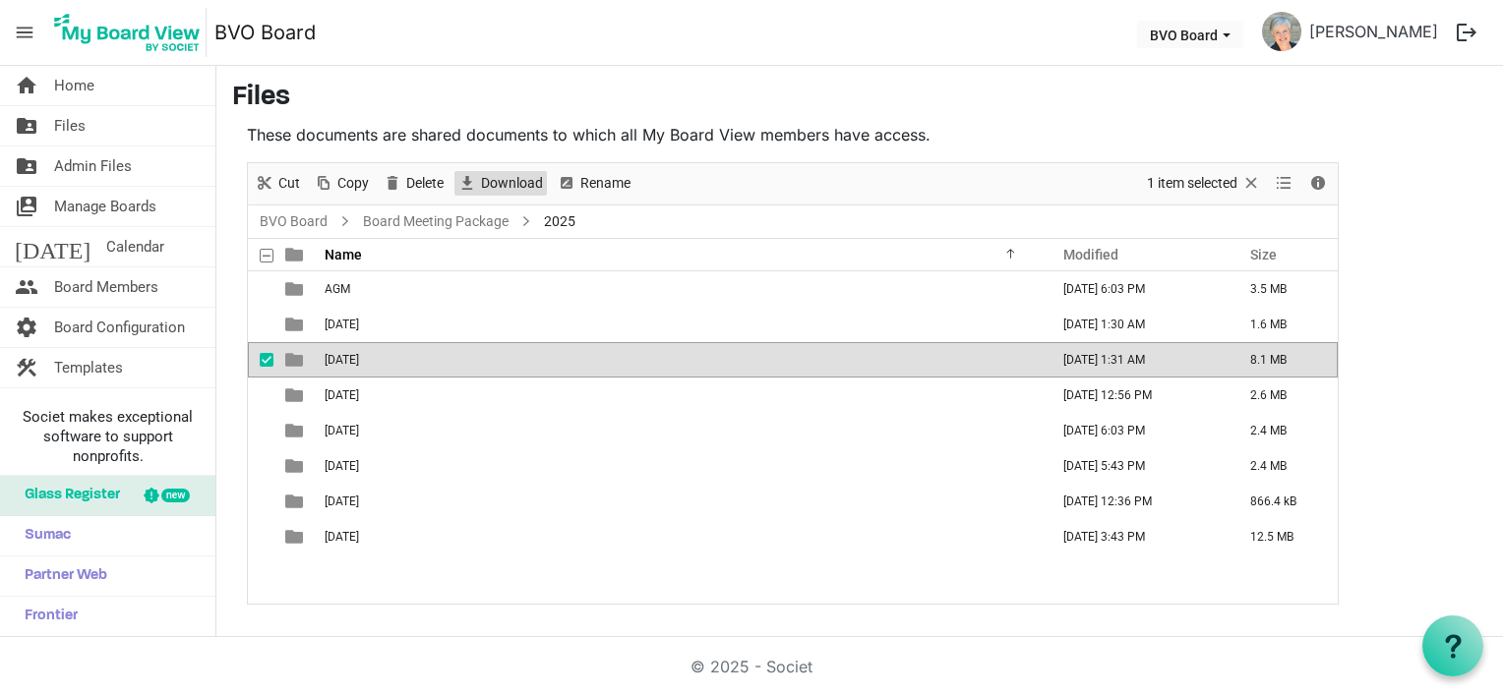
click at [493, 174] on span "Download" at bounding box center [512, 183] width 66 height 25
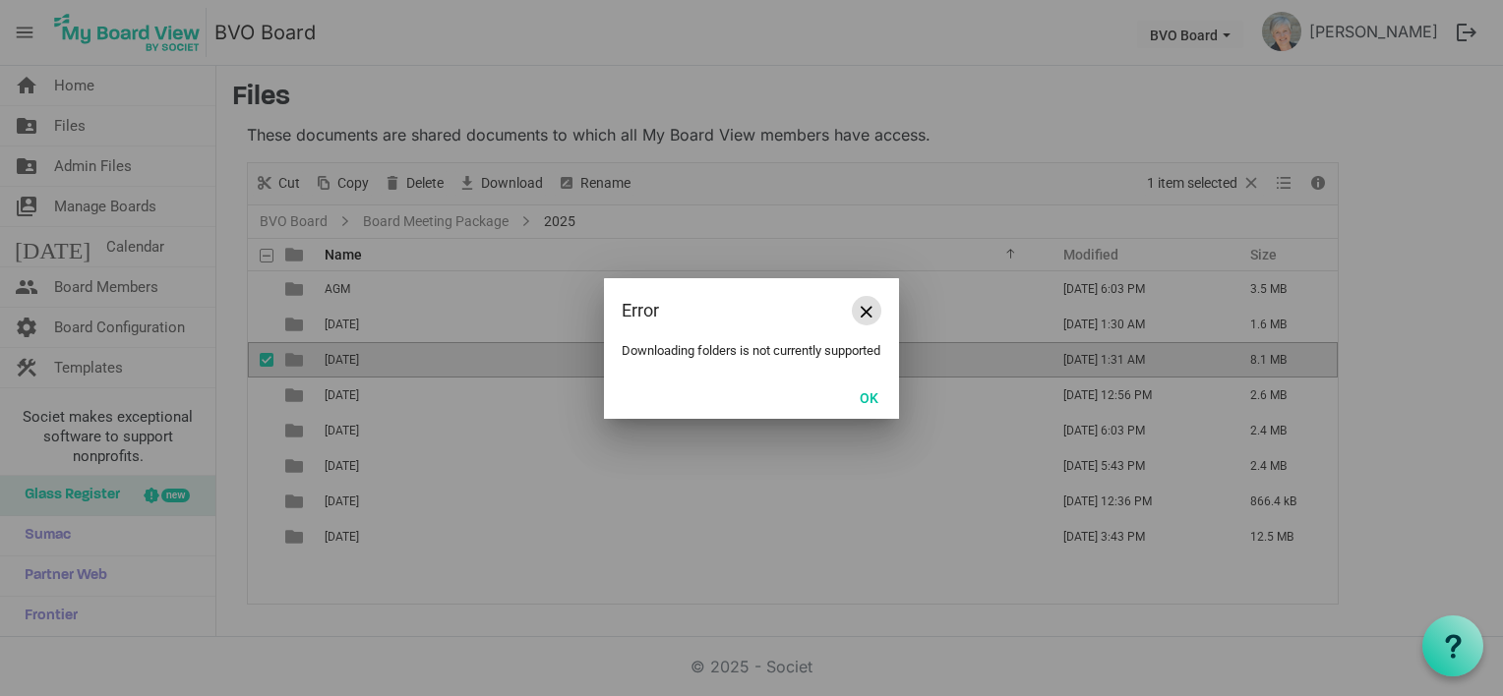
click at [877, 300] on button "Close" at bounding box center [867, 311] width 30 height 30
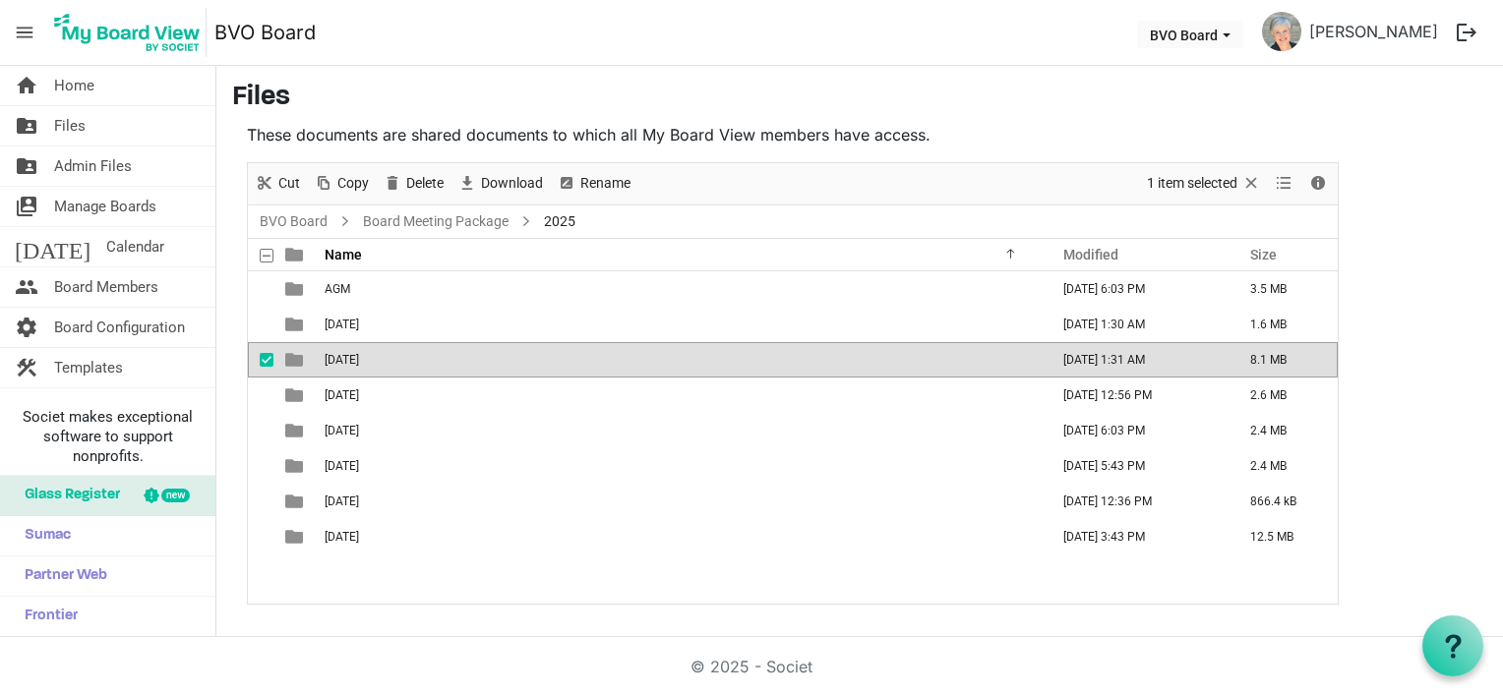
click at [359, 359] on span "August 28, 2025" at bounding box center [342, 360] width 34 height 14
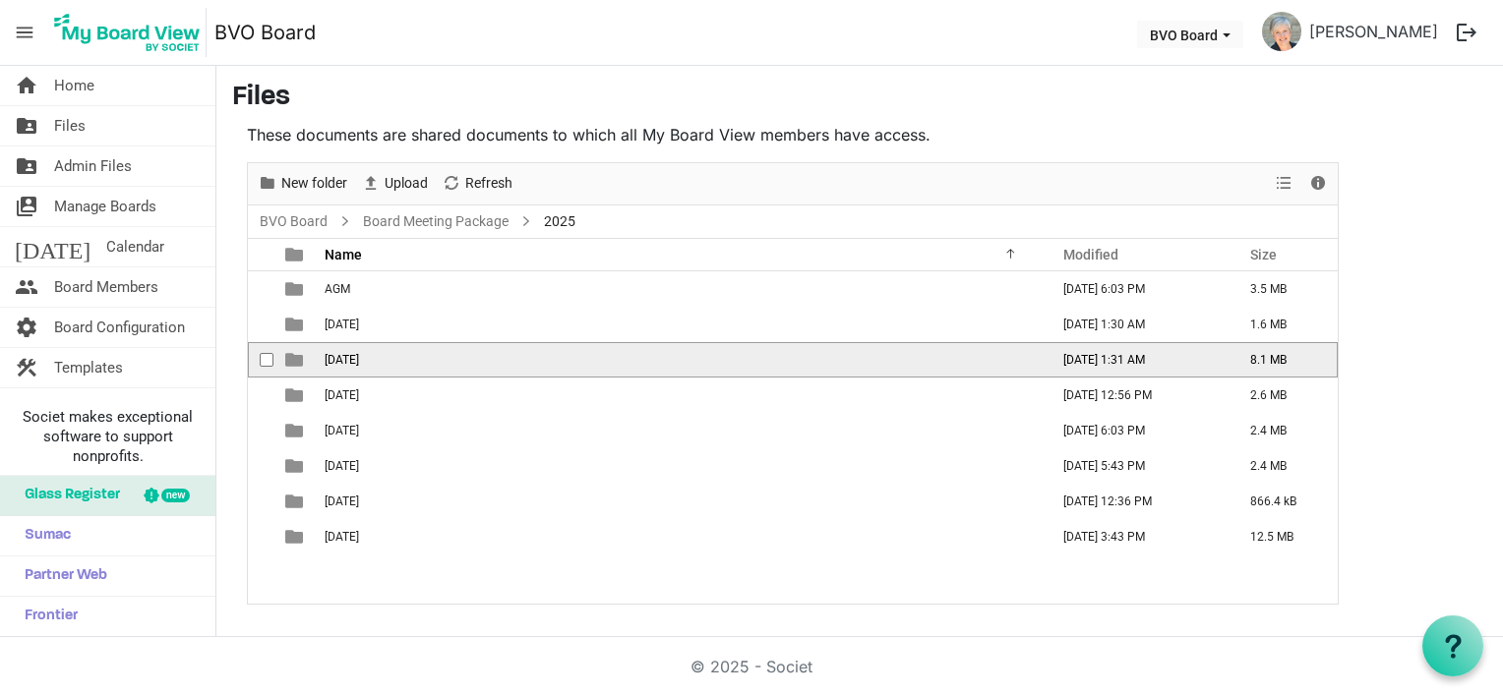
click at [359, 359] on span "August 28, 2025" at bounding box center [342, 360] width 34 height 14
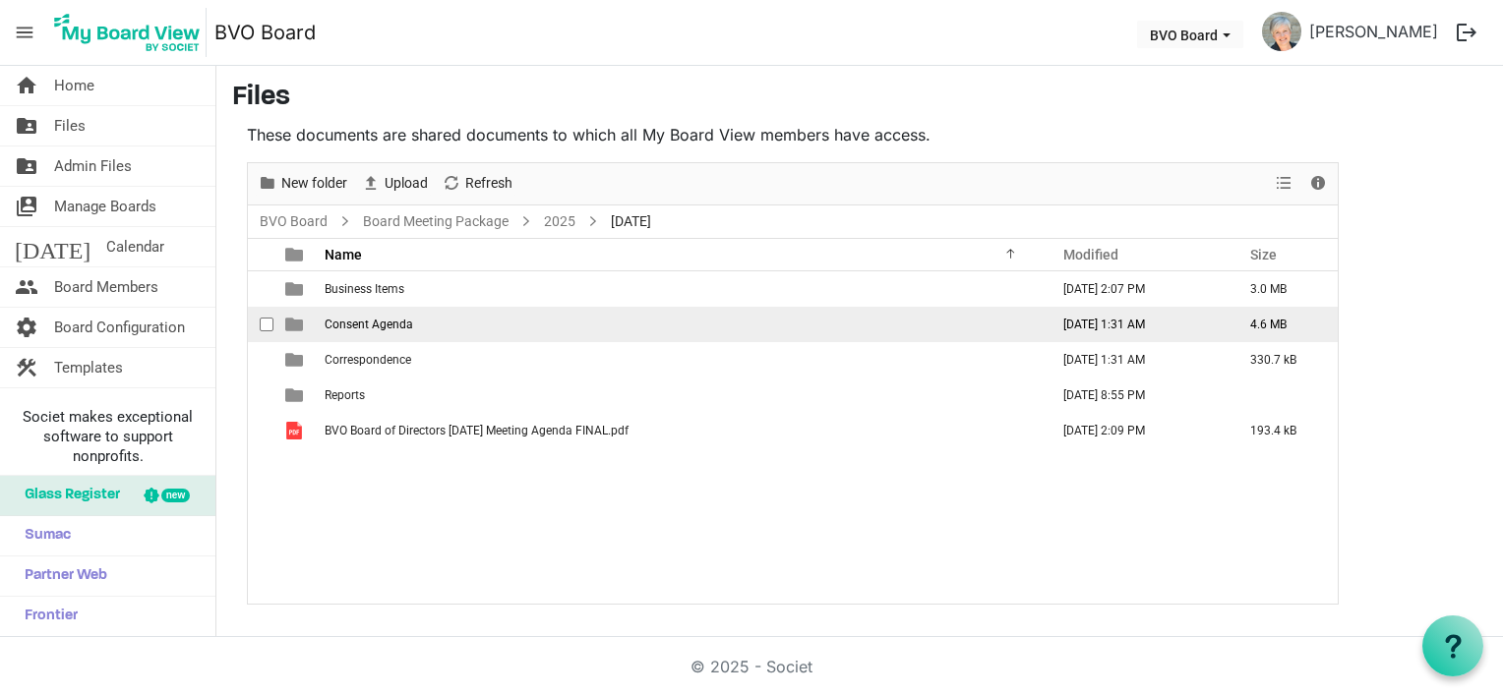
click at [374, 323] on span "Consent Agenda" at bounding box center [369, 325] width 89 height 14
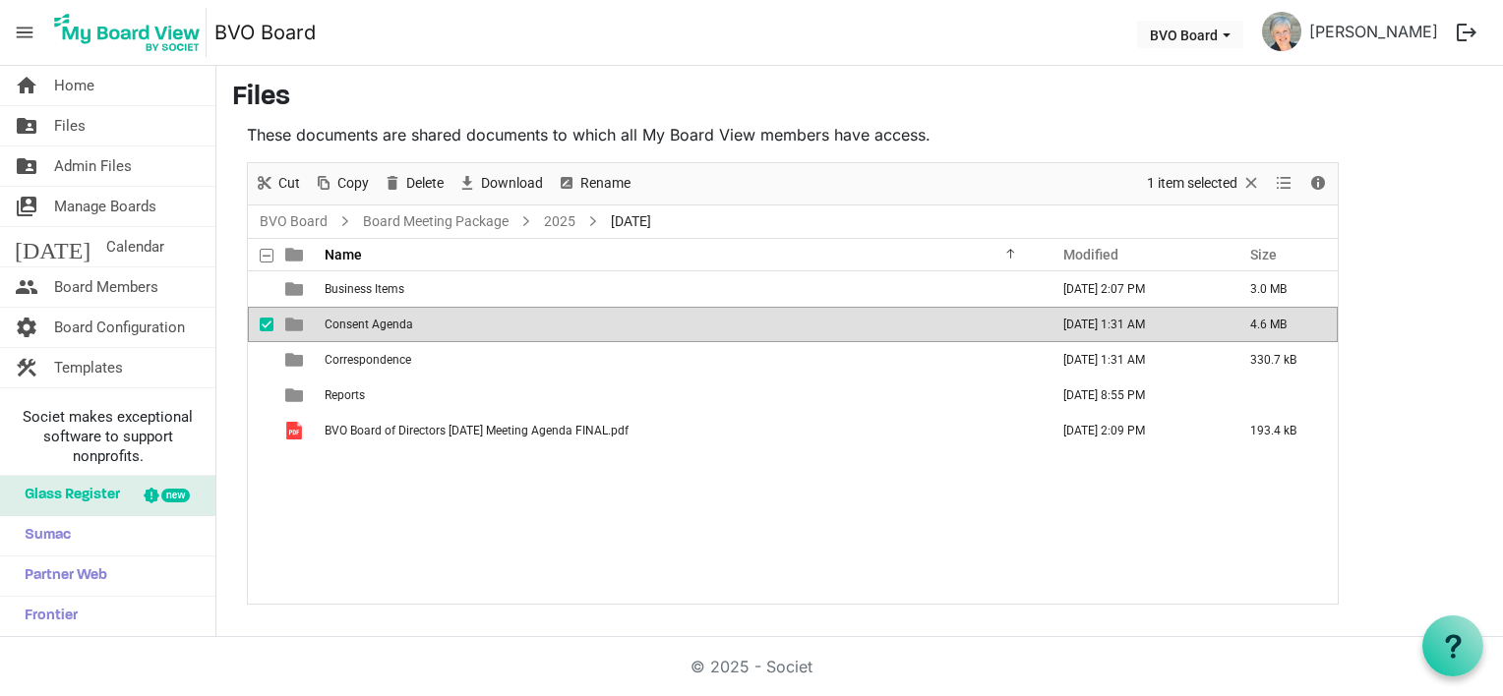
click at [374, 322] on span "Consent Agenda" at bounding box center [369, 325] width 89 height 14
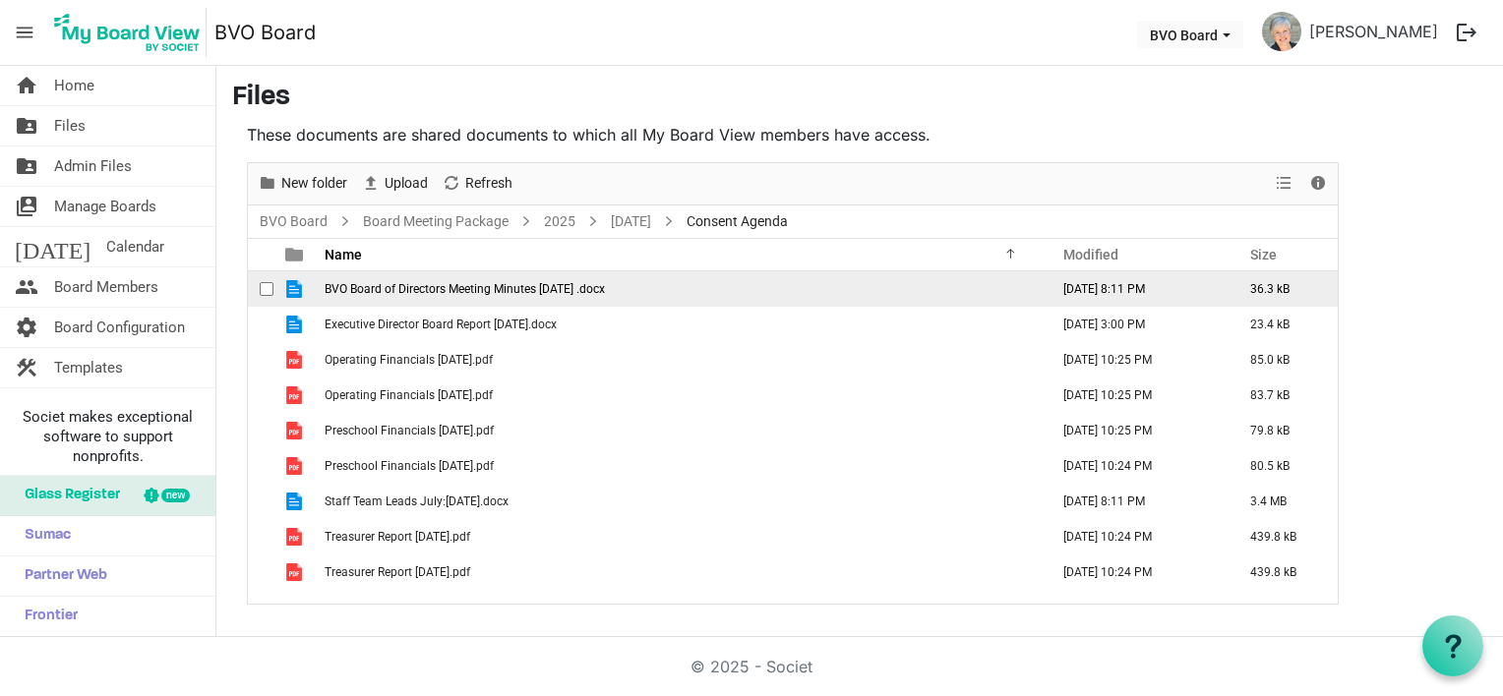
click at [386, 285] on span "BVO Board of Directors Meeting Minutes June 26th, 2025 .docx" at bounding box center [465, 289] width 280 height 14
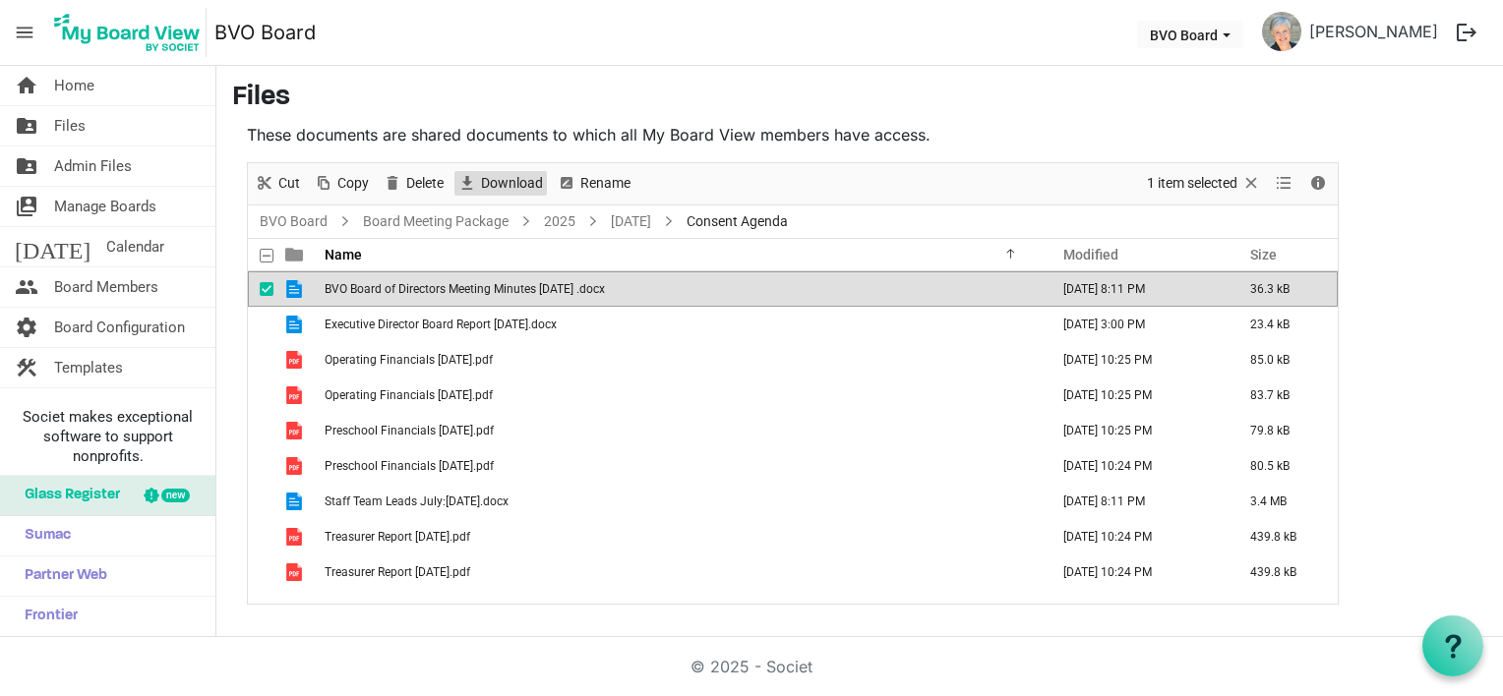
click at [488, 184] on span "Download" at bounding box center [512, 183] width 66 height 25
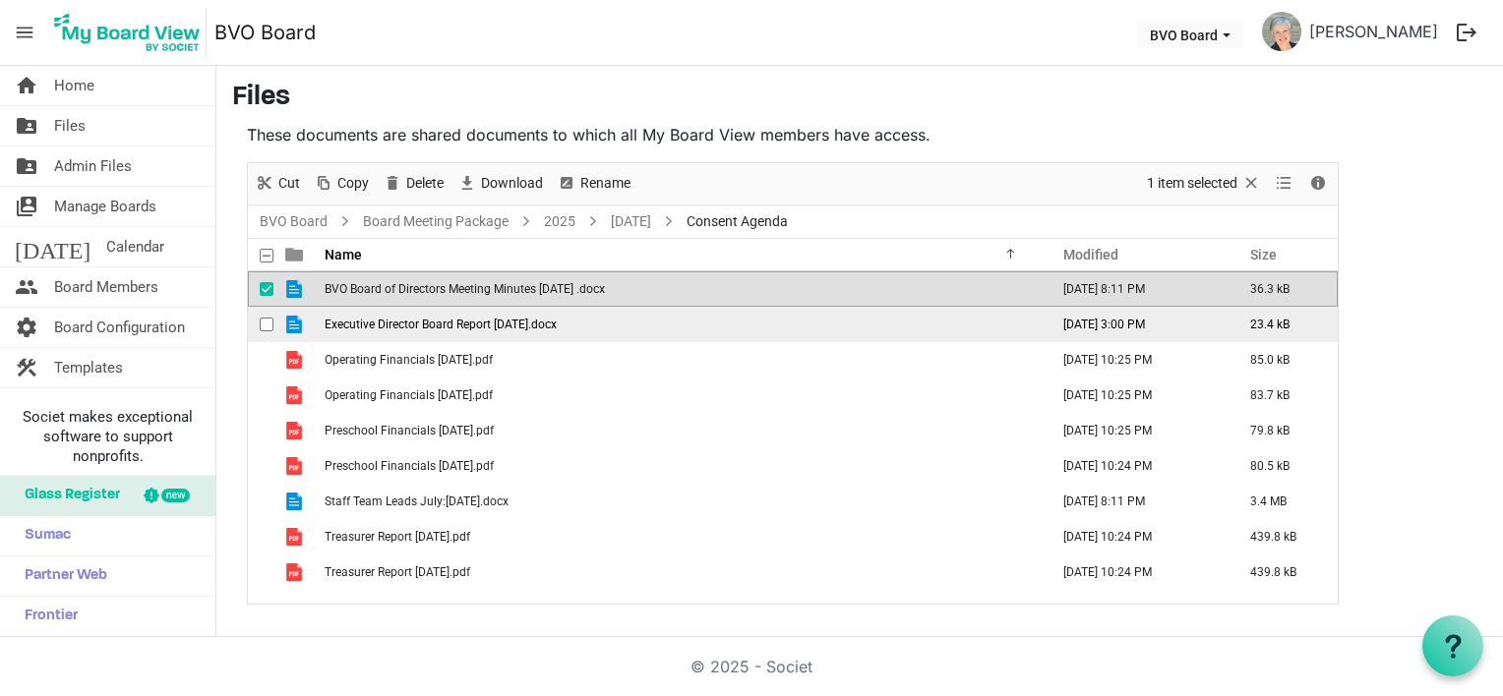
click at [487, 329] on span "Executive Director Board Report August 2025.docx" at bounding box center [441, 325] width 232 height 14
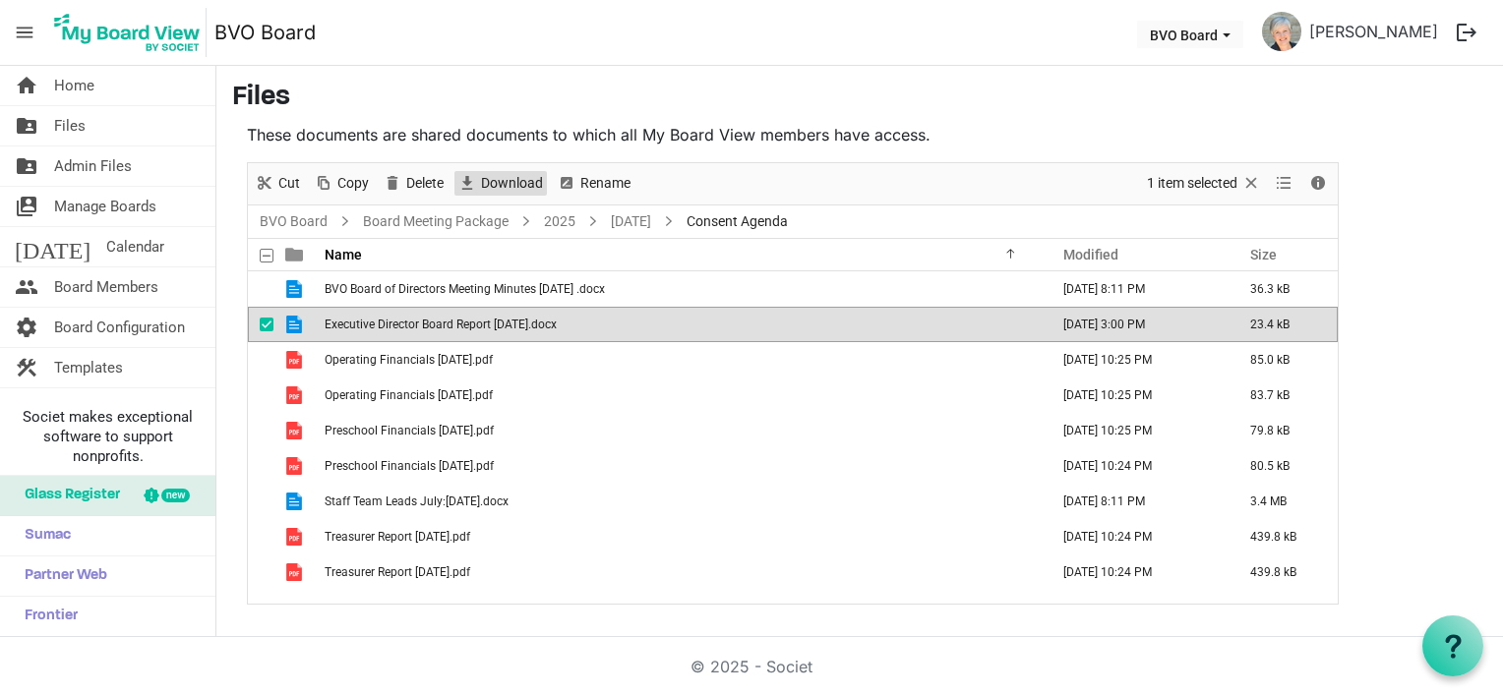
click at [509, 190] on span "Download" at bounding box center [512, 183] width 66 height 25
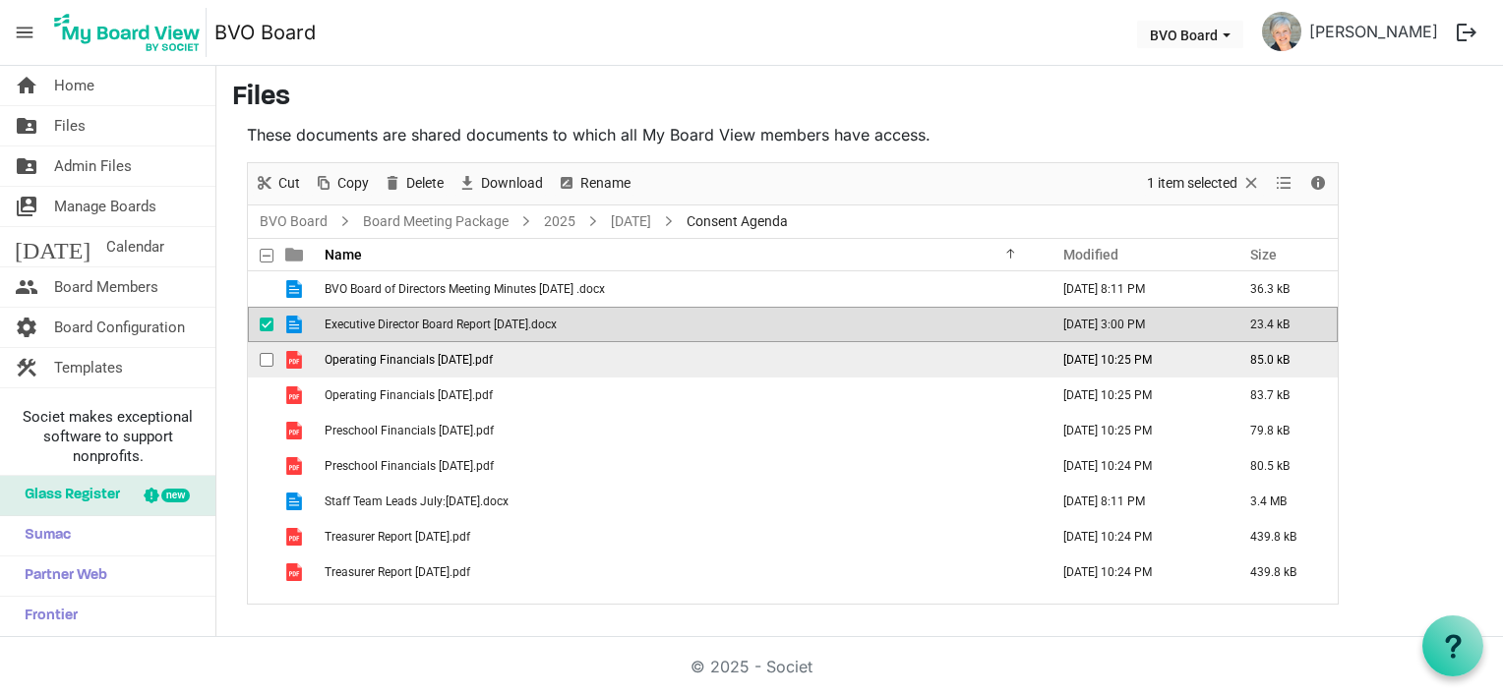
click at [501, 354] on td "Operating Financials July 25.pdf" at bounding box center [681, 359] width 724 height 35
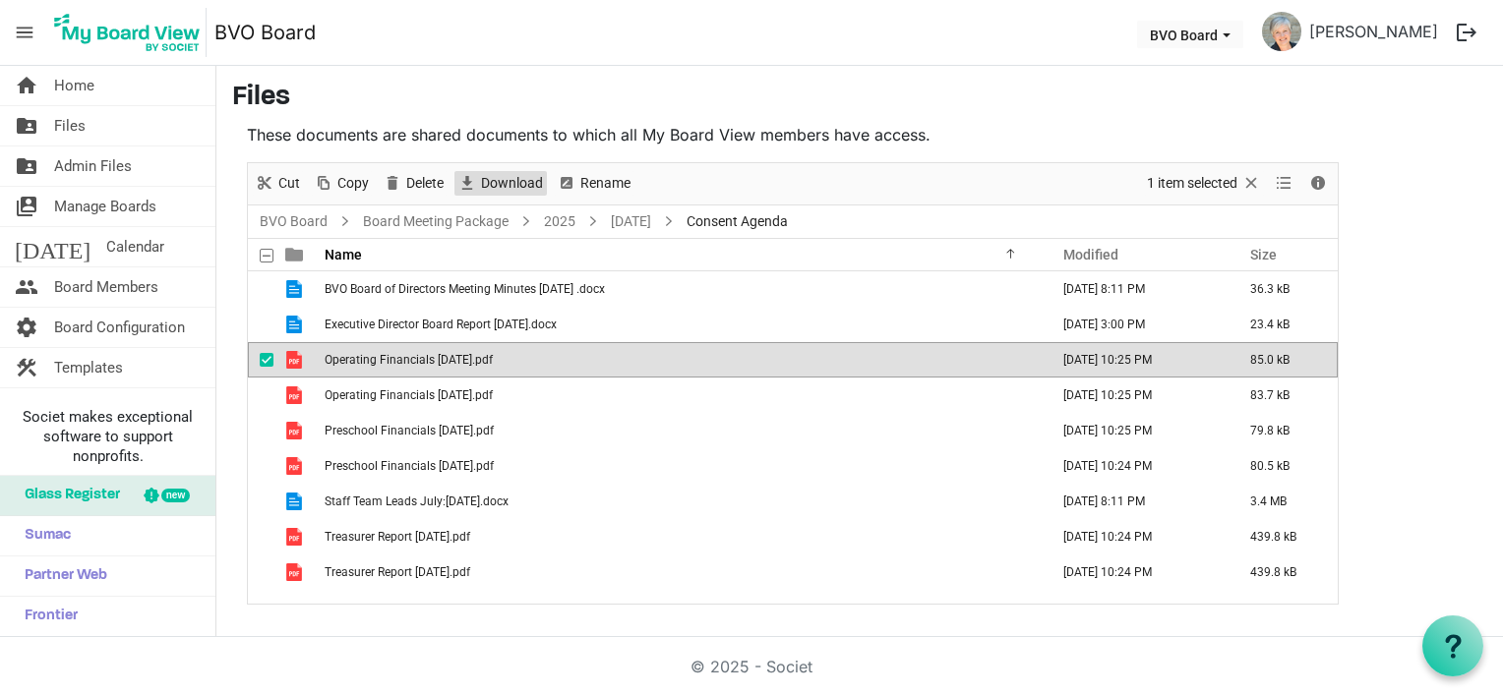
click at [497, 185] on span "Download" at bounding box center [512, 183] width 66 height 25
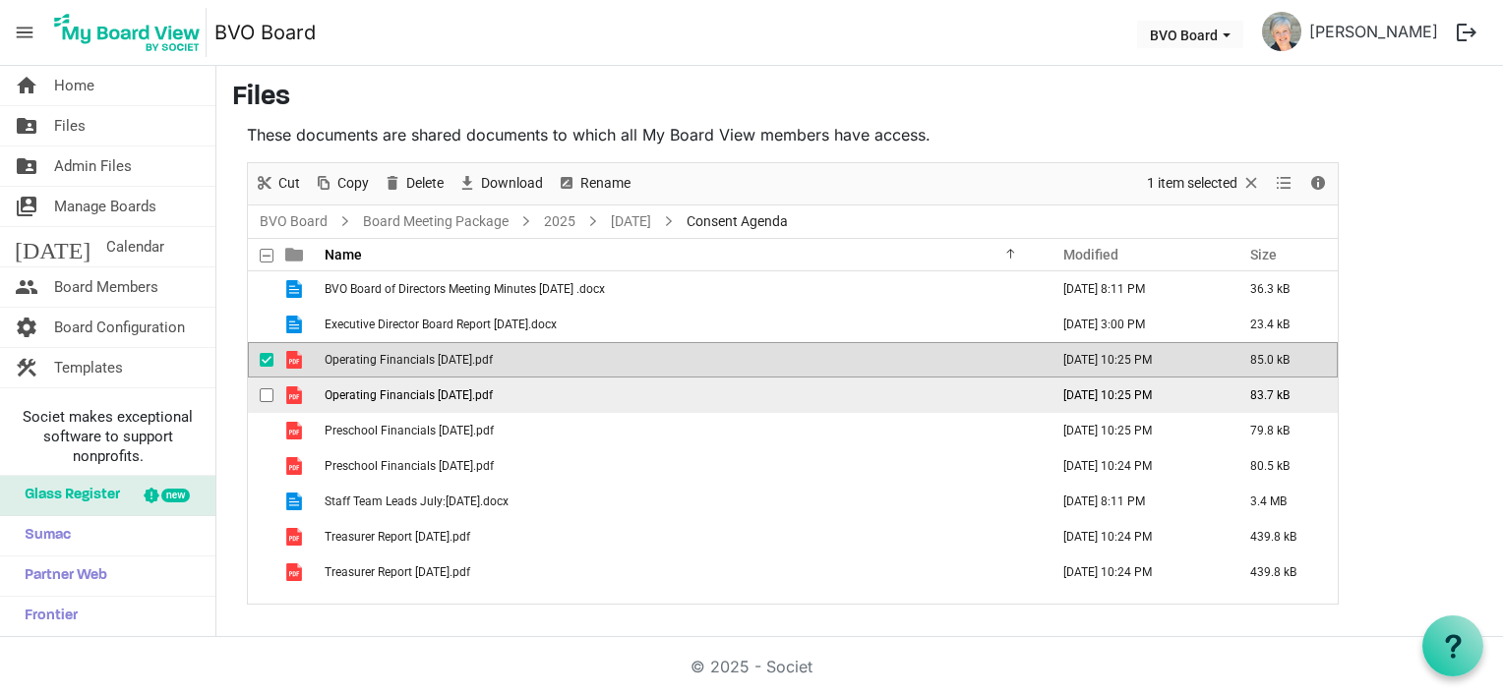
click at [479, 397] on span "Operating Financials Jun 25.pdf" at bounding box center [409, 396] width 168 height 14
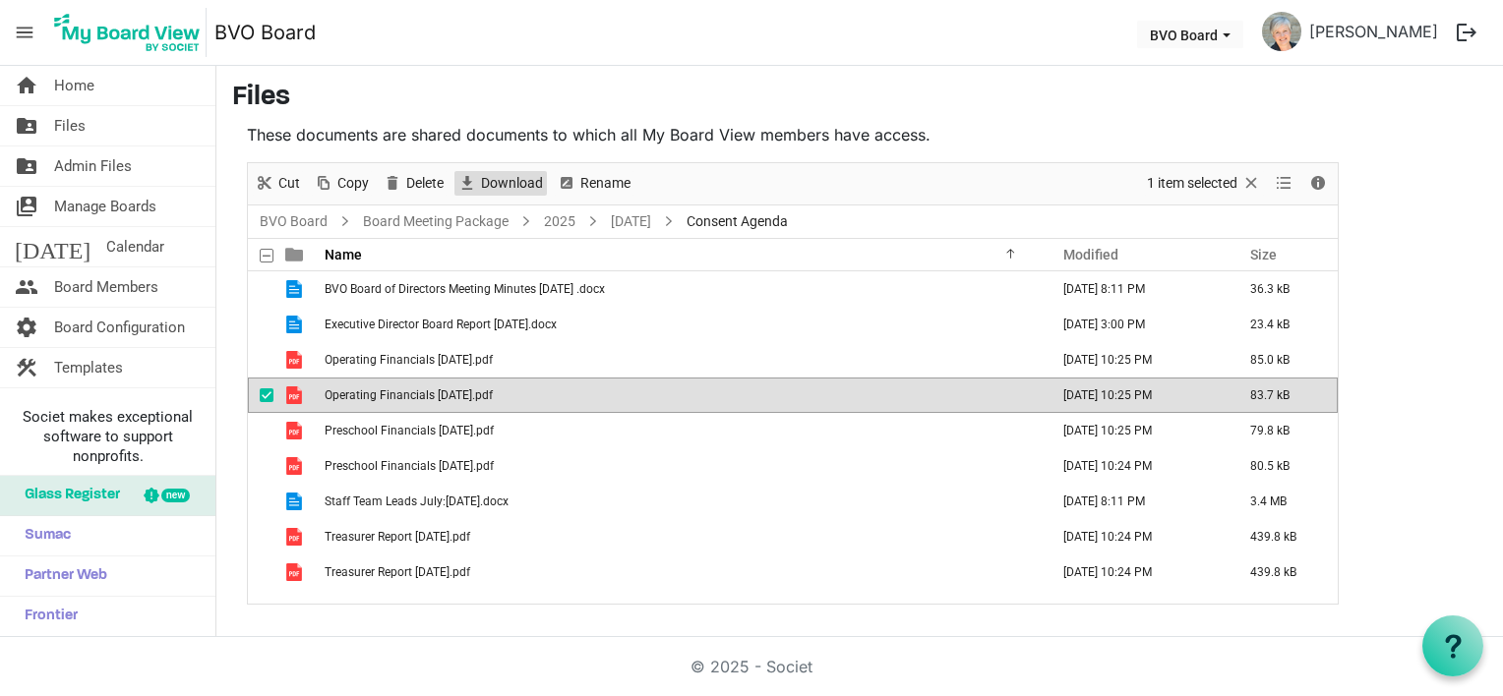
click at [498, 185] on span "Download" at bounding box center [512, 183] width 66 height 25
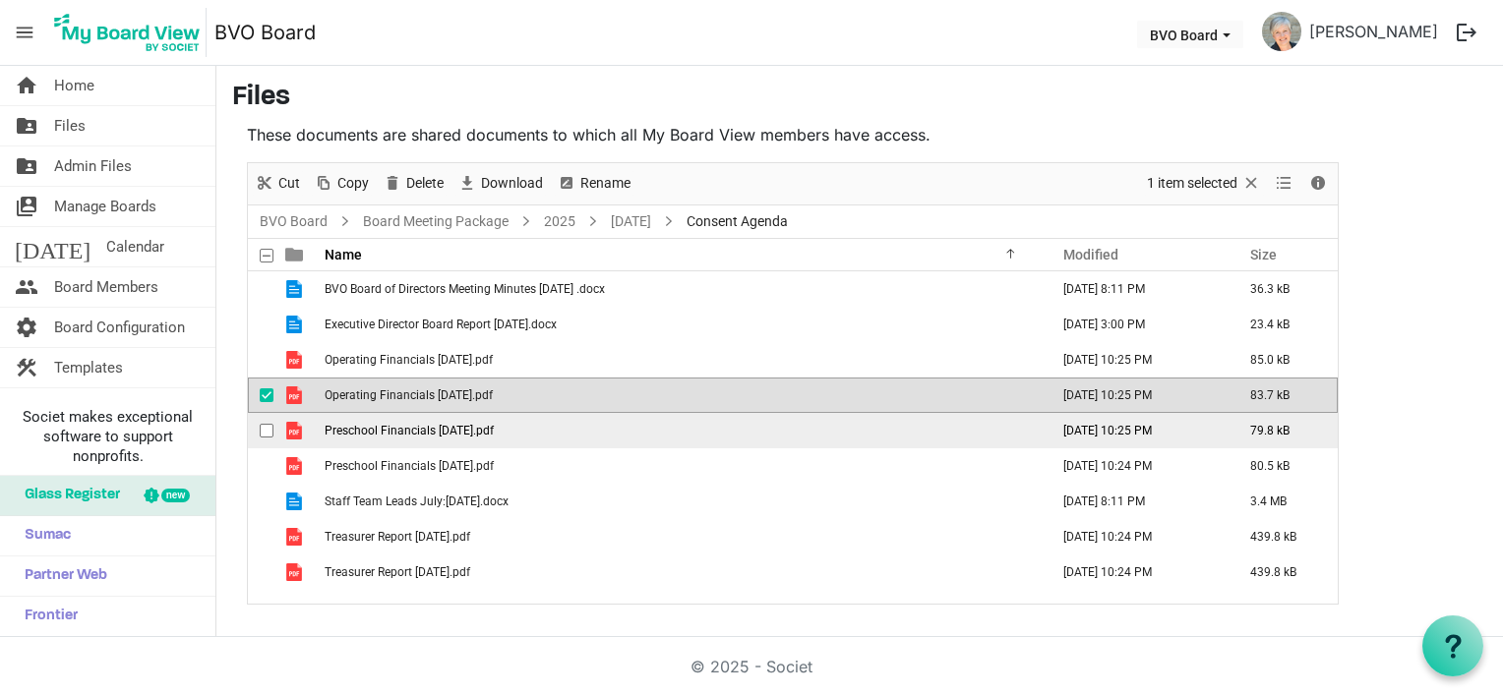
click at [486, 428] on span "Preschool Financials July 25.pdf" at bounding box center [409, 431] width 169 height 14
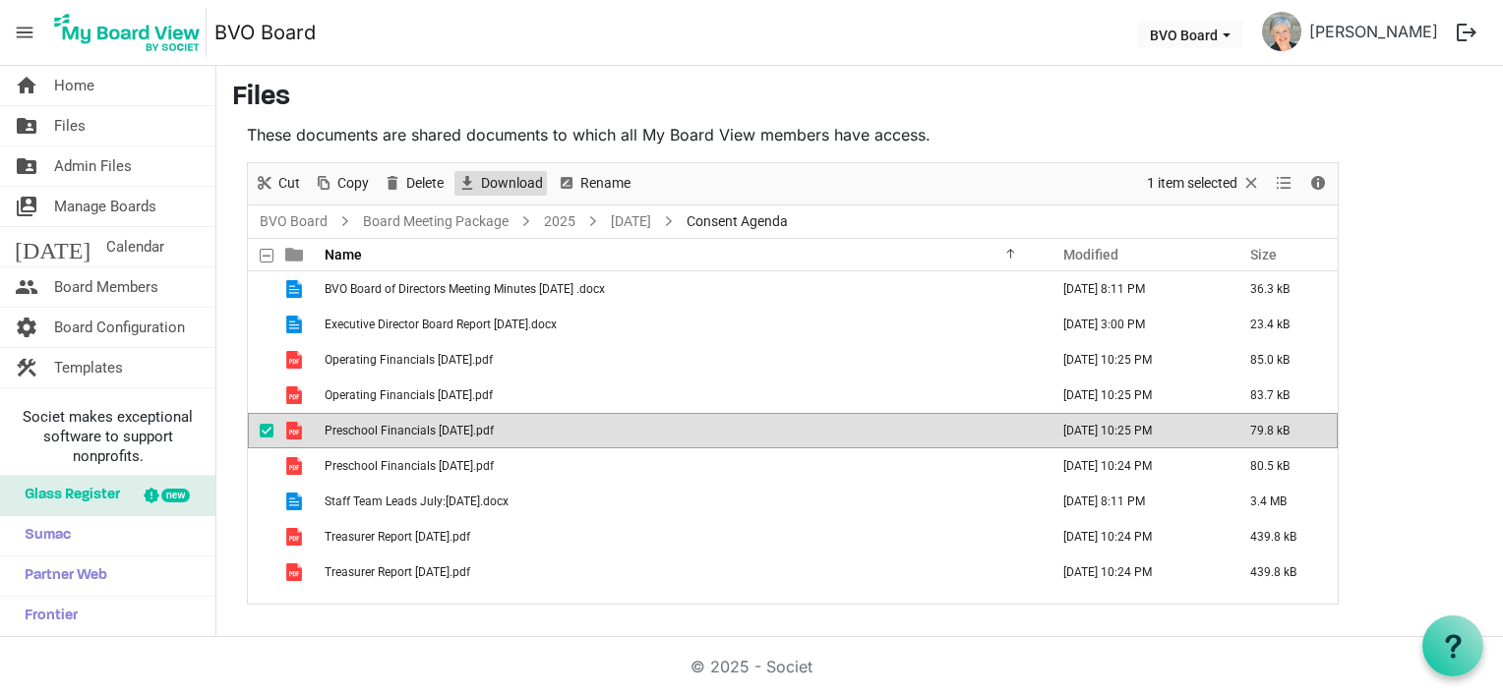
click at [504, 180] on span "Download" at bounding box center [512, 183] width 66 height 25
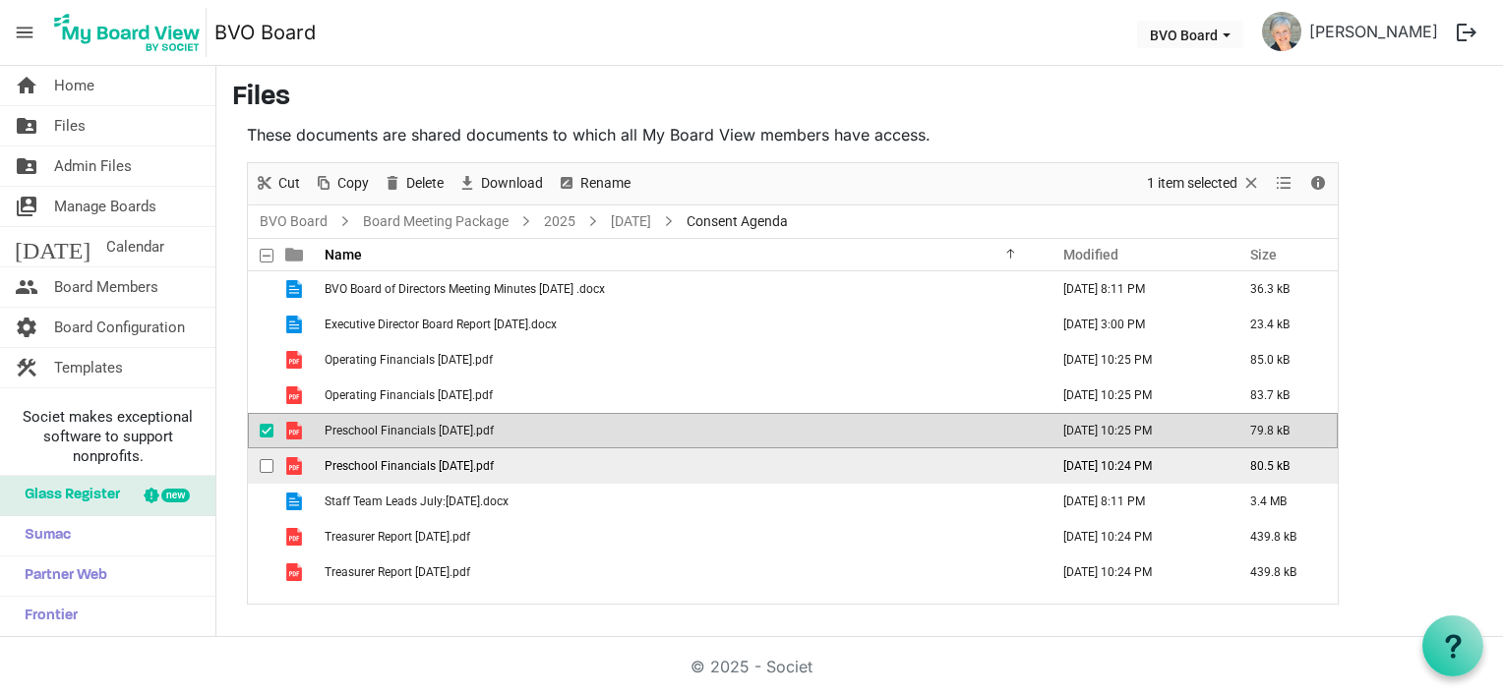
click at [486, 465] on span "Preschool Financials Jun 25.pdf" at bounding box center [409, 466] width 169 height 14
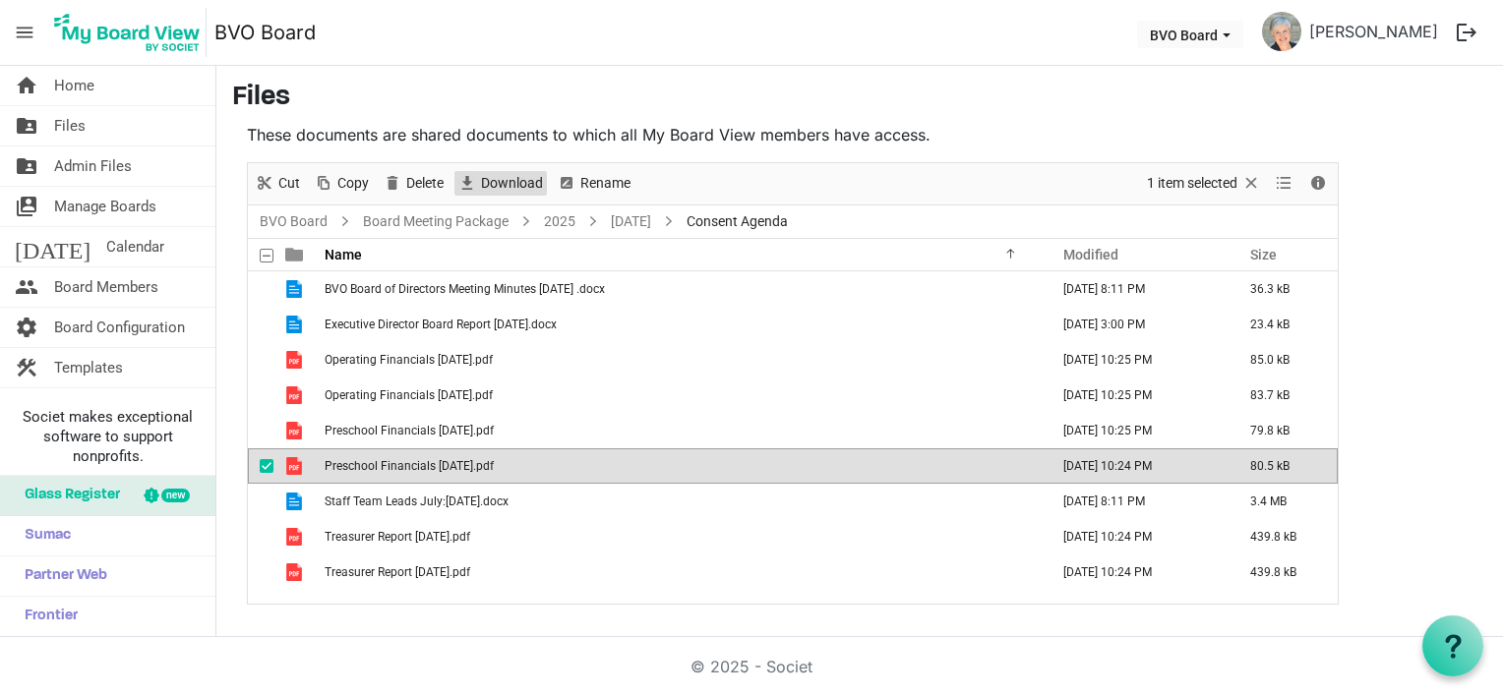
click at [493, 178] on span "Download" at bounding box center [512, 183] width 66 height 25
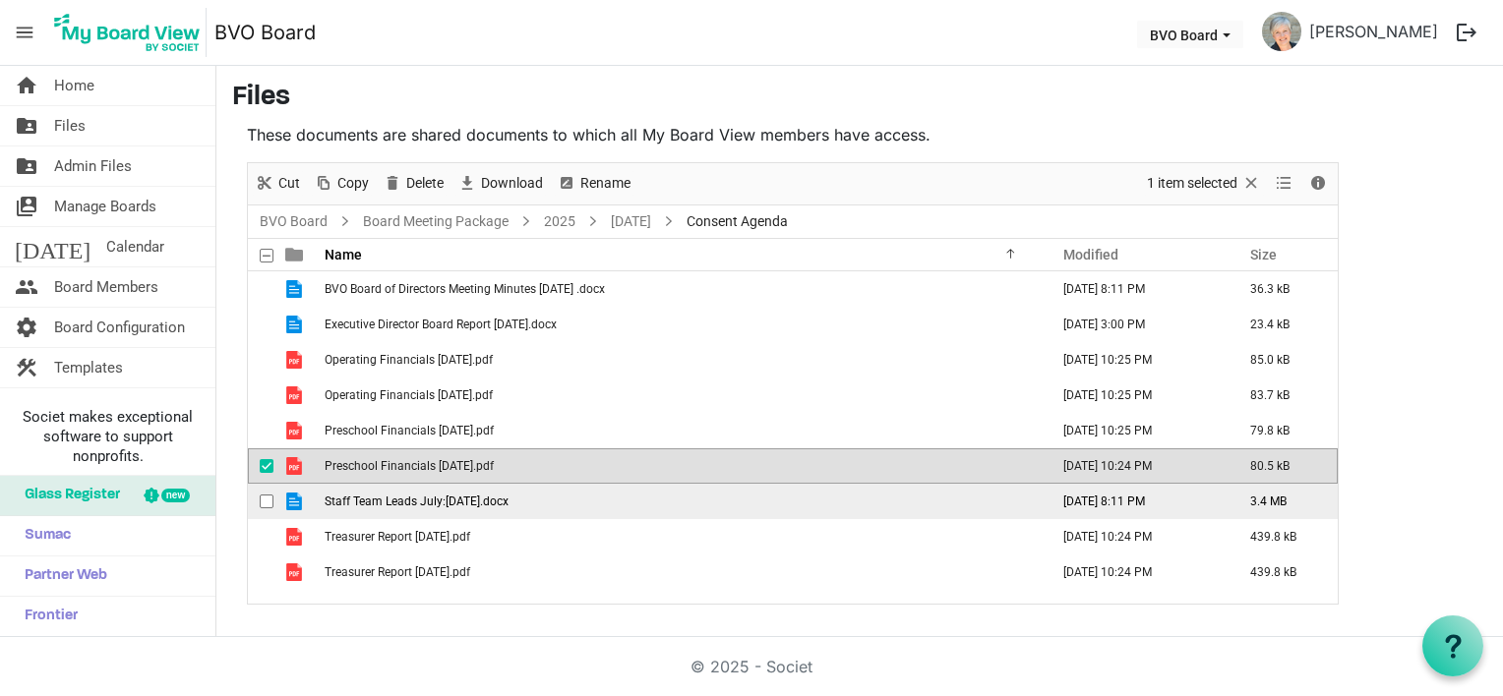
click at [496, 505] on span "Staff Team Leads July:August 2025.docx" at bounding box center [417, 502] width 184 height 14
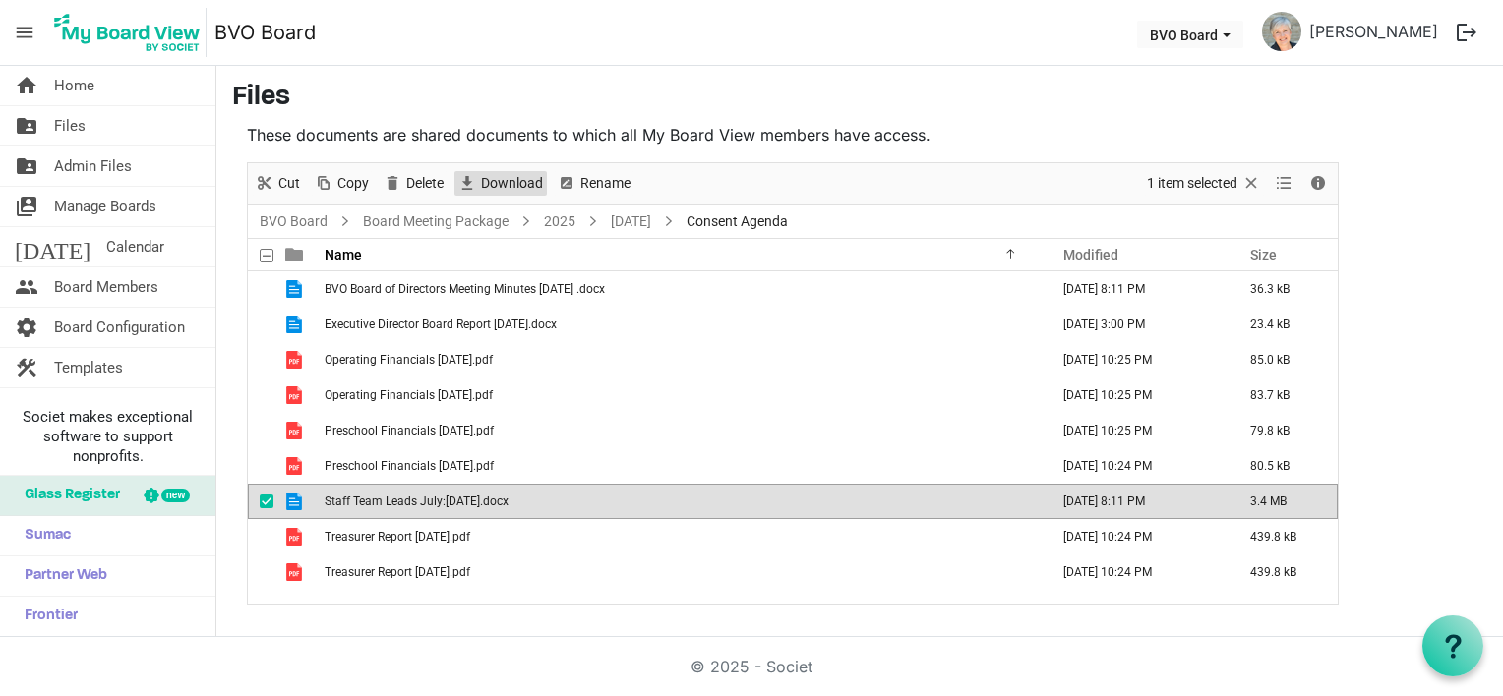
click at [508, 189] on span "Download" at bounding box center [512, 183] width 66 height 25
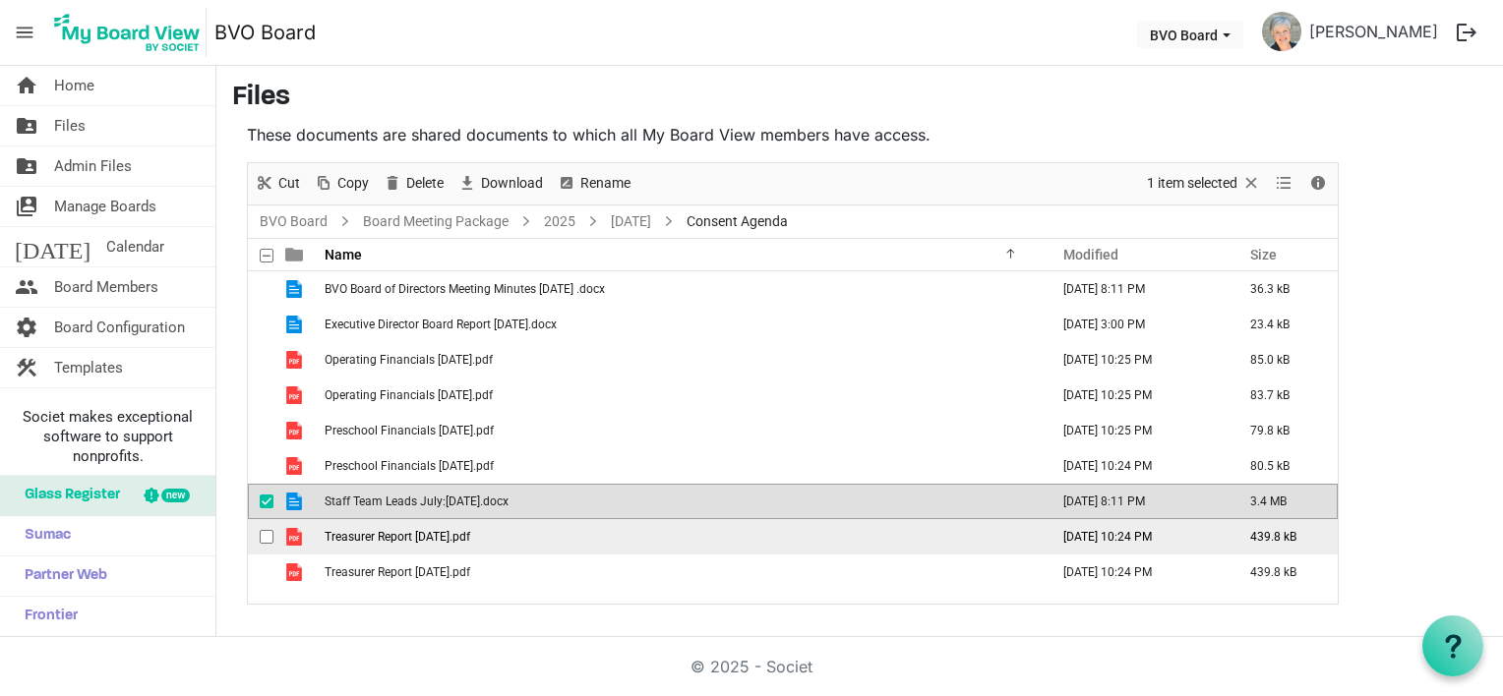
click at [504, 535] on td "Treasurer Report July 25.pdf" at bounding box center [681, 536] width 724 height 35
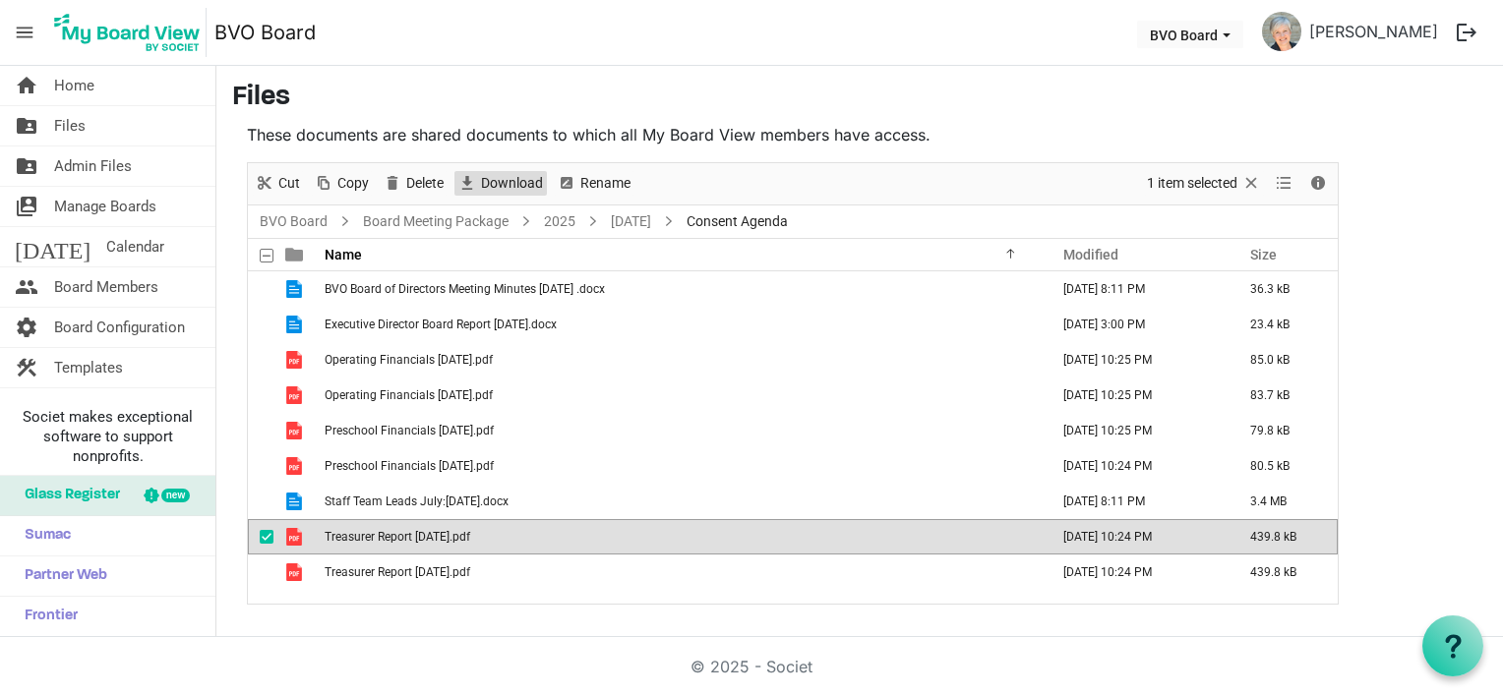
click at [494, 182] on span "Download" at bounding box center [512, 183] width 66 height 25
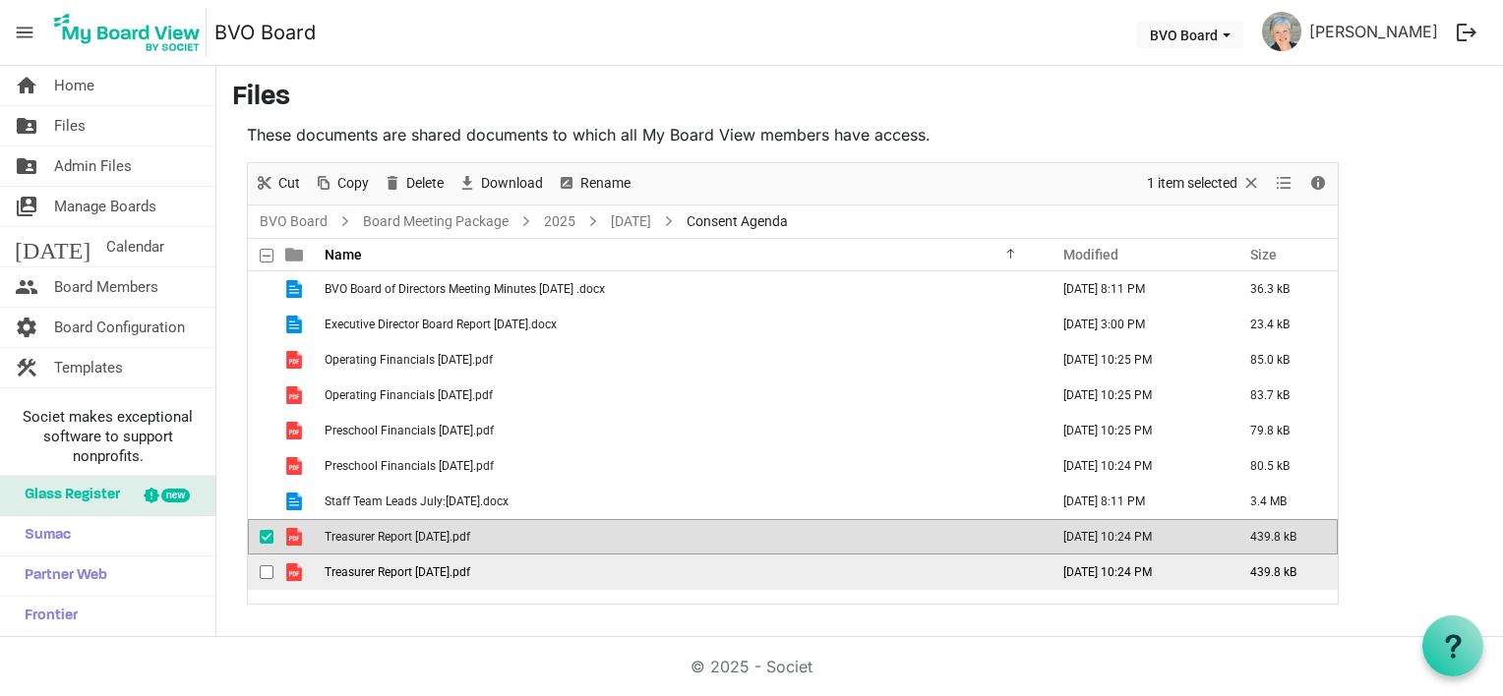
click at [492, 571] on td "Treasurer Report Jun 25.pdf" at bounding box center [681, 572] width 724 height 35
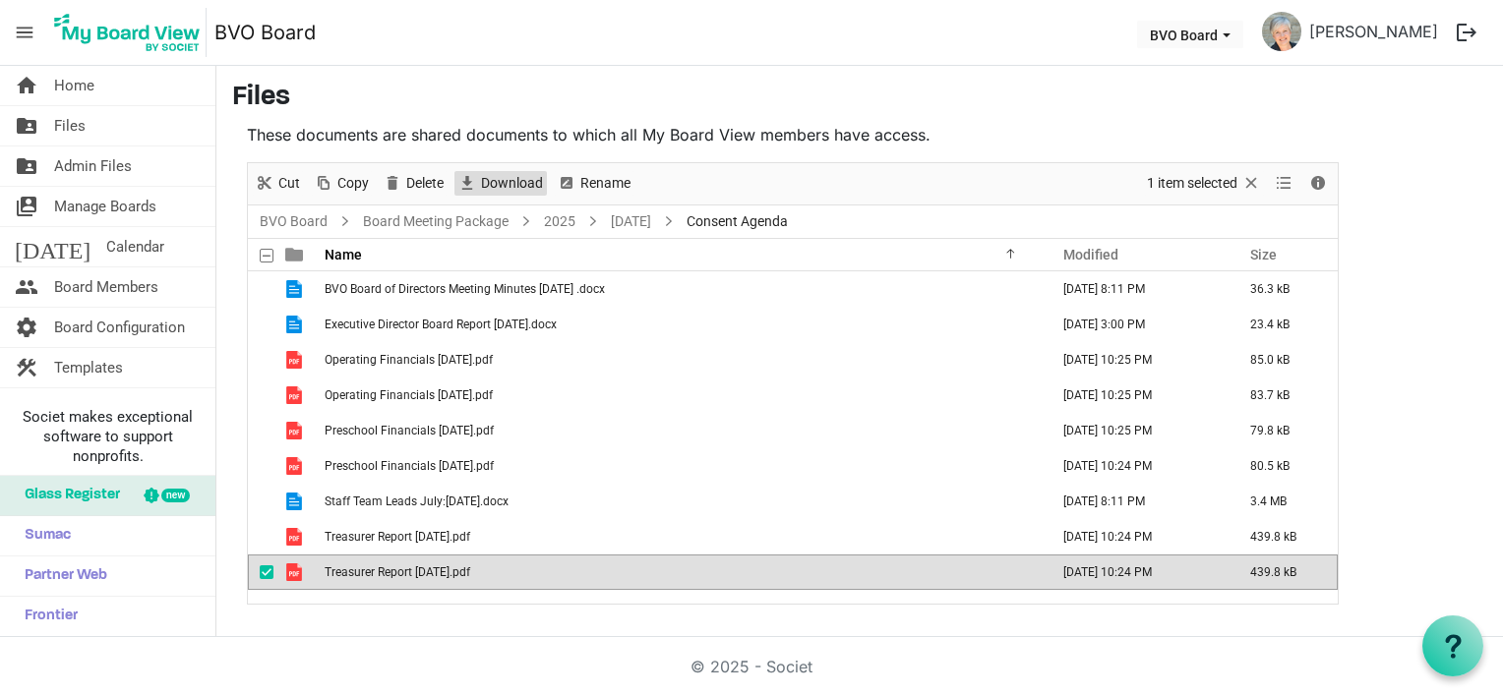
click at [511, 181] on span "Download" at bounding box center [512, 183] width 66 height 25
click at [640, 216] on link "August 28, 2025" at bounding box center [631, 222] width 48 height 25
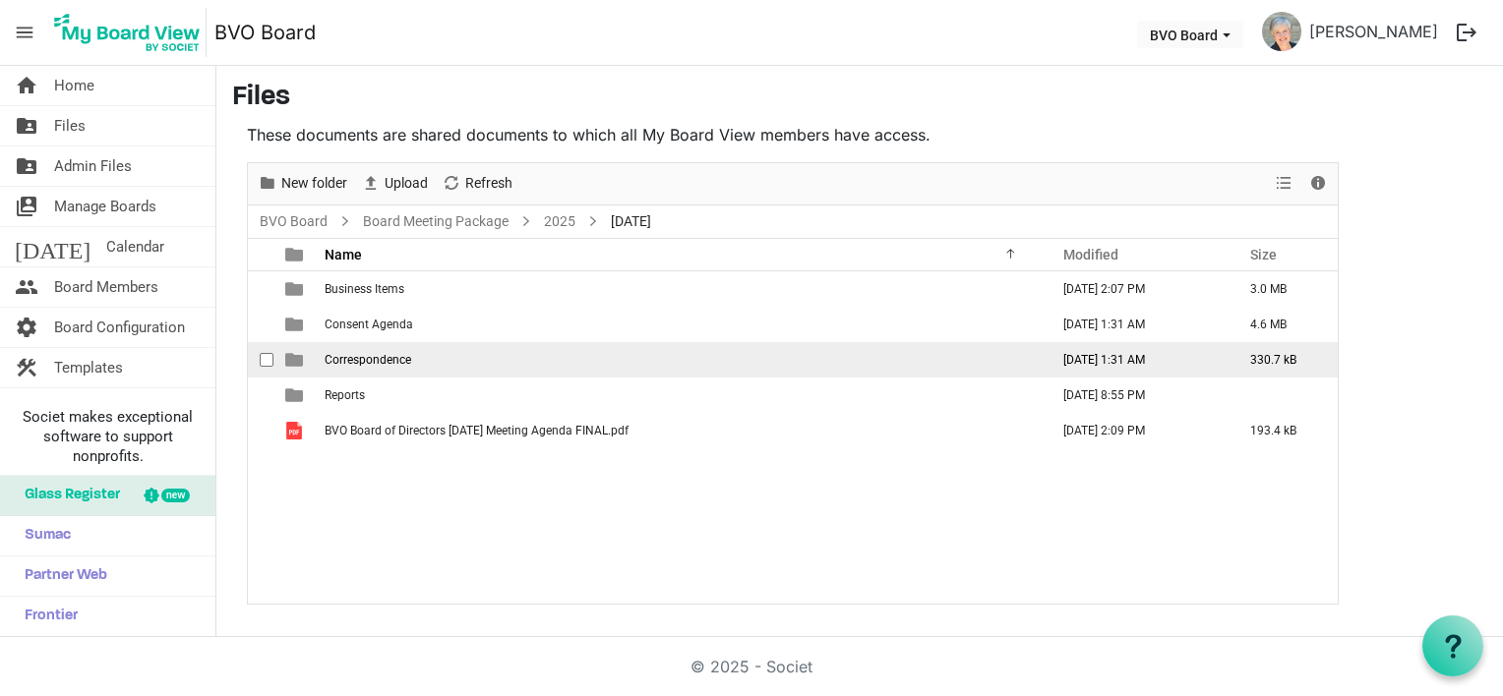
click at [378, 362] on span "Correspondence" at bounding box center [368, 360] width 87 height 14
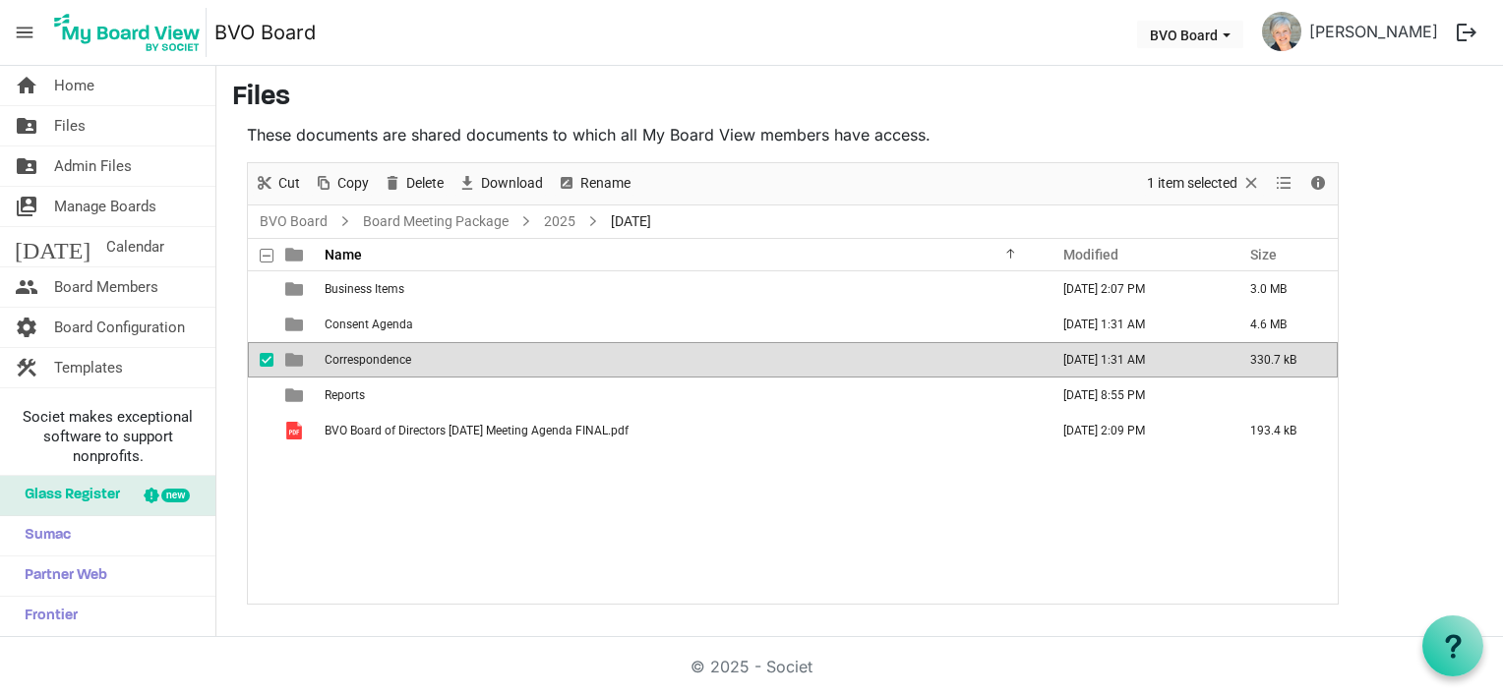
click at [378, 362] on span "Correspondence" at bounding box center [368, 360] width 87 height 14
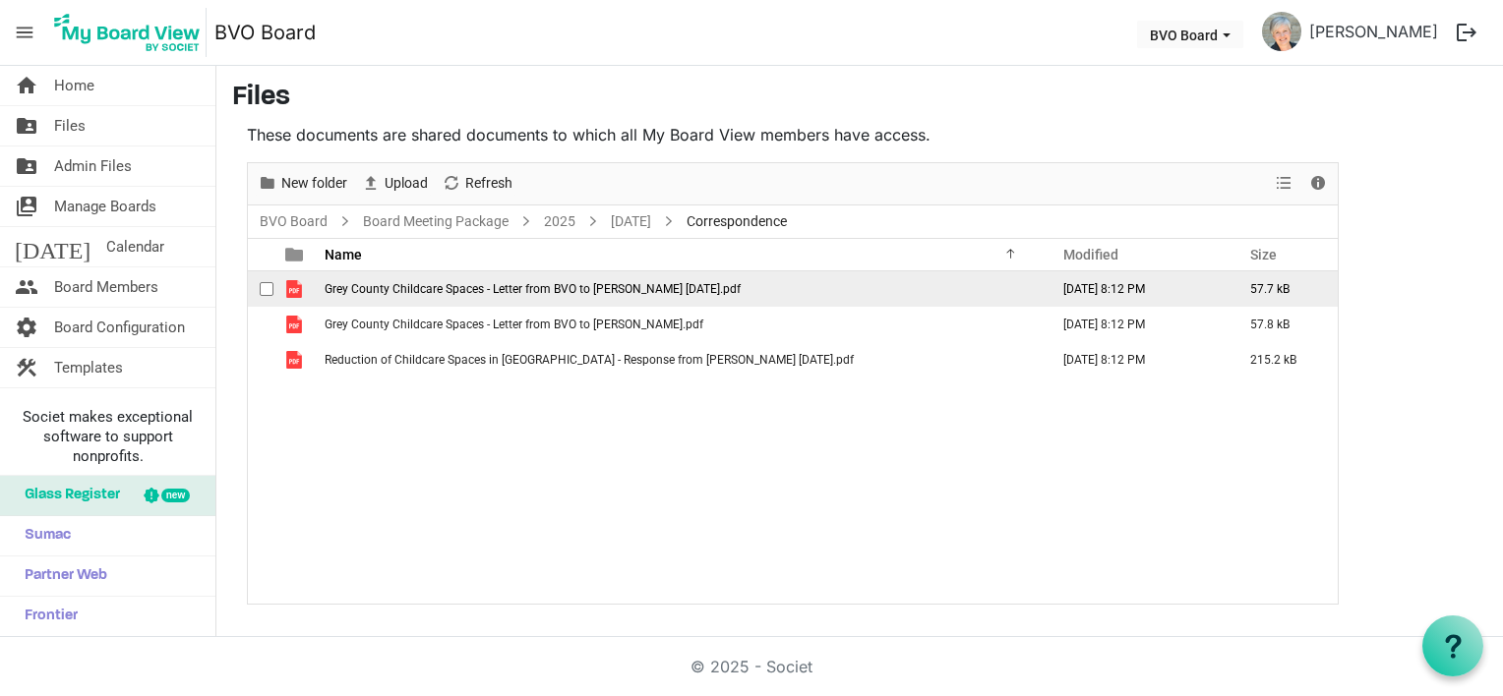
click at [388, 296] on td "Grey County Childcare Spaces - Letter from BVO to Brian Saunderson July 29 2025…" at bounding box center [681, 288] width 724 height 35
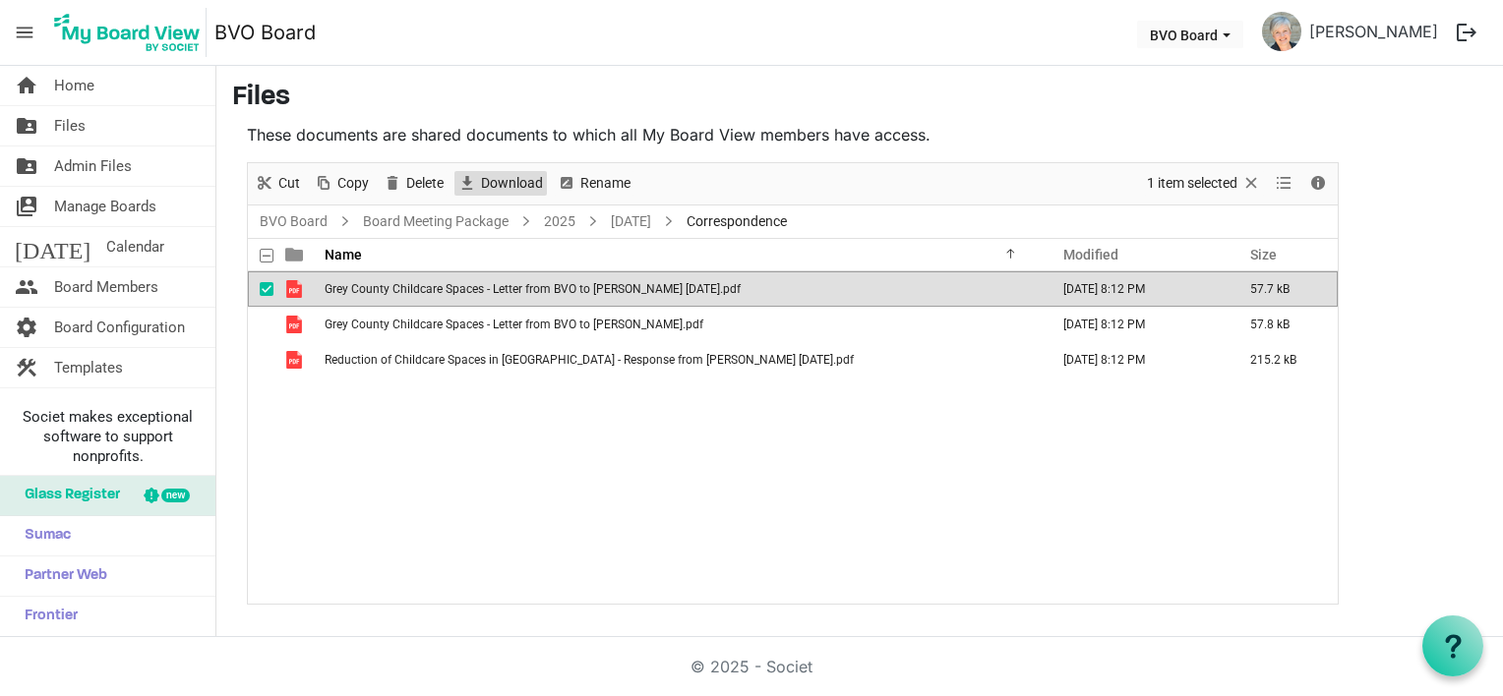
click at [488, 184] on span "Download" at bounding box center [512, 183] width 66 height 25
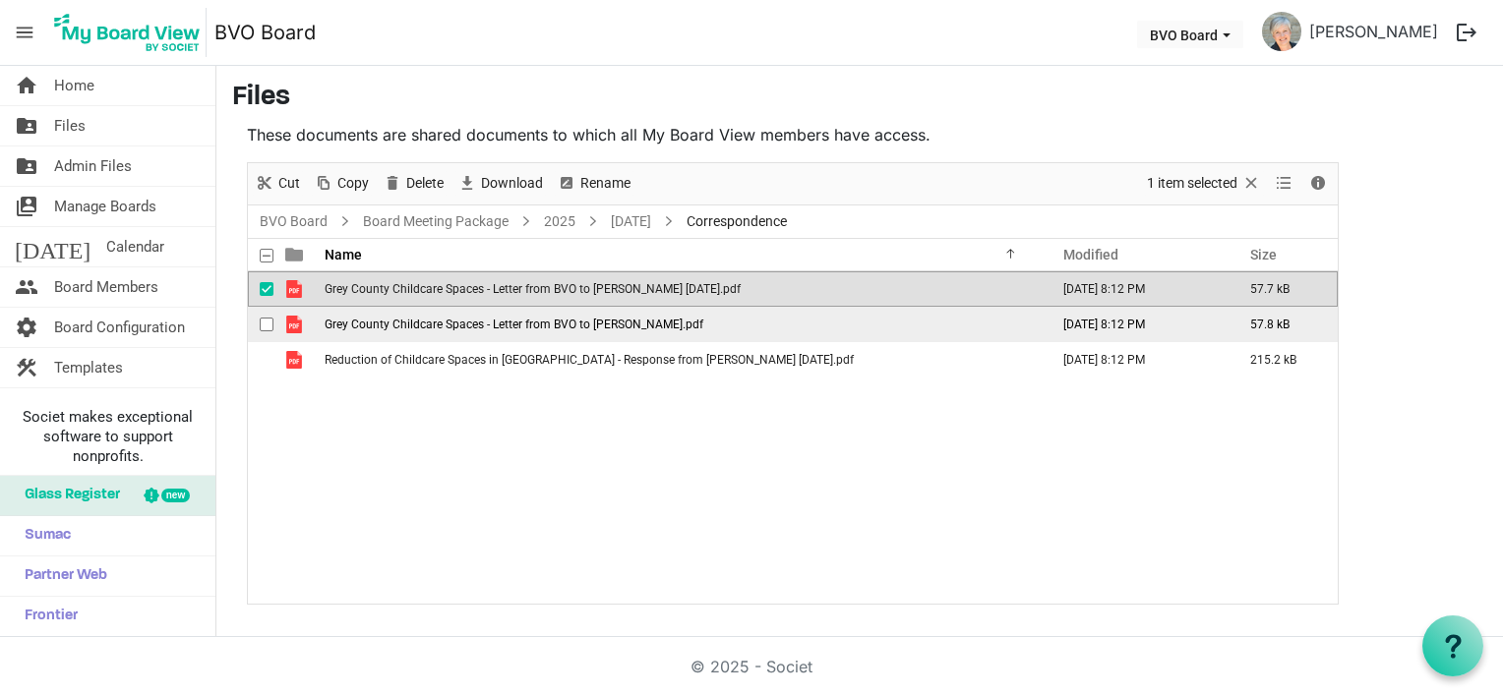
click at [477, 319] on span "Grey County Childcare Spaces - Letter from BVO to Paul Calandra.pdf" at bounding box center [514, 325] width 379 height 14
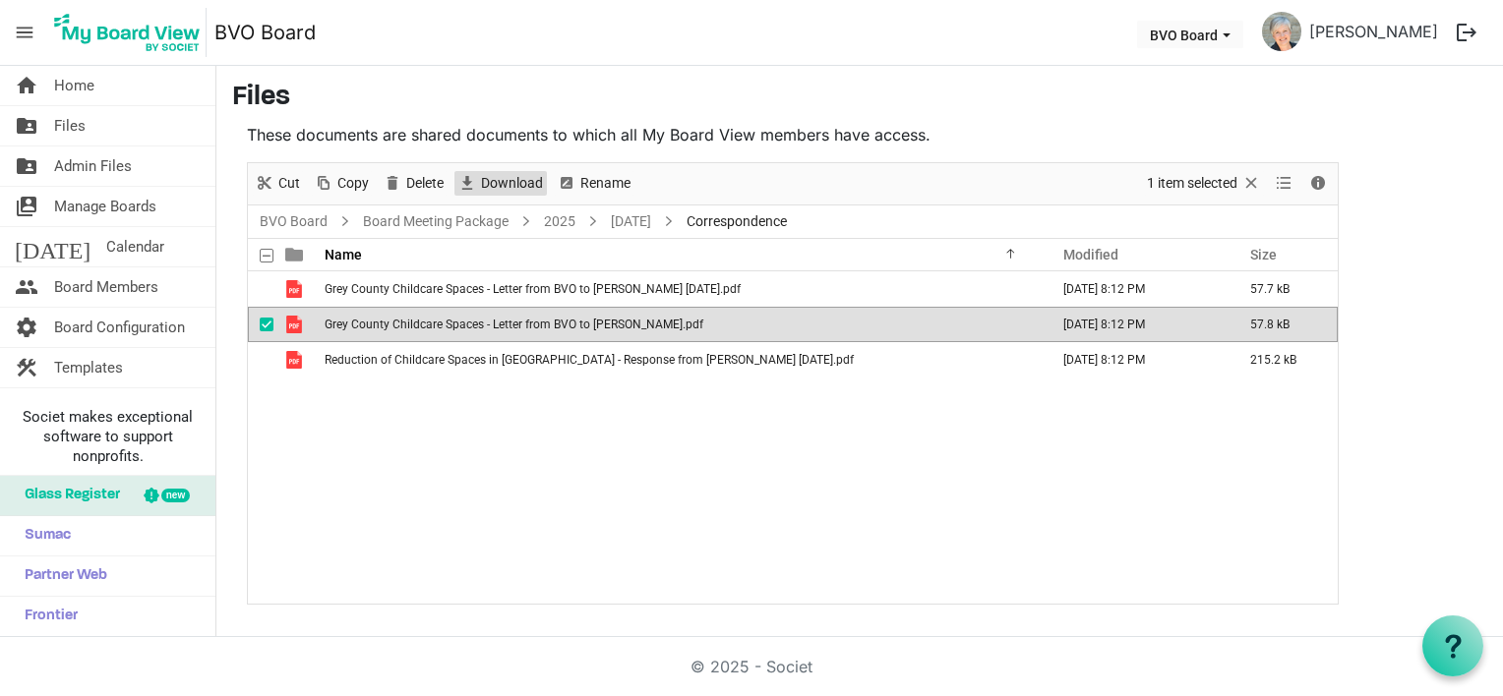
click at [502, 187] on span "Download" at bounding box center [512, 183] width 66 height 25
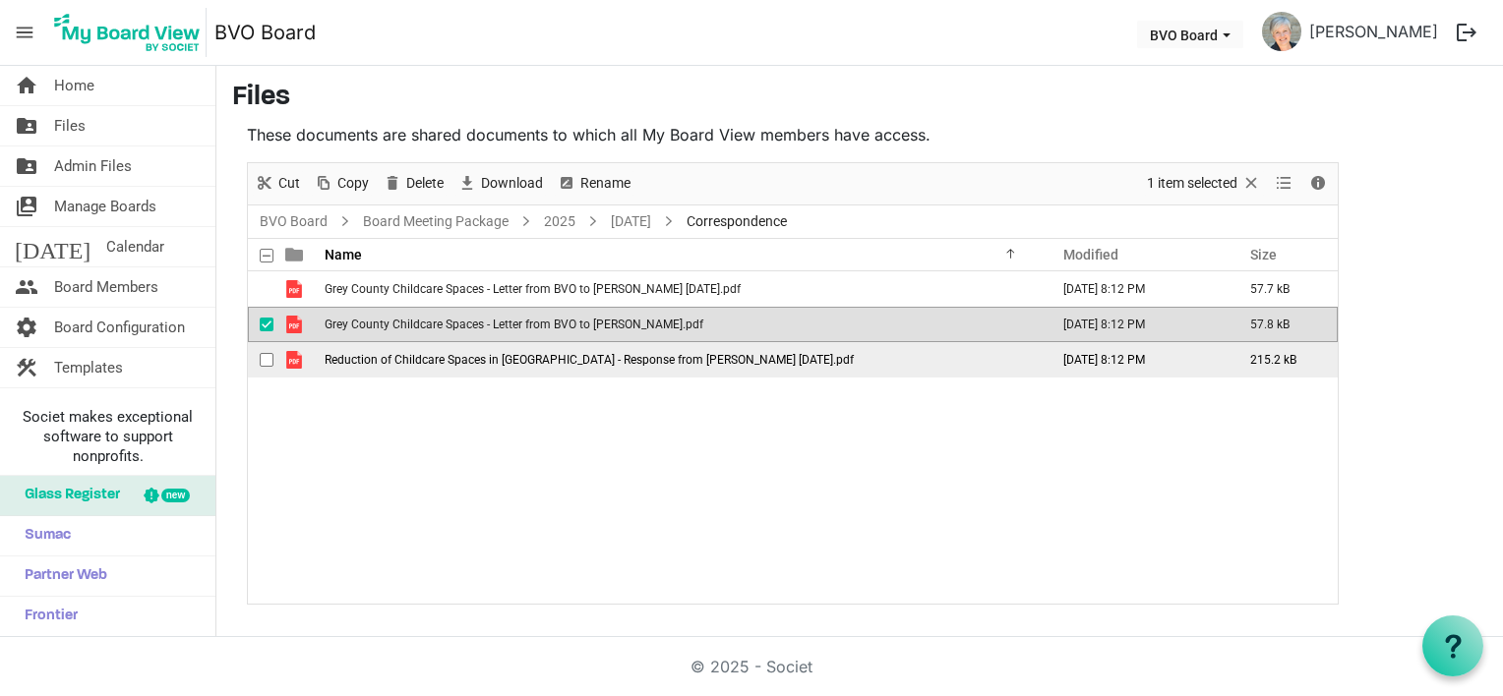
click at [484, 362] on span "Reduction of Childcare Spaces in Grey County - Response from Brian Suanderson J…" at bounding box center [589, 360] width 529 height 14
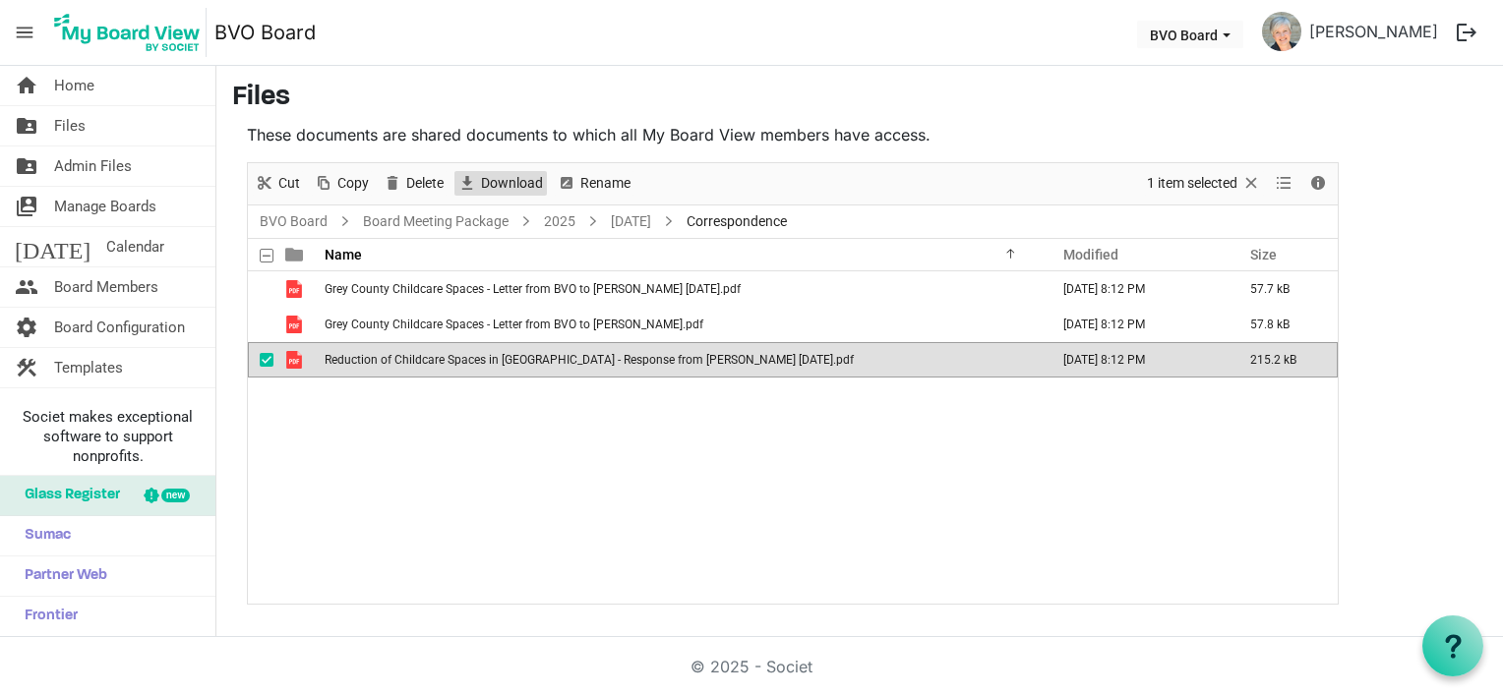
click at [502, 178] on span "Download" at bounding box center [512, 183] width 66 height 25
click at [635, 223] on link "August 28, 2025" at bounding box center [631, 222] width 48 height 25
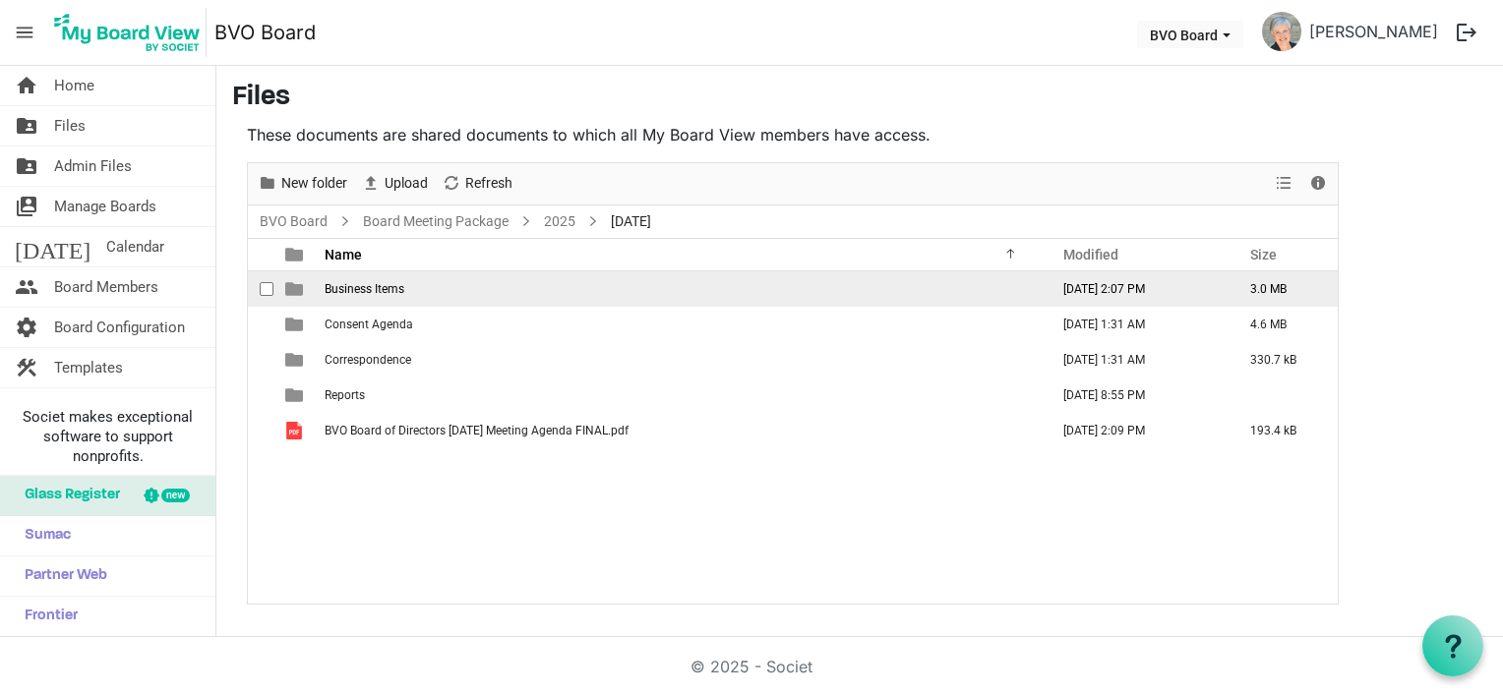
click at [377, 289] on span "Business Items" at bounding box center [365, 289] width 80 height 14
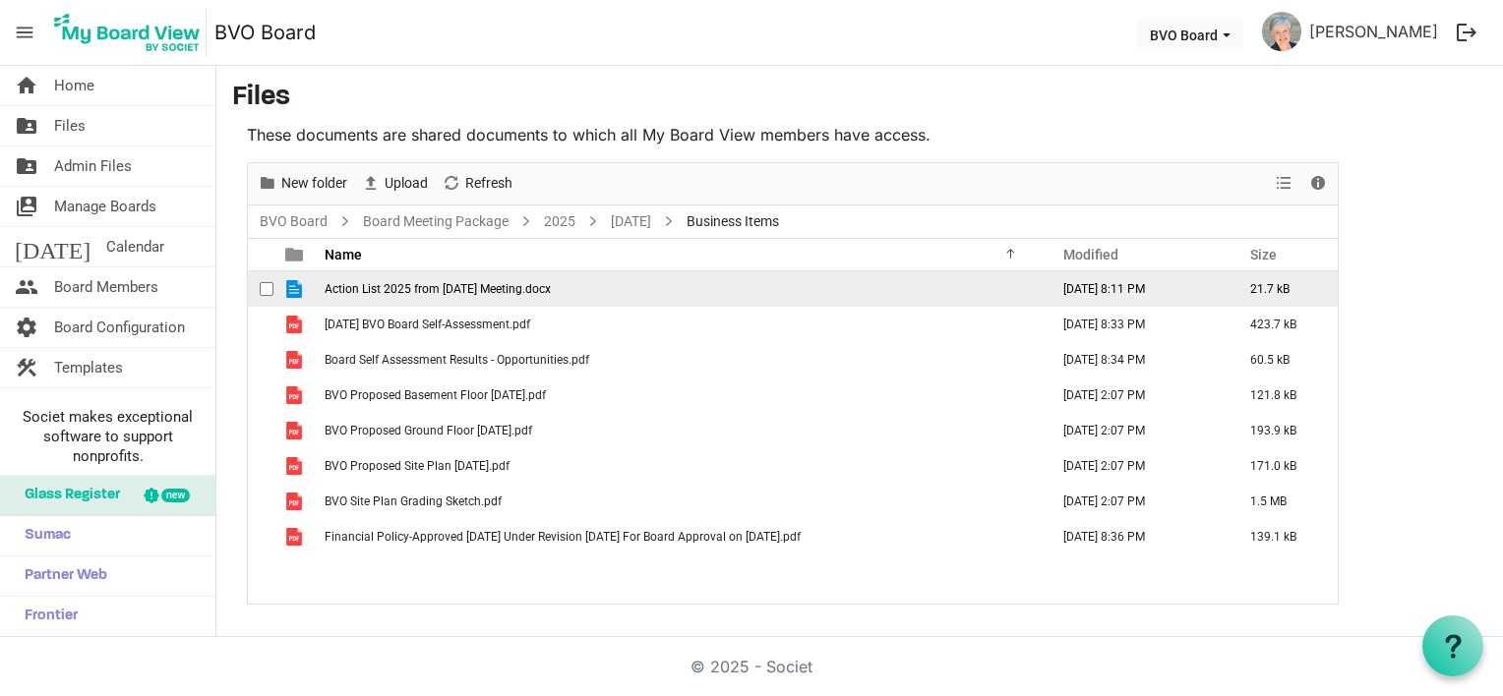
click at [377, 289] on span "Action List 2025 from June 26, 2025 Meeting.docx" at bounding box center [438, 289] width 226 height 14
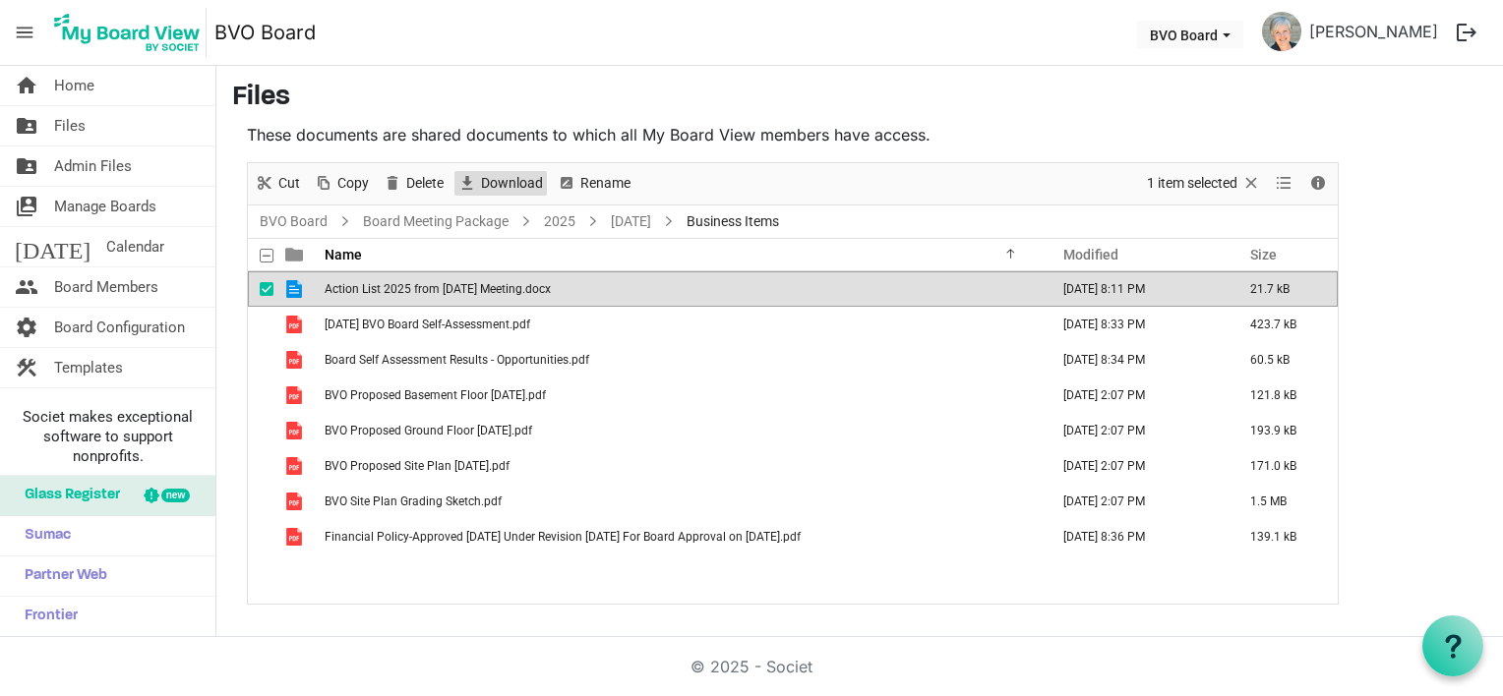
click at [505, 180] on span "Download" at bounding box center [512, 183] width 66 height 25
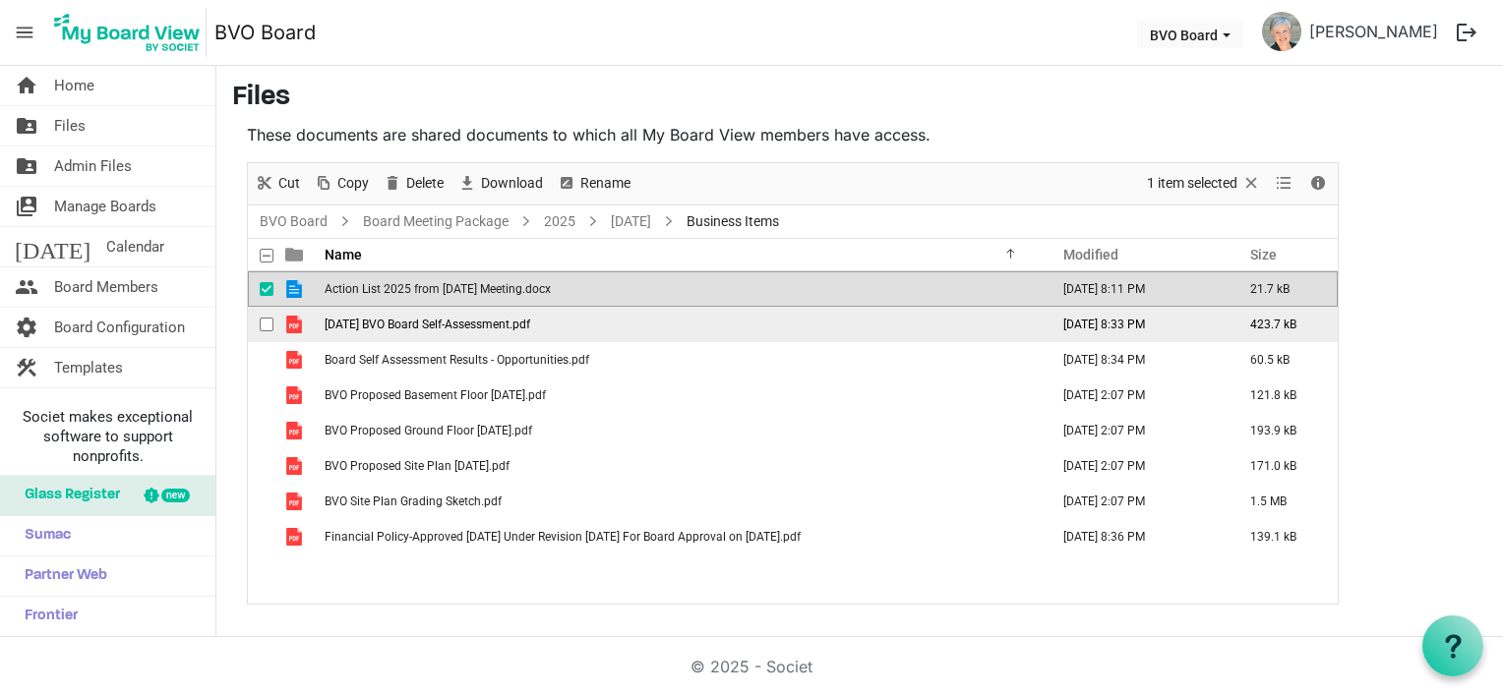
click at [504, 327] on span "April 2025 BVO Board Self-Assessment.pdf" at bounding box center [428, 325] width 206 height 14
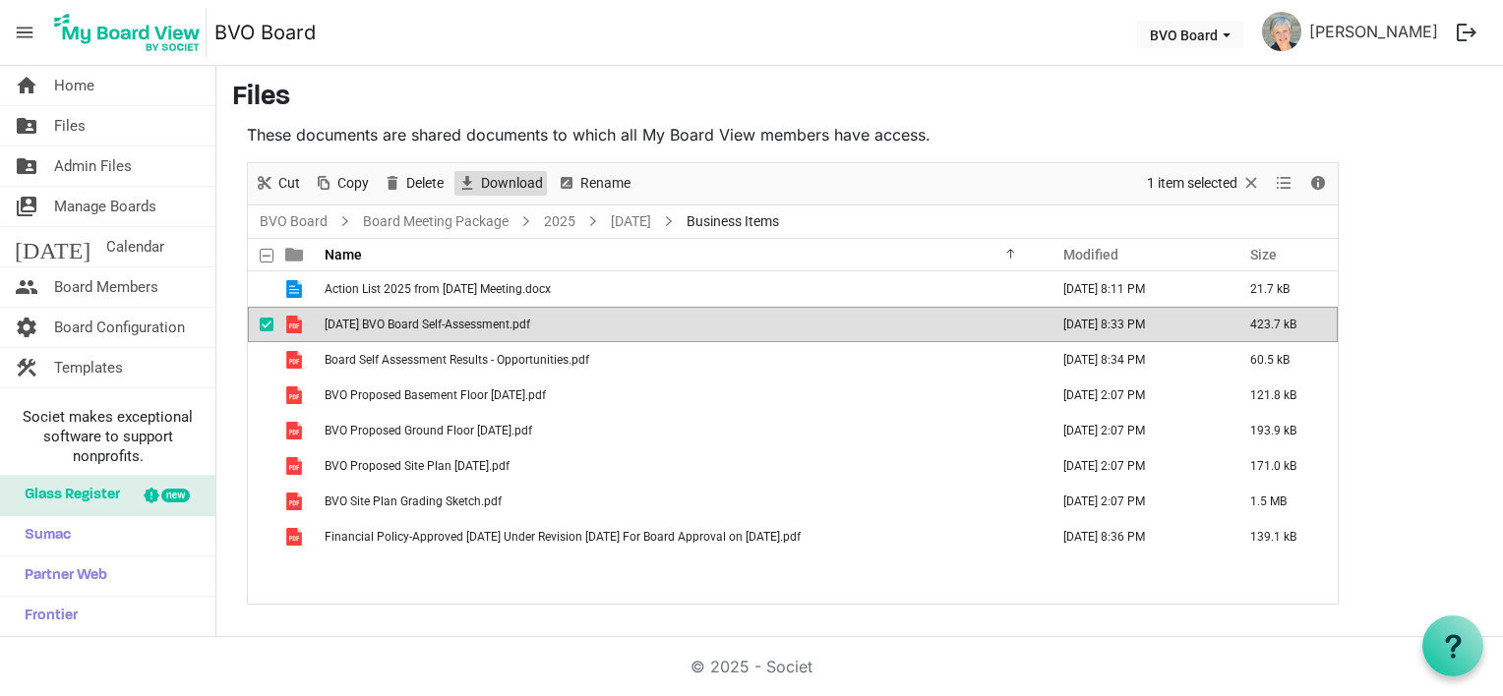
click at [505, 181] on span "Download" at bounding box center [512, 183] width 66 height 25
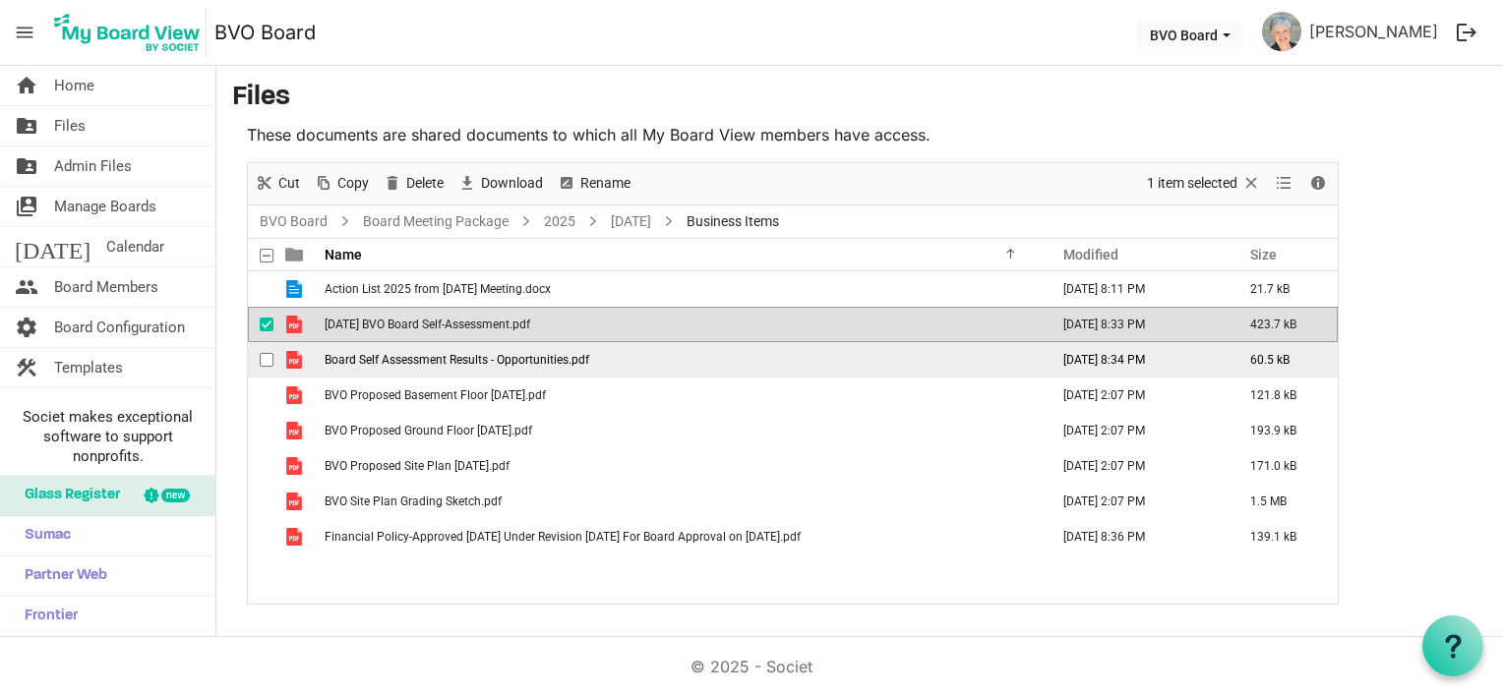
click at [492, 362] on span "Board Self Assessment Results - Opportunities.pdf" at bounding box center [457, 360] width 265 height 14
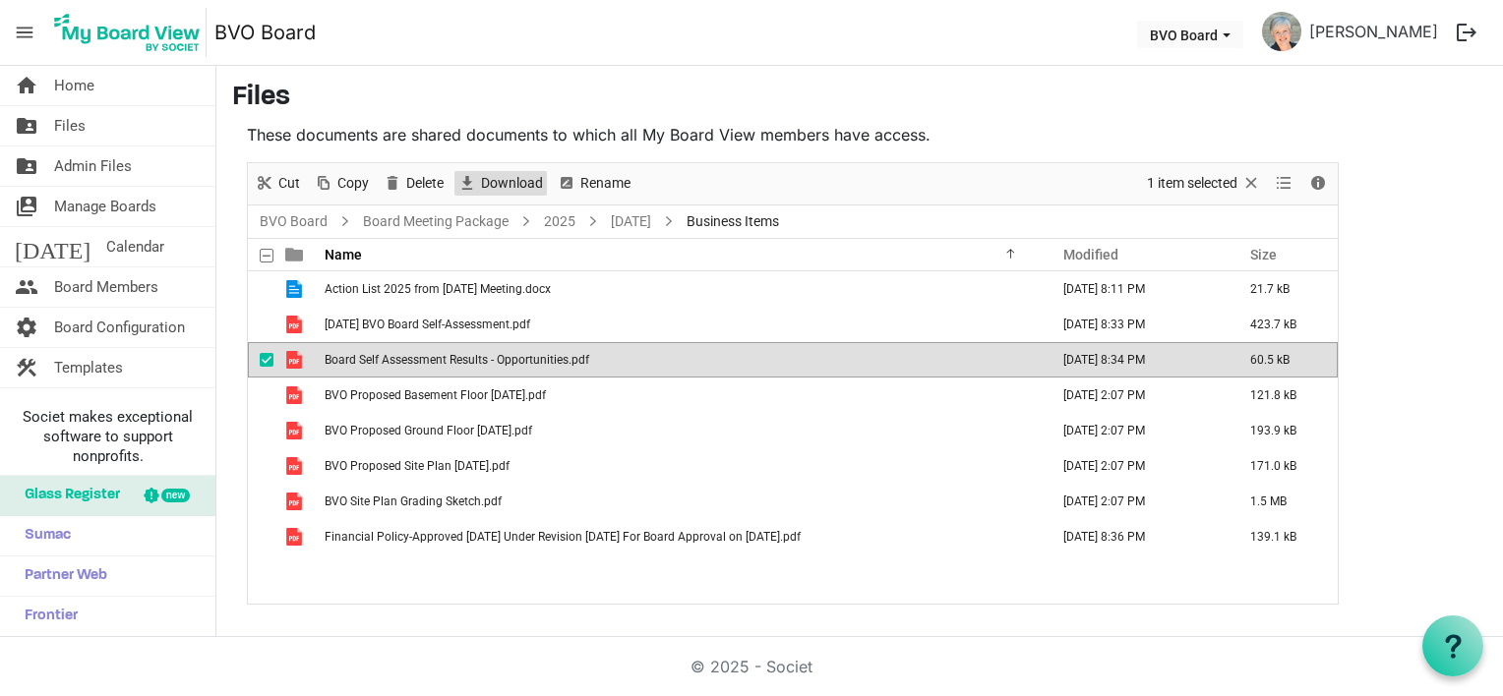
click at [496, 185] on span "Download" at bounding box center [512, 183] width 66 height 25
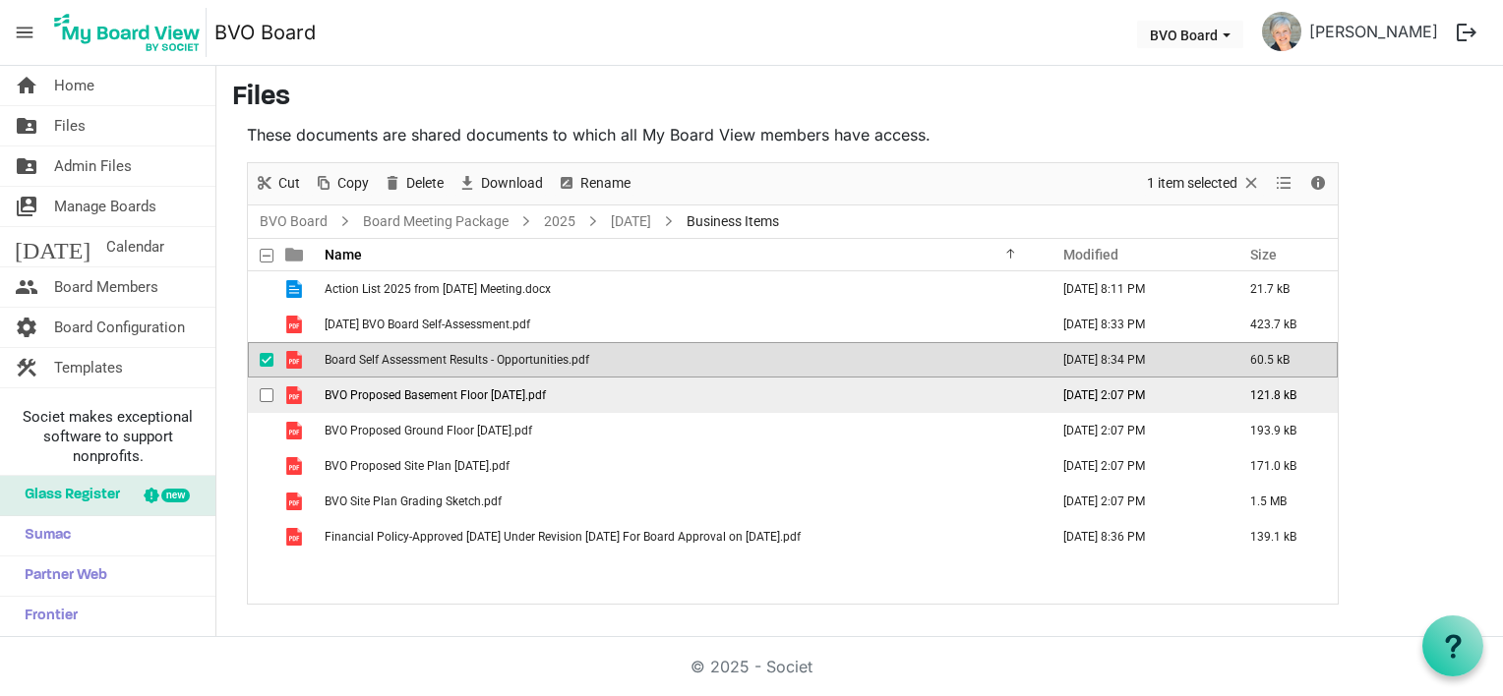
click at [501, 393] on span "BVO Proposed Basement Floor 2025-08-25.pdf" at bounding box center [435, 396] width 221 height 14
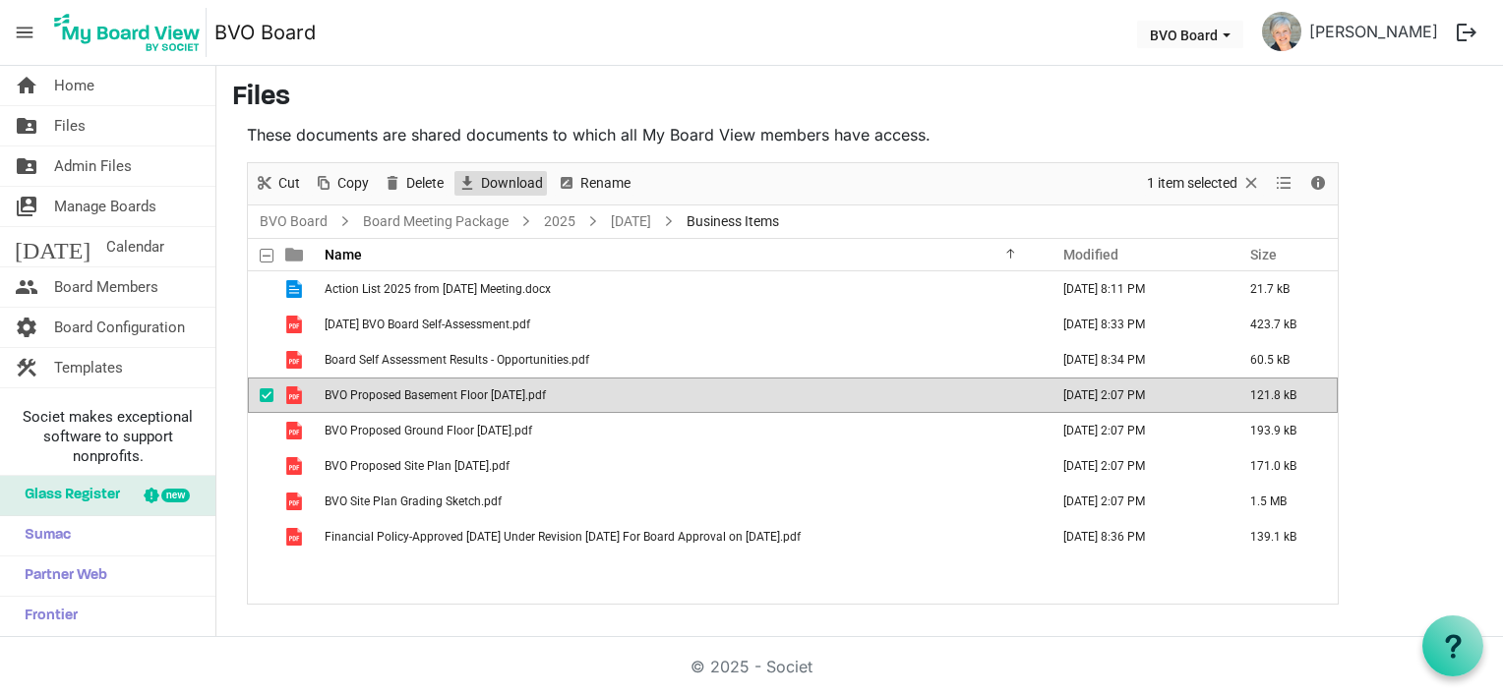
click at [508, 183] on span "Download" at bounding box center [512, 183] width 66 height 25
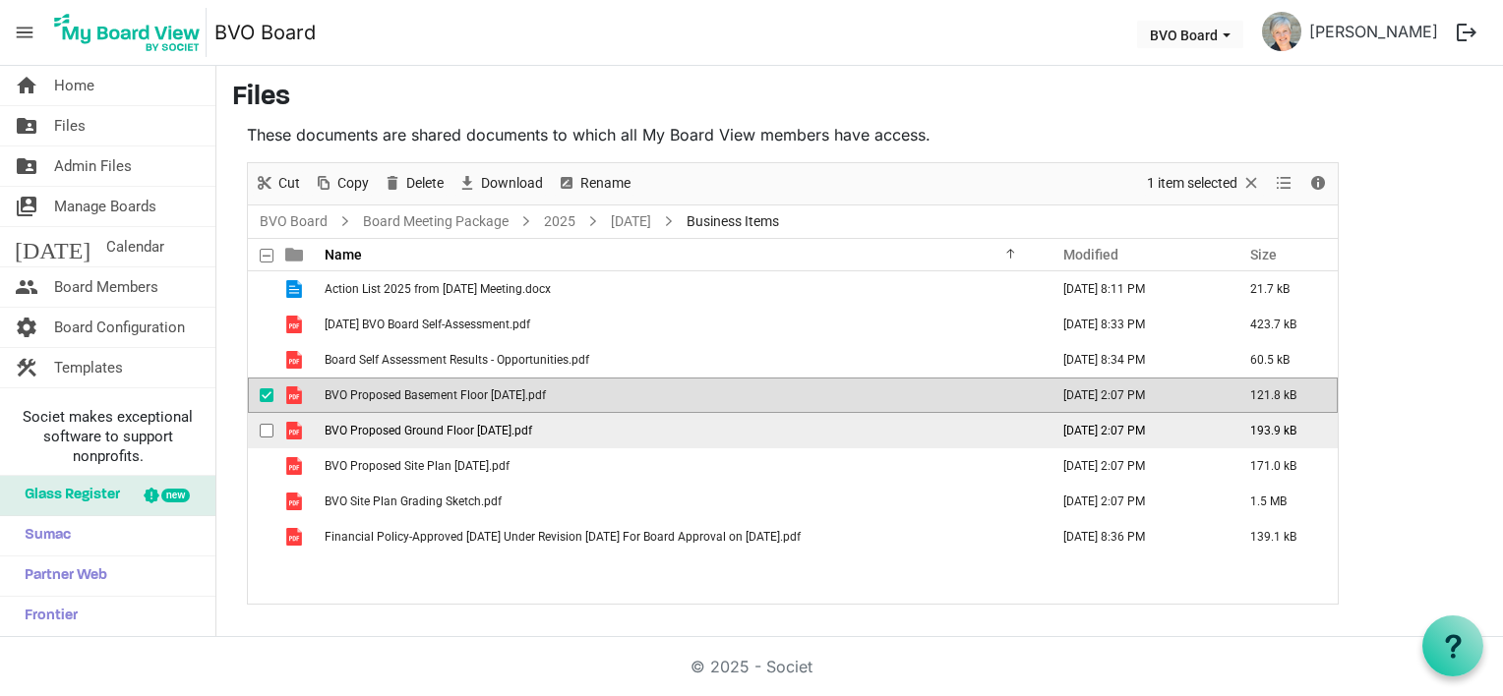
drag, startPoint x: 505, startPoint y: 429, endPoint x: 506, endPoint y: 419, distance: 9.9
click at [505, 429] on span "BVO Proposed Ground Floor 2025-08-25.pdf" at bounding box center [429, 431] width 208 height 14
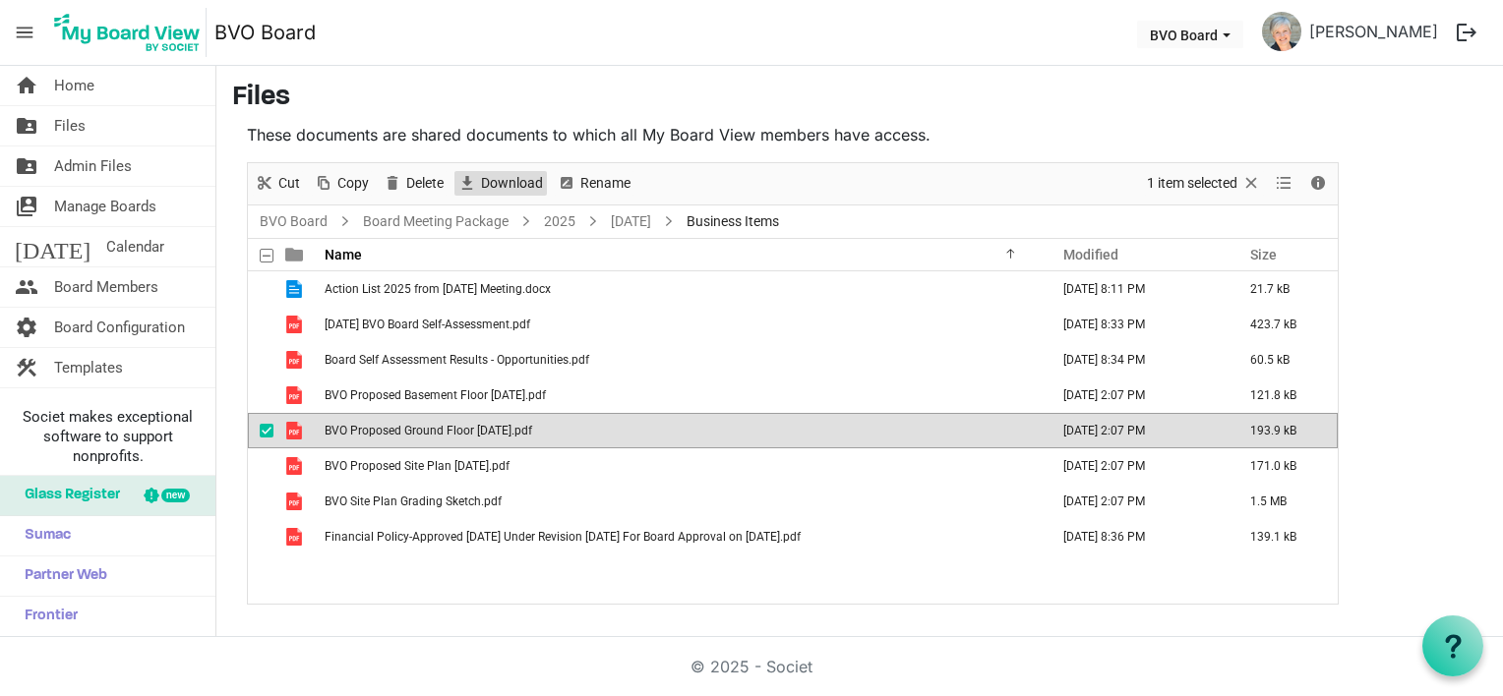
click at [509, 186] on span "Download" at bounding box center [512, 183] width 66 height 25
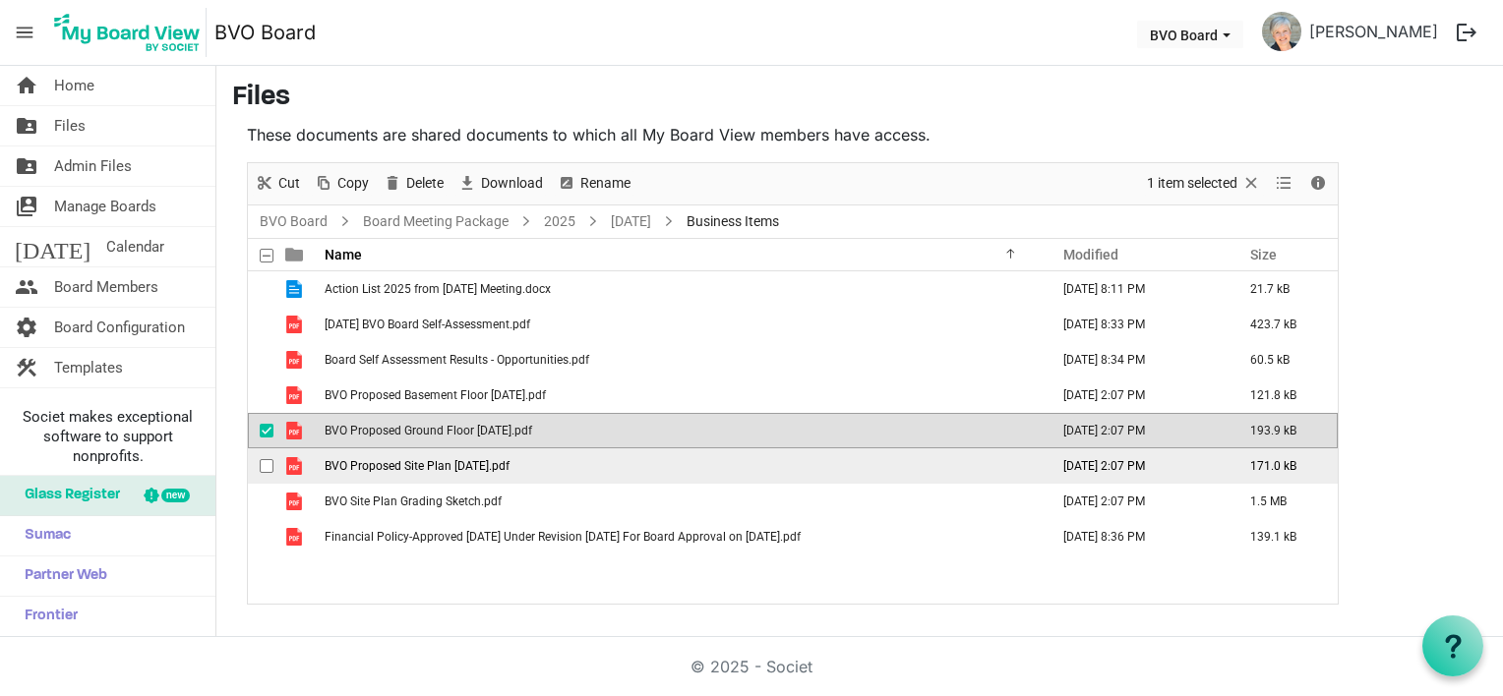
click at [495, 459] on span "BVO Proposed Site Plan 2025-08-25.pdf" at bounding box center [417, 466] width 185 height 14
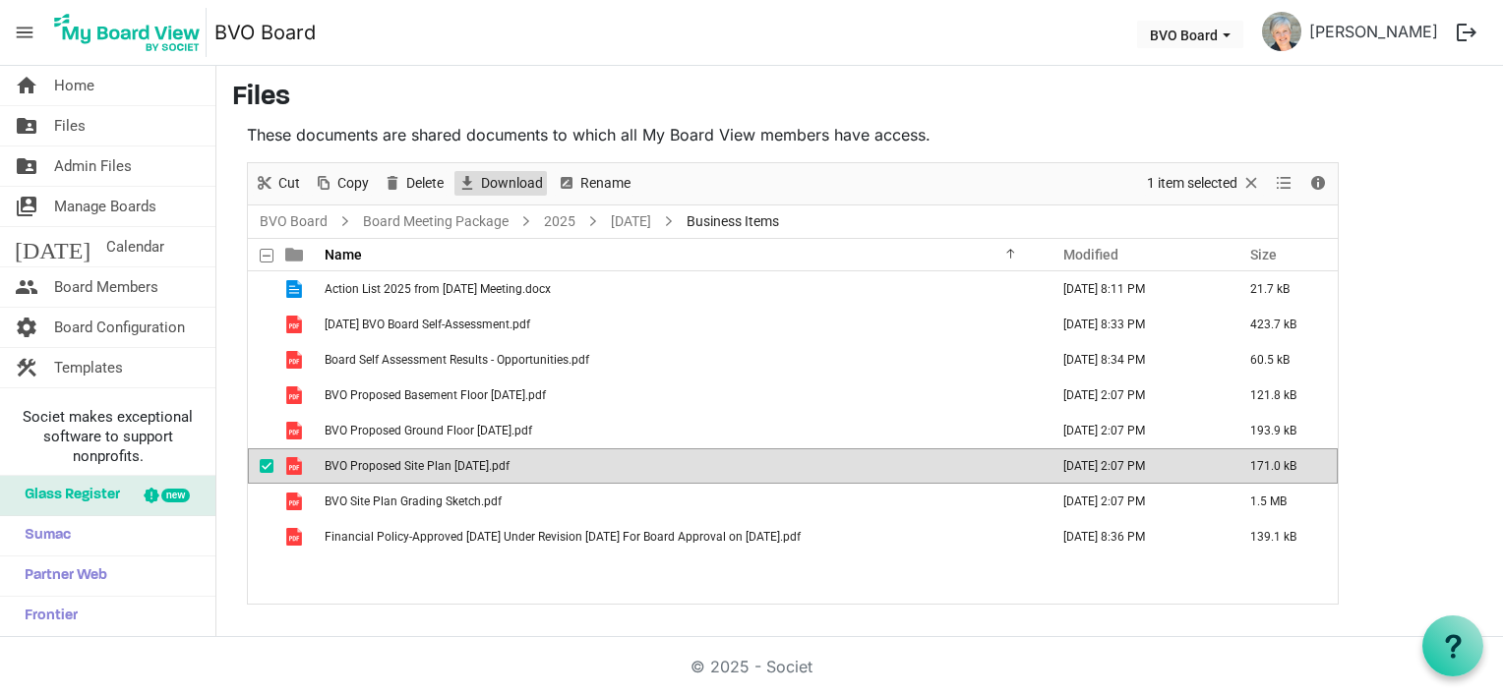
click at [495, 183] on span "Download" at bounding box center [512, 183] width 66 height 25
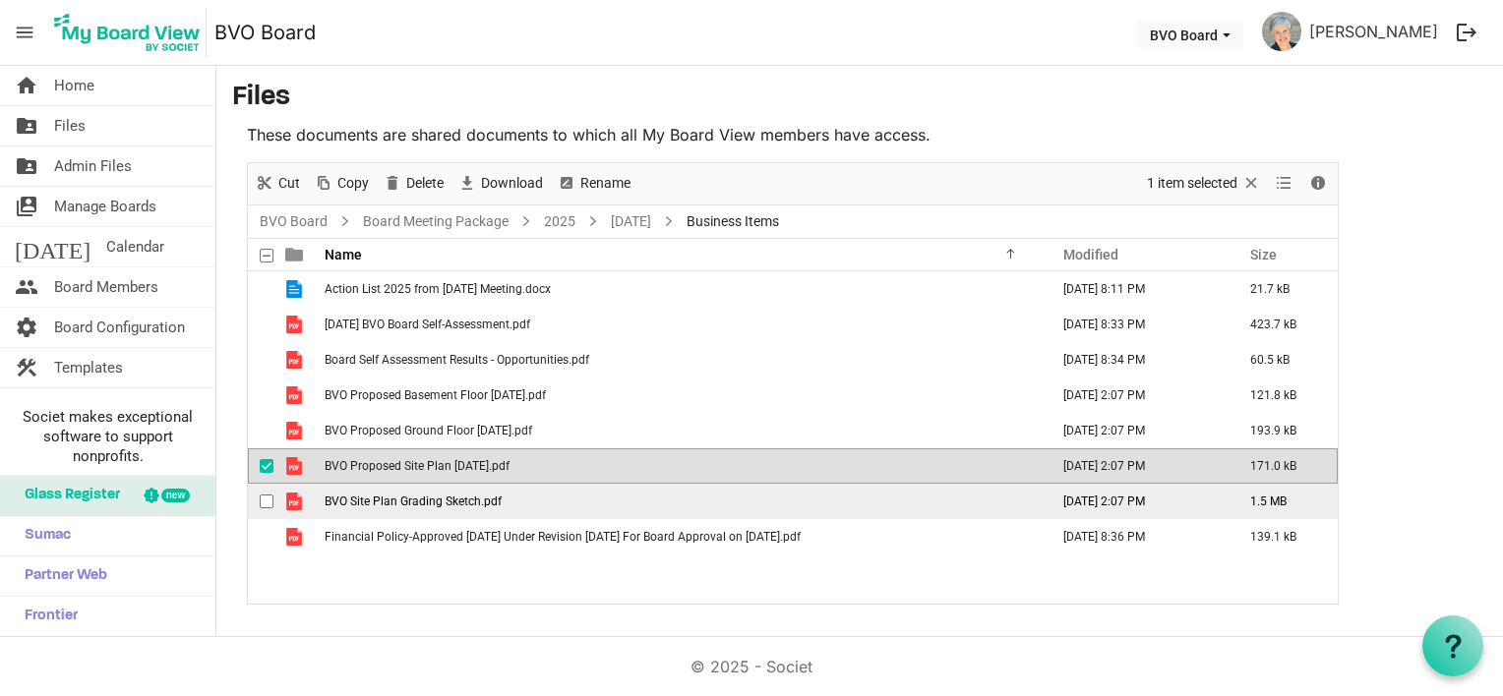
click at [480, 498] on span "BVO Site Plan Grading Sketch.pdf" at bounding box center [413, 502] width 177 height 14
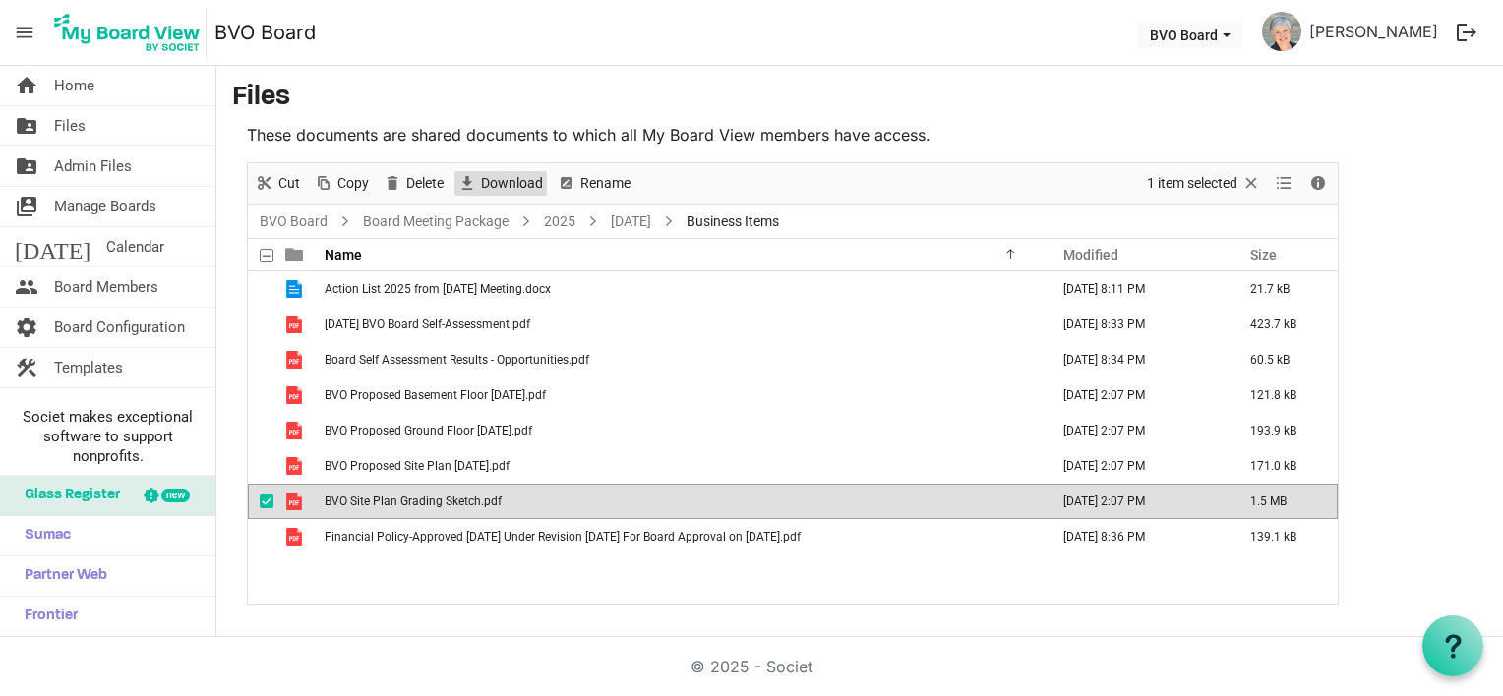
click at [494, 185] on span "Download" at bounding box center [512, 183] width 66 height 25
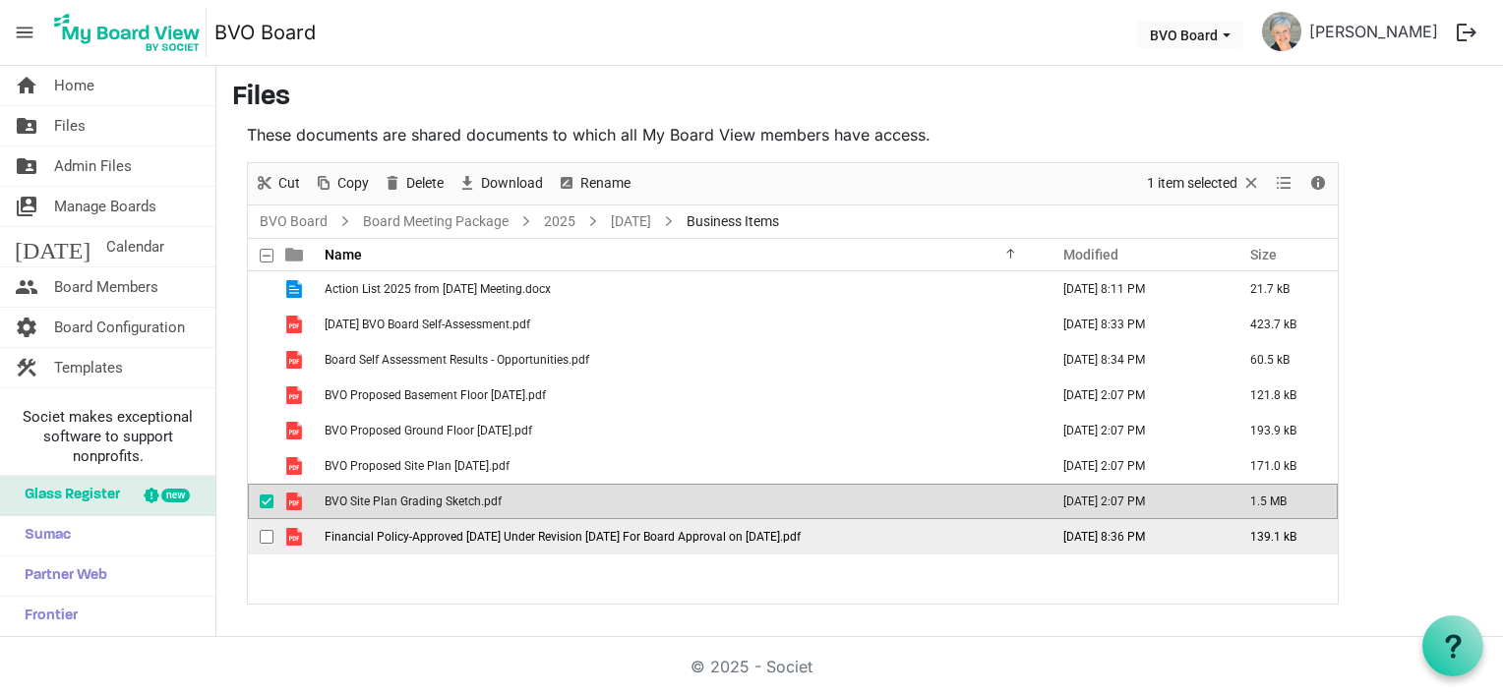
click at [478, 527] on td "Financial Policy-Approved Aug 2023 Under Revision July 2025 For Board Approval …" at bounding box center [681, 536] width 724 height 35
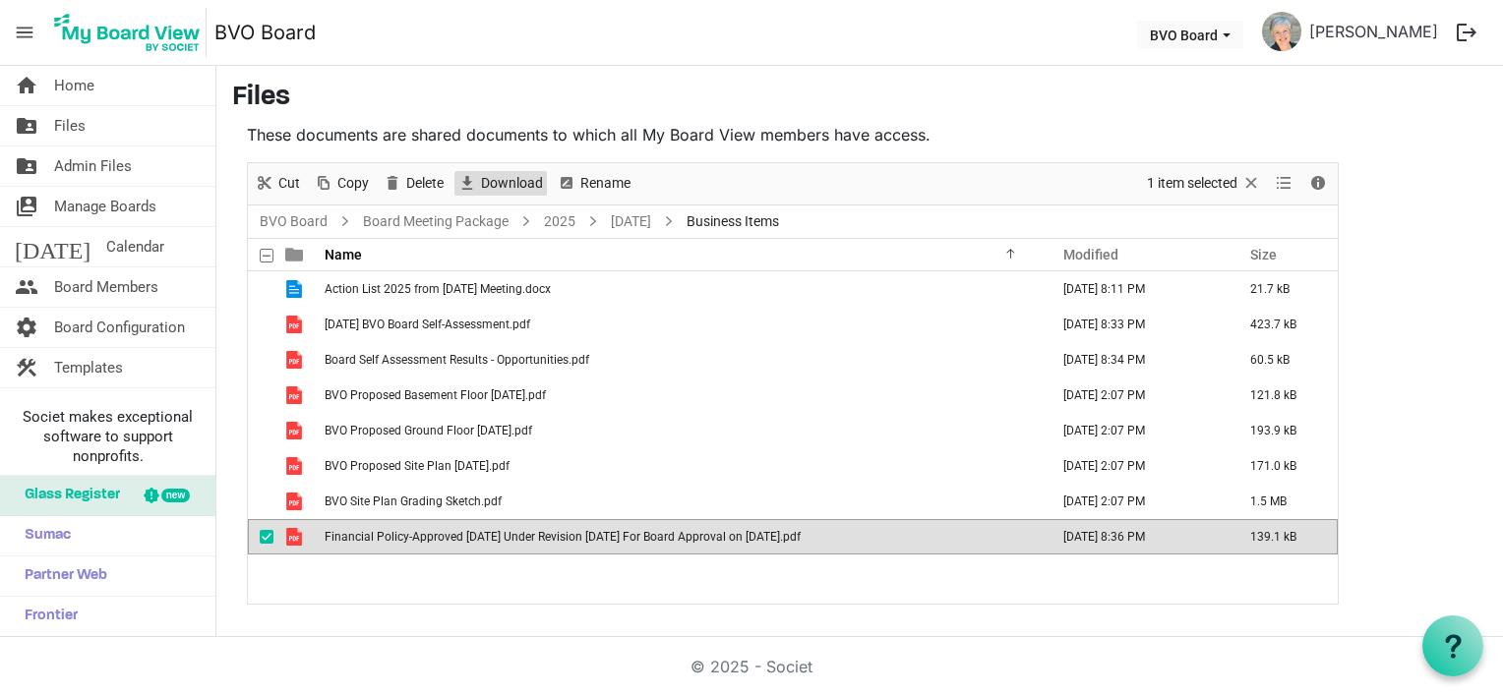
click at [493, 182] on span "Download" at bounding box center [512, 183] width 66 height 25
click at [622, 218] on link "August 28, 2025" at bounding box center [631, 222] width 48 height 25
